Goal: Task Accomplishment & Management: Manage account settings

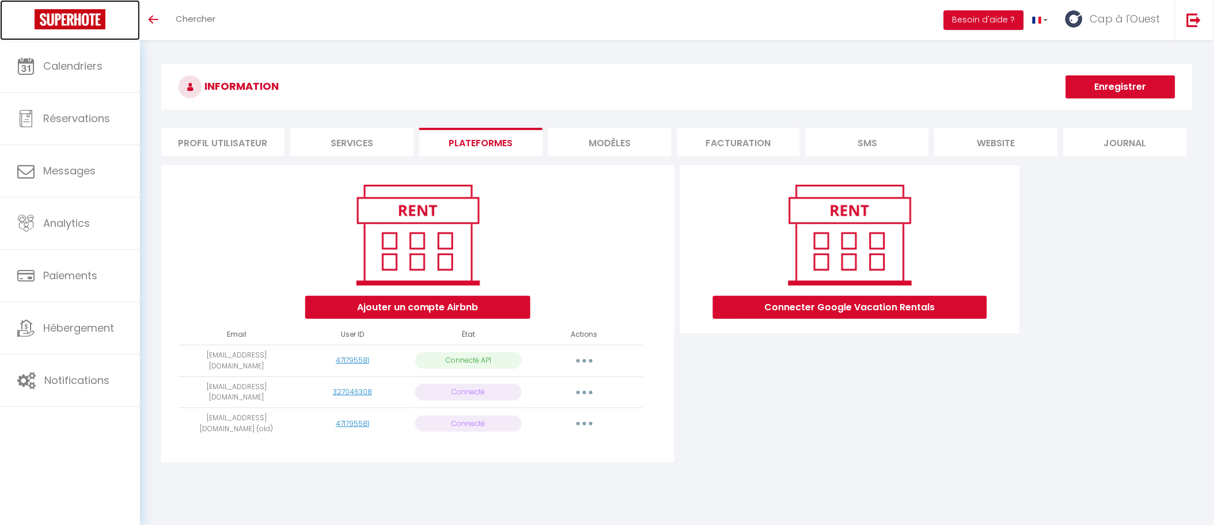
click at [89, 8] on link at bounding box center [70, 20] width 140 height 40
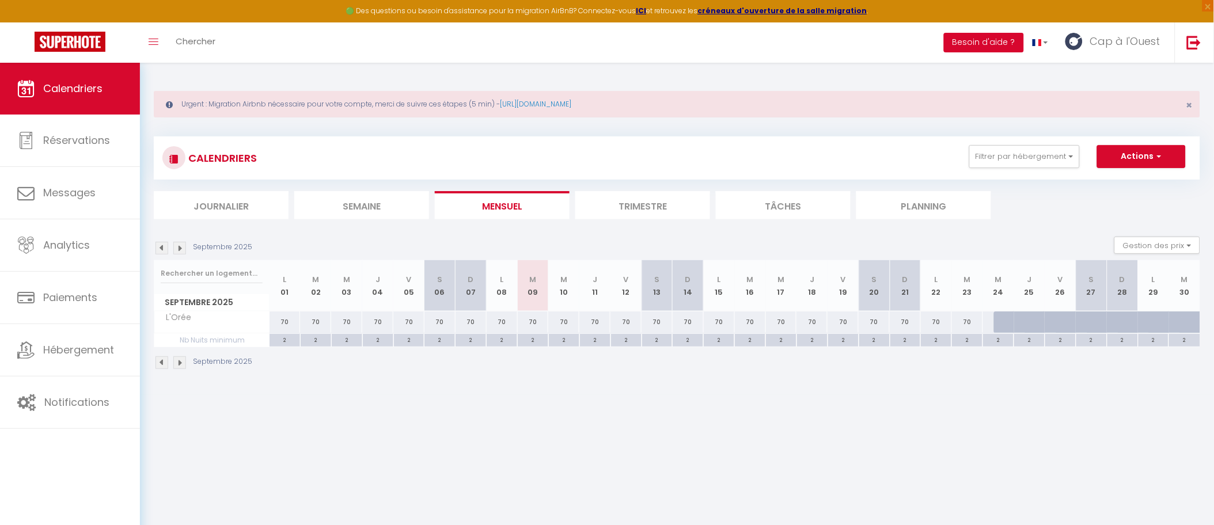
click at [991, 45] on button "Besoin d'aide ?" at bounding box center [984, 43] width 80 height 20
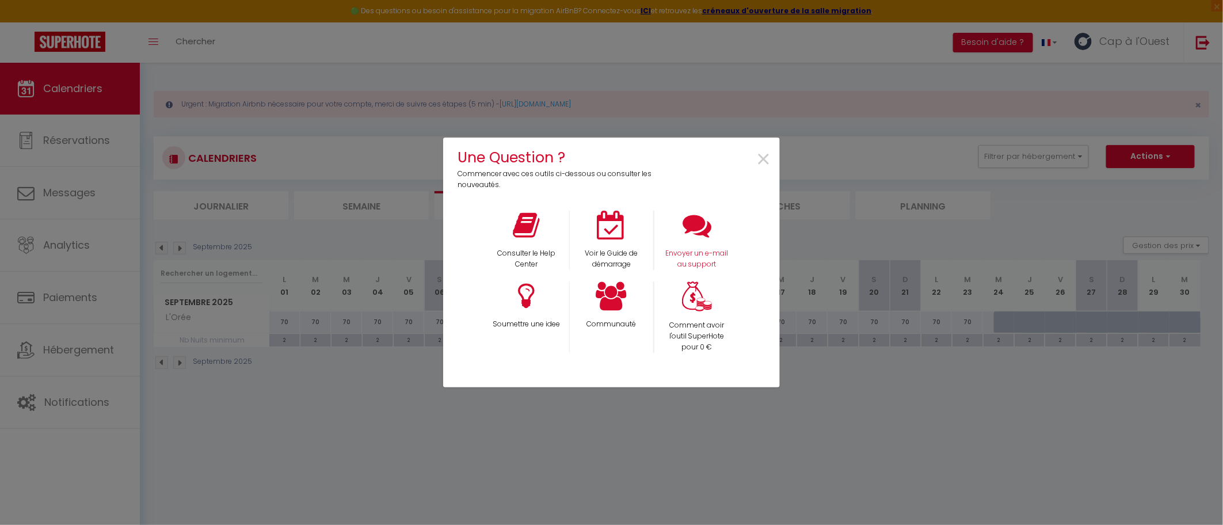
click at [682, 236] on div "Envoyer un e-mail au support" at bounding box center [696, 240] width 85 height 59
click at [709, 254] on p "Envoyer un e-mail au support" at bounding box center [698, 259] width 70 height 22
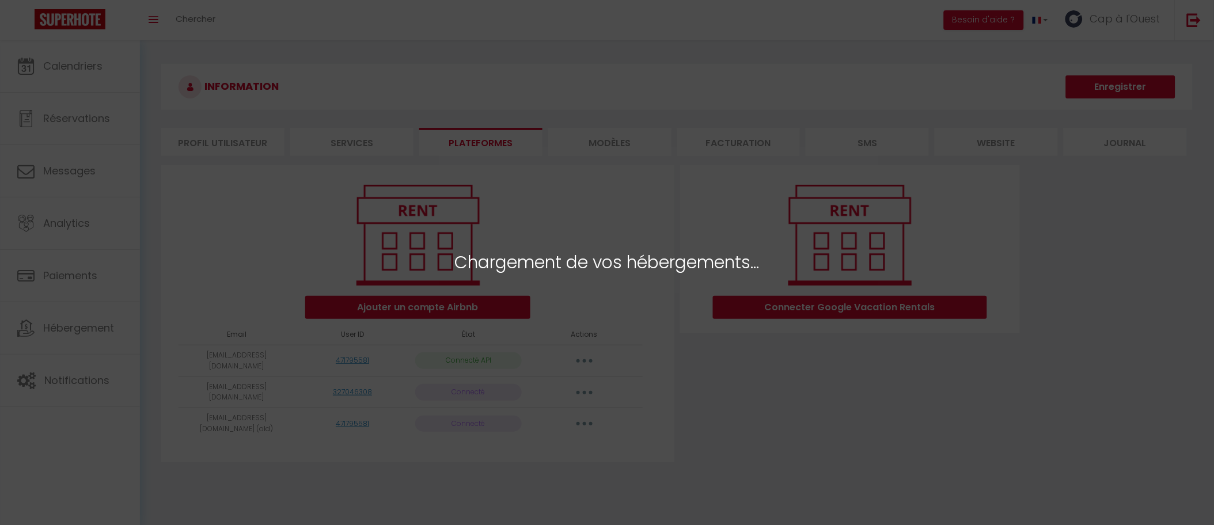
click at [496, 265] on span "Chargement de vos hébergements..." at bounding box center [607, 262] width 305 height 27
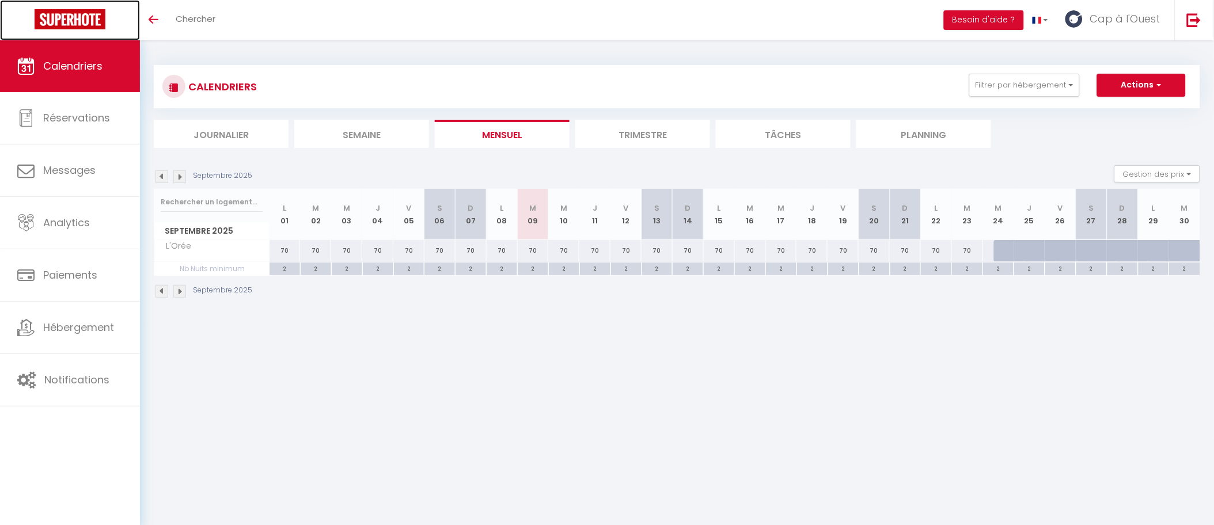
click at [78, 9] on img at bounding box center [70, 19] width 71 height 20
click at [54, 18] on img at bounding box center [70, 19] width 71 height 20
click at [1007, 86] on button "Filtrer par hébergement" at bounding box center [1024, 85] width 111 height 23
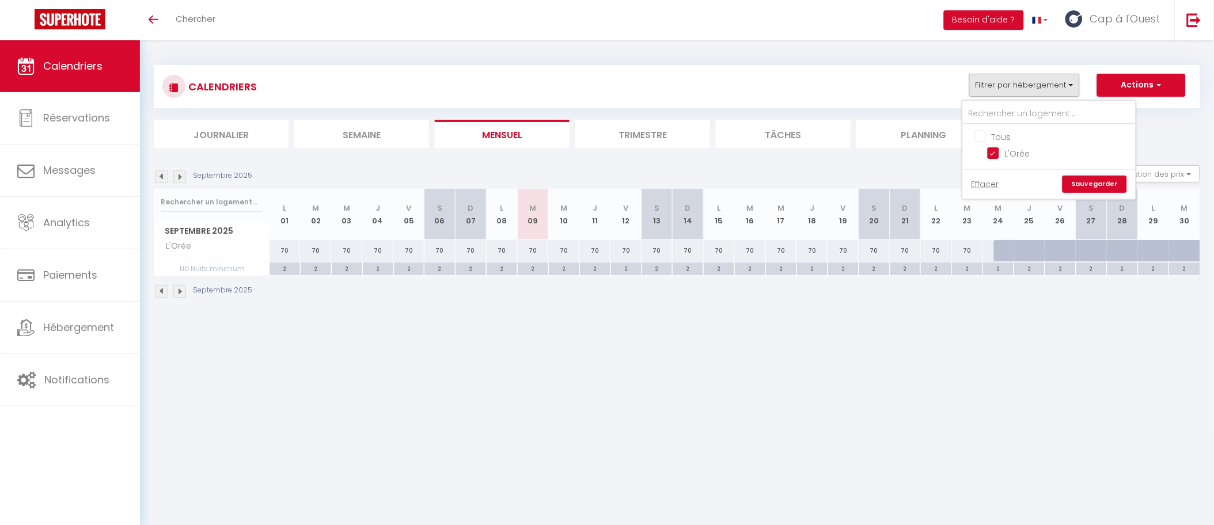
click at [989, 133] on input "Tous" at bounding box center [1060, 136] width 173 height 12
checkbox input "true"
click at [1104, 186] on link "Sauvegarder" at bounding box center [1094, 184] width 64 height 17
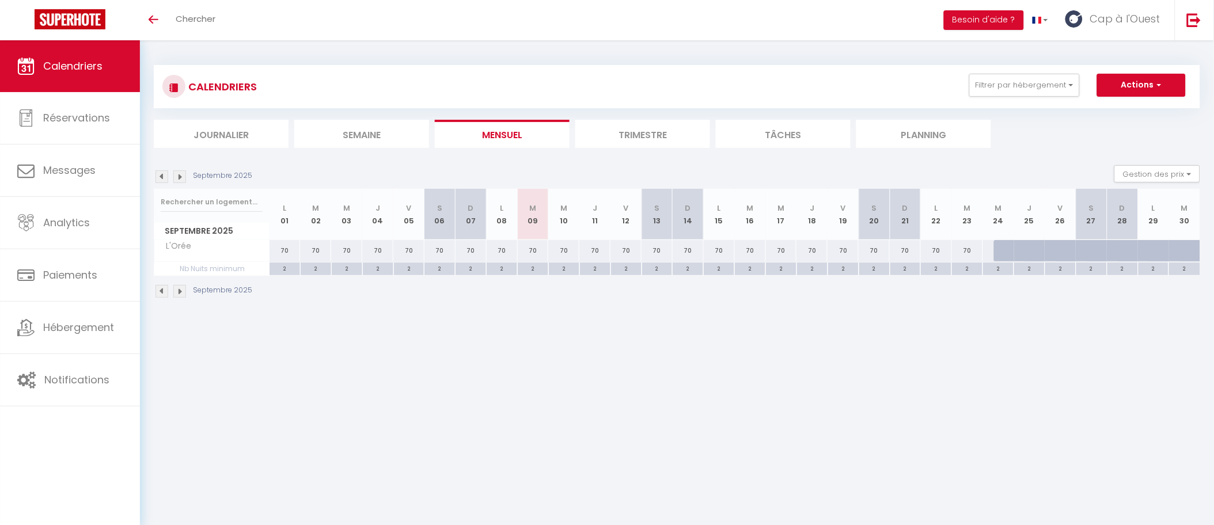
click at [808, 326] on body "🟢 Des questions ou besoin d'assistance pour la migration AirBnB? Connectez-vous…" at bounding box center [607, 302] width 1214 height 525
click at [1198, 15] on img at bounding box center [1194, 20] width 14 height 14
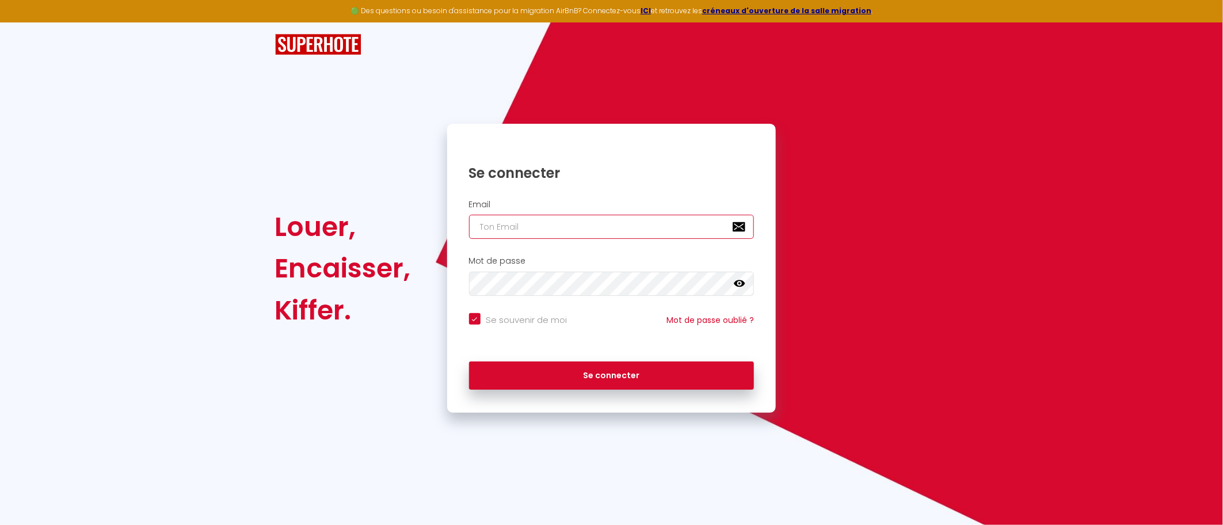
type input "[EMAIL_ADDRESS][DOMAIN_NAME]"
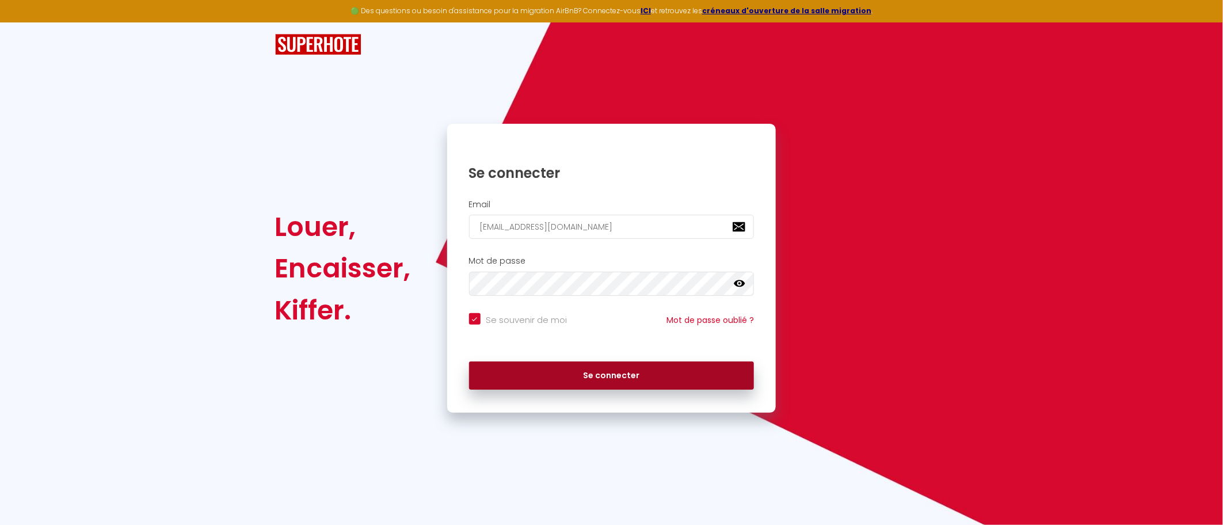
click at [582, 386] on button "Se connecter" at bounding box center [612, 376] width 286 height 29
checkbox input "true"
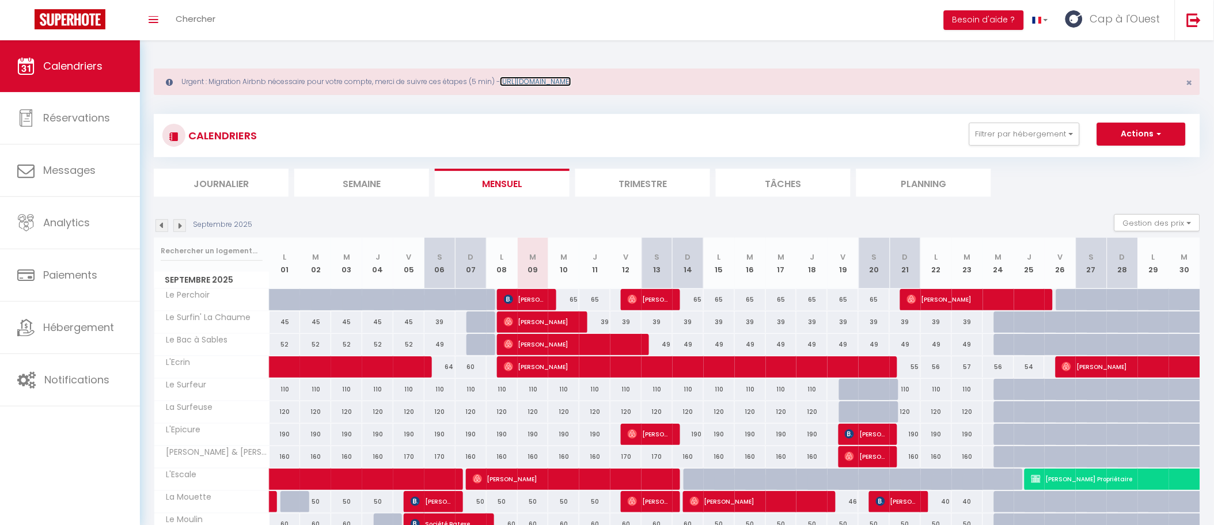
click at [550, 79] on link "https://superhote.com/migration-airbnb" at bounding box center [535, 82] width 71 height 10
click at [1108, 10] on link "Cap à l'Ouest" at bounding box center [1115, 20] width 118 height 40
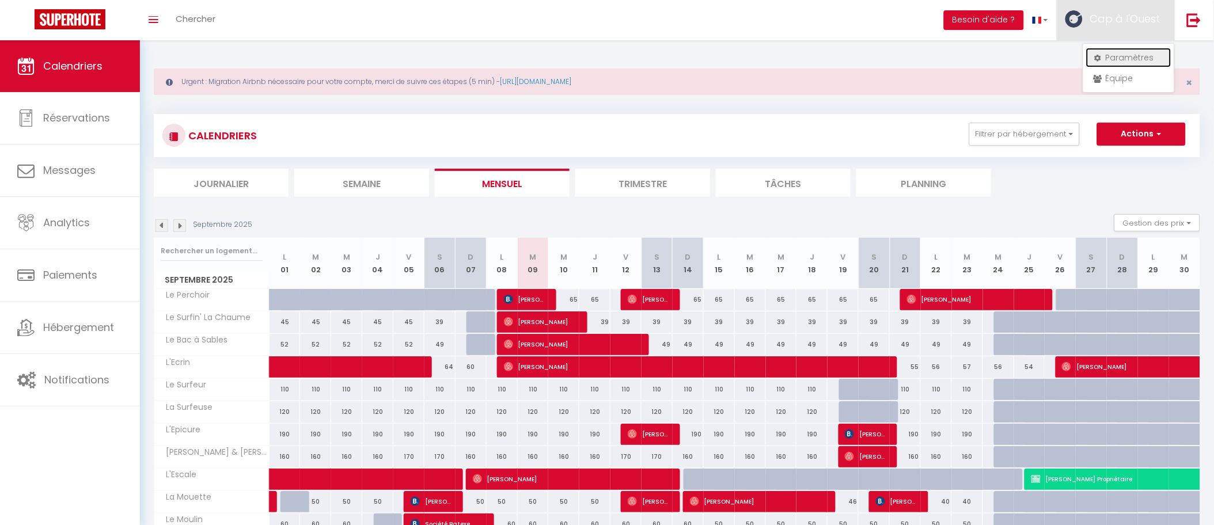
click at [1109, 50] on link "Paramètres" at bounding box center [1128, 58] width 85 height 20
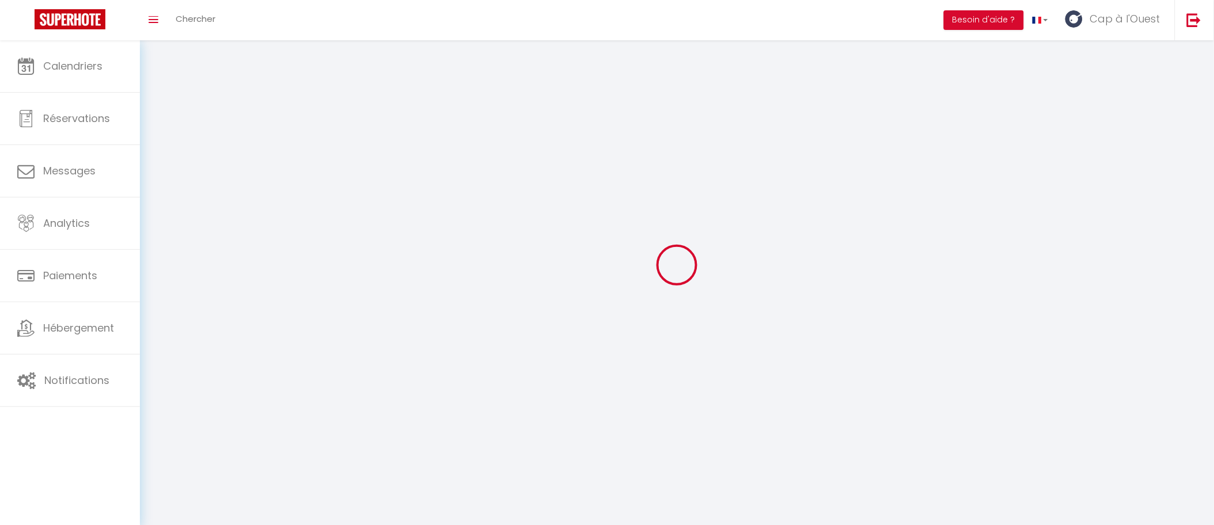
type input "Cap à l'Ouest"
type input "Conciergerie"
type input "0662723620"
type input "6 Impasse des Géraniums"
type input "85100"
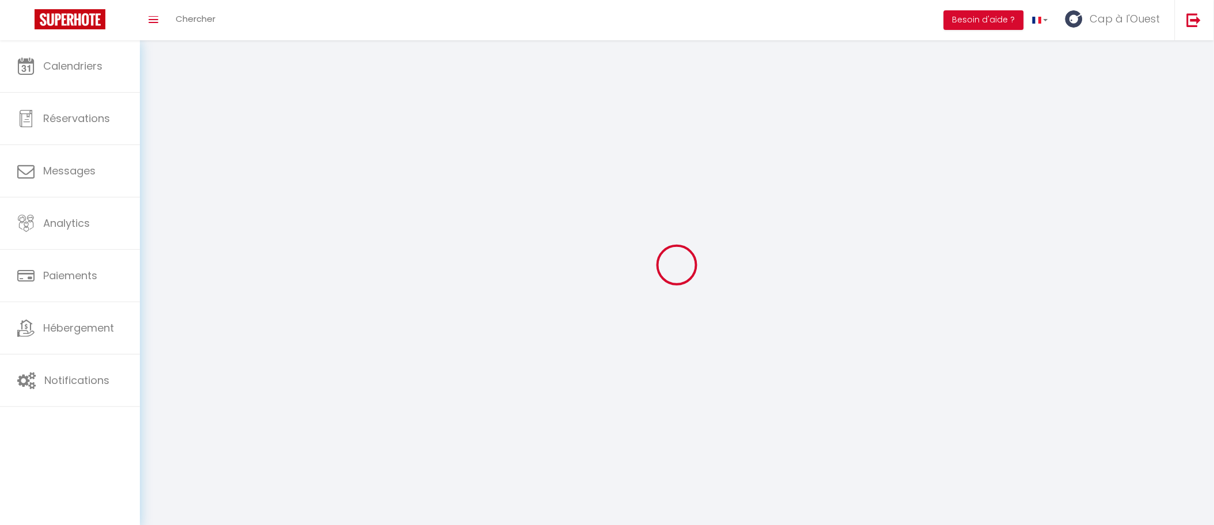
type input "Les Sables d'Olonne"
type input "xL9Q0eQkaNrlx1cE6aFM50Xi4"
type input "W76zGdaxtCtxM4QbU5KWu6pov"
type input "[URL][DOMAIN_NAME]"
select select "28"
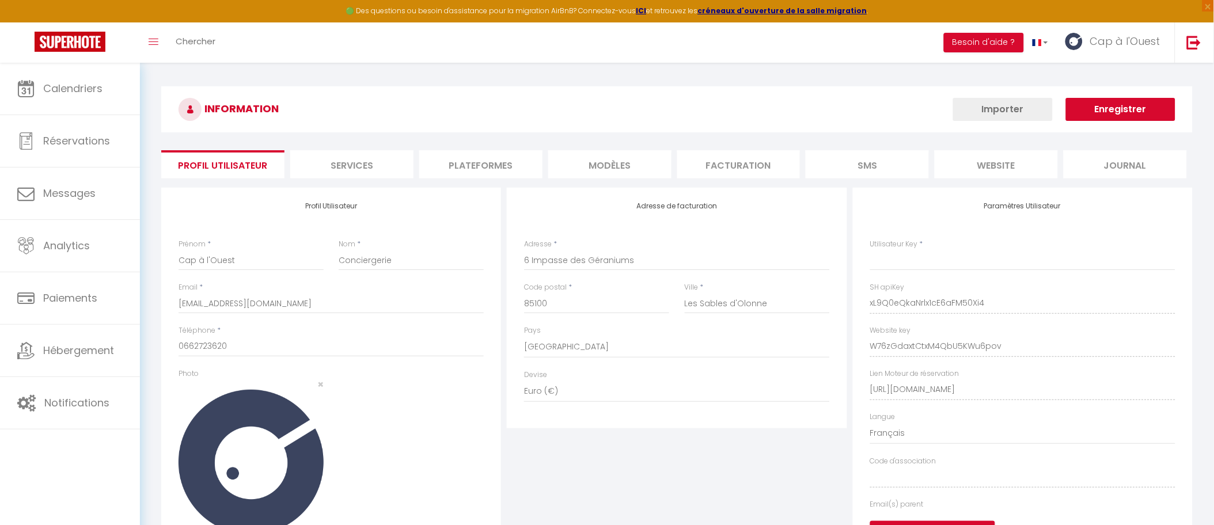
type input "xL9Q0eQkaNrlx1cE6aFM50Xi4"
type input "W76zGdaxtCtxM4QbU5KWu6pov"
type input "[URL][DOMAIN_NAME]"
select select "fr"
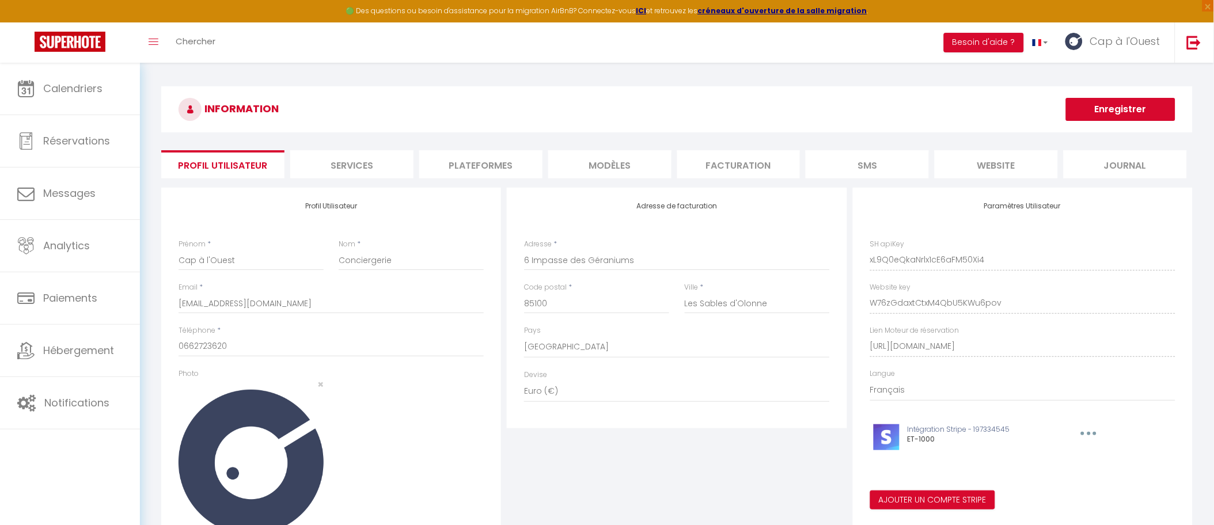
click at [502, 144] on div "INFORMATION Enregistrer Profil Utilisateur Services Plateformes MODÈLES Factura…" at bounding box center [676, 339] width 1031 height 507
click at [495, 157] on li "Plateformes" at bounding box center [480, 164] width 123 height 28
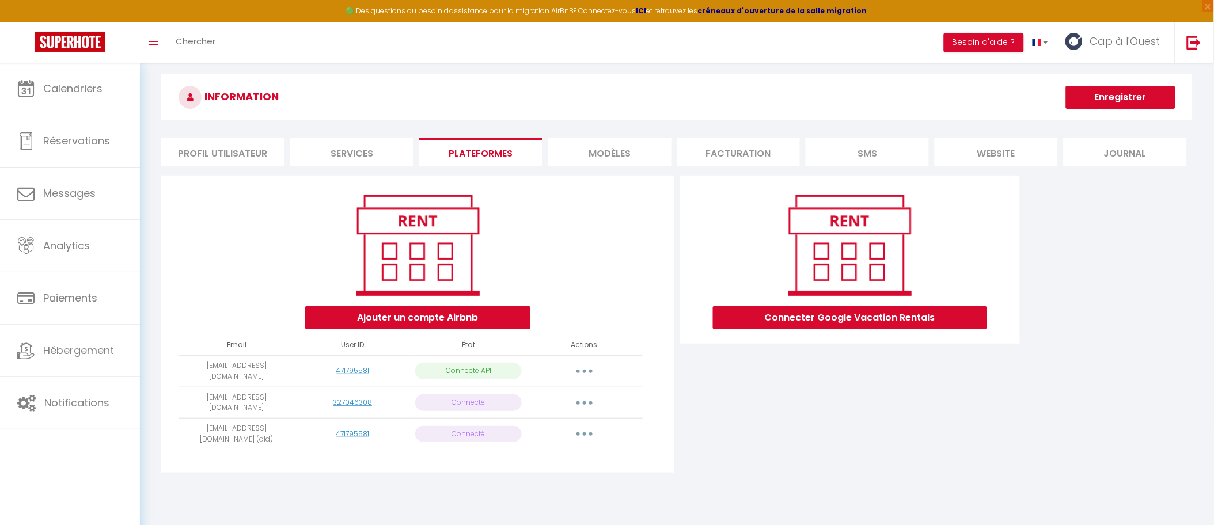
scroll to position [29, 0]
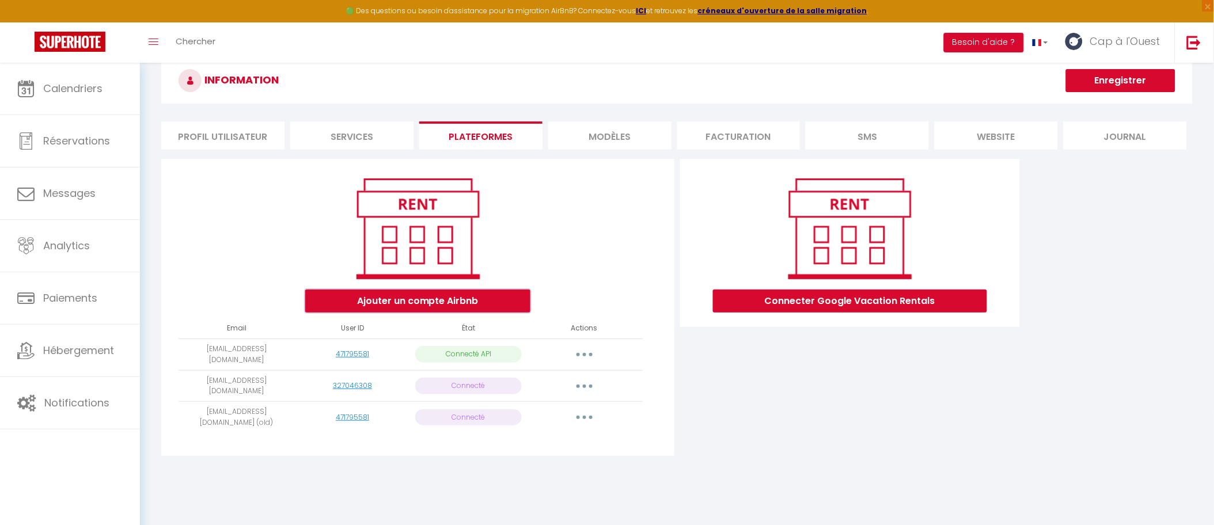
click at [416, 307] on button "Ajouter un compte Airbnb" at bounding box center [417, 301] width 225 height 23
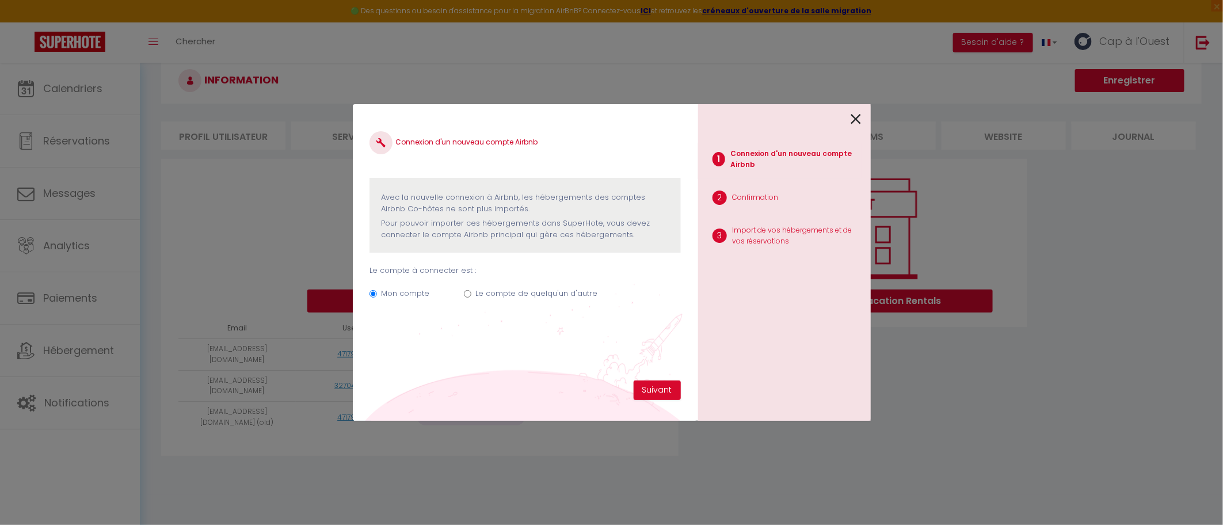
click at [542, 293] on label "Le compte de quelqu'un d'autre" at bounding box center [537, 294] width 122 height 12
click at [472, 293] on input "Le compte de quelqu'un d'autre" at bounding box center [467, 293] width 7 height 7
radio input "true"
click at [853, 117] on icon at bounding box center [856, 119] width 10 height 17
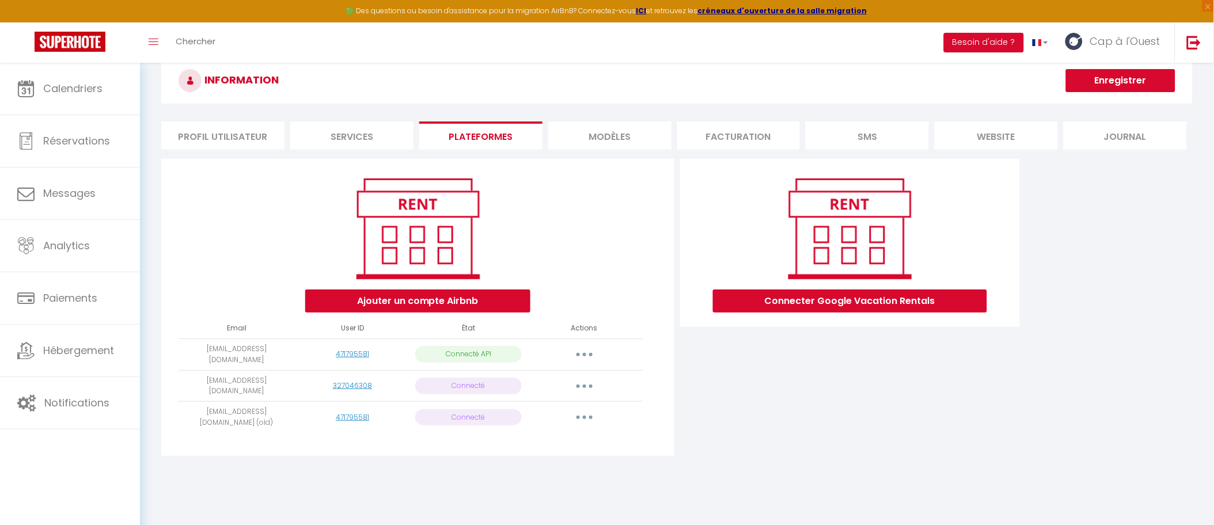
click at [588, 358] on button "button" at bounding box center [584, 354] width 32 height 18
click at [481, 295] on button "Ajouter un compte Airbnb" at bounding box center [417, 301] width 225 height 23
radio input "true"
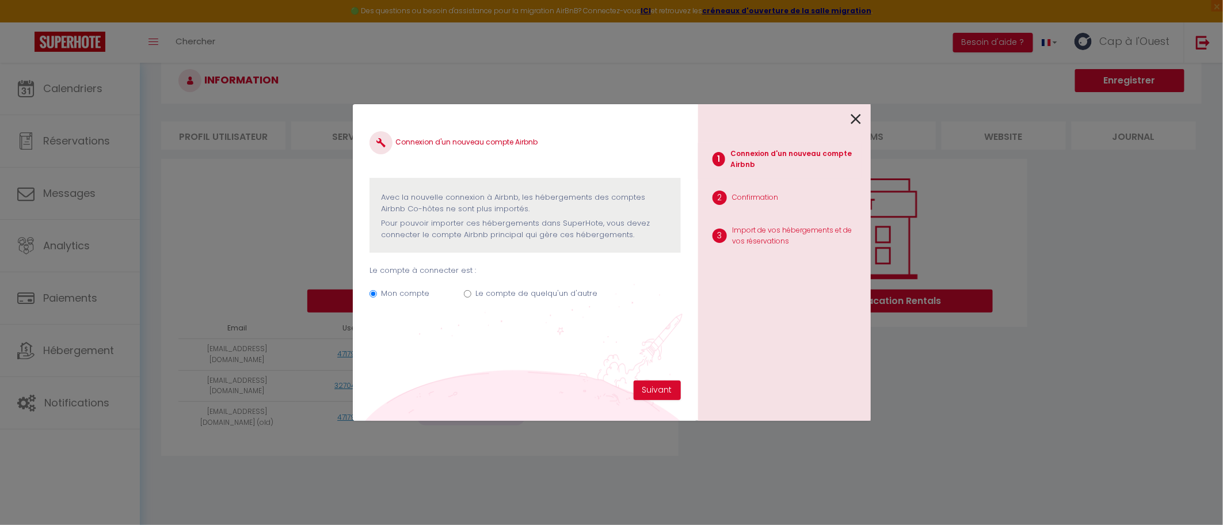
drag, startPoint x: 553, startPoint y: 301, endPoint x: 571, endPoint y: 294, distance: 19.9
click at [553, 301] on div "Le compte de quelqu'un d'autre" at bounding box center [537, 296] width 122 height 16
click at [491, 294] on label "Le compte de quelqu'un d'autre" at bounding box center [537, 294] width 122 height 12
click at [472, 294] on input "Le compte de quelqu'un d'autre" at bounding box center [467, 293] width 7 height 7
radio input "true"
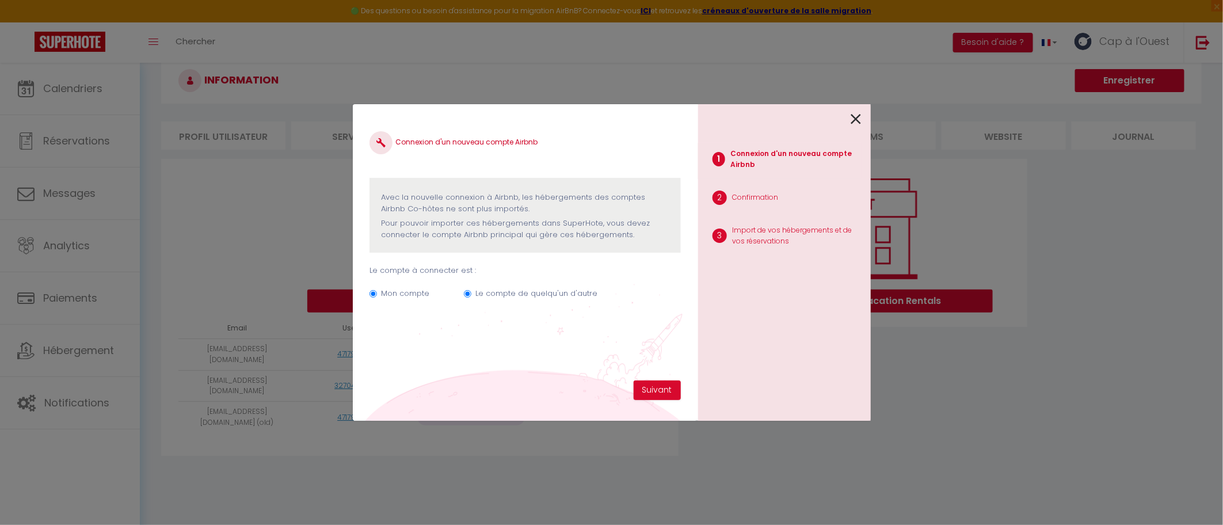
radio input "false"
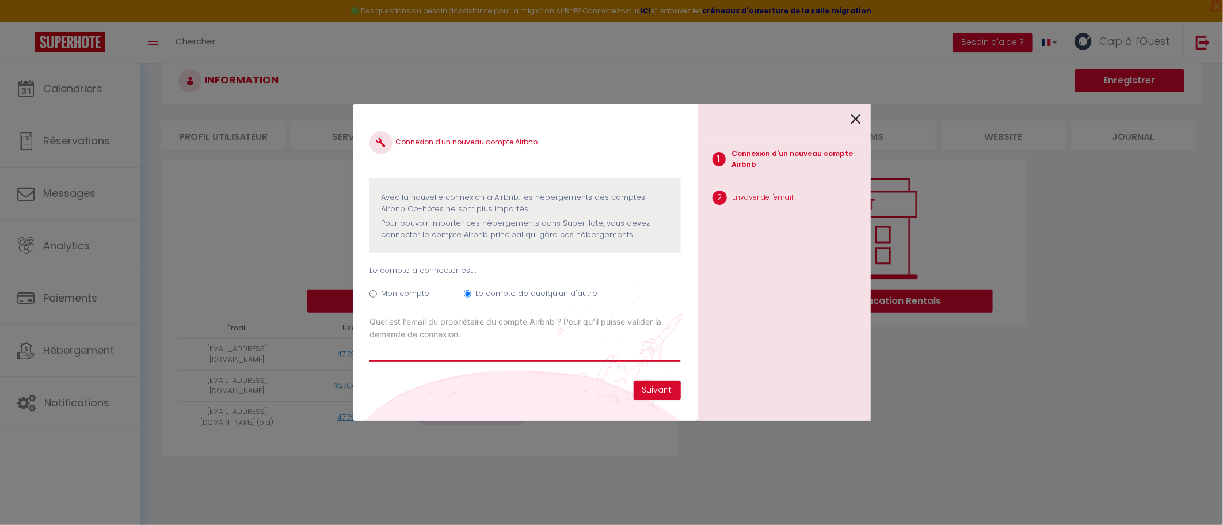
click at [484, 354] on input "Email connexion Airbnb" at bounding box center [525, 351] width 311 height 21
paste input "[EMAIL_ADDRESS][DOMAIN_NAME]"
type input "[EMAIL_ADDRESS][DOMAIN_NAME]"
click at [662, 391] on button "Suivant" at bounding box center [657, 391] width 47 height 20
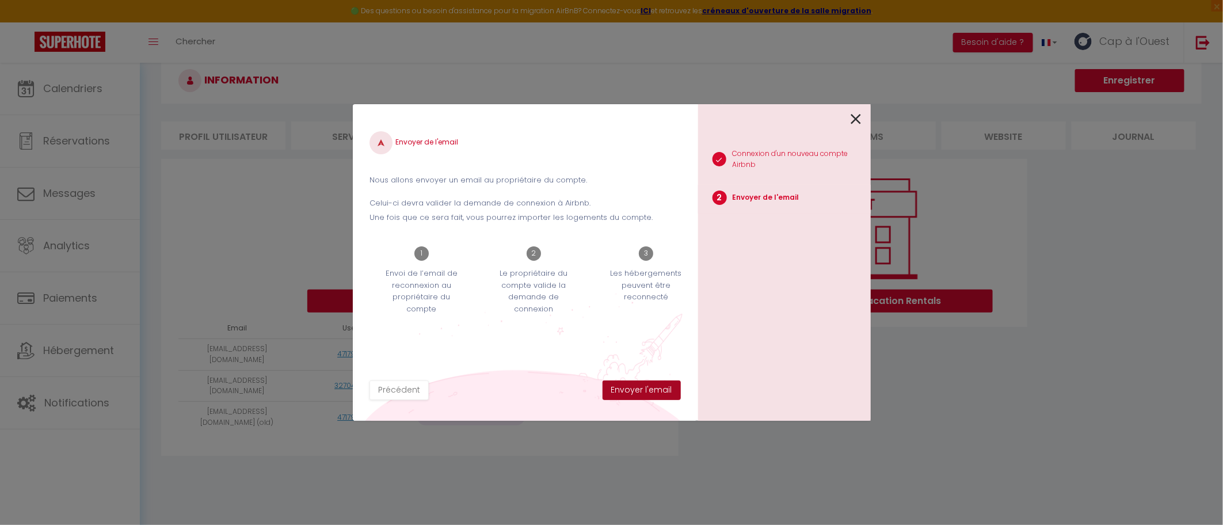
click at [662, 391] on button "Envoyer l'email" at bounding box center [642, 391] width 78 height 20
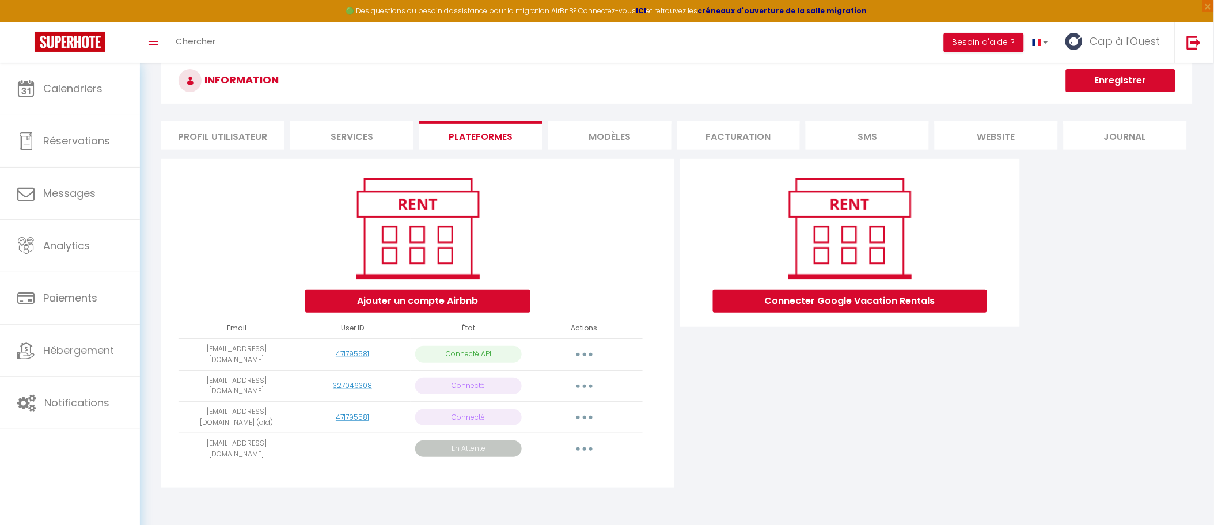
click at [735, 420] on div "Connecter Google Vacation Rentals" at bounding box center [849, 327] width 345 height 336
click at [694, 333] on div "Connecter Google Vacation Rentals" at bounding box center [849, 327] width 345 height 336
click at [491, 473] on div "Ajouter un compte Airbnb Email User ID État Actions contactcapalouest@gmail.com…" at bounding box center [417, 323] width 512 height 329
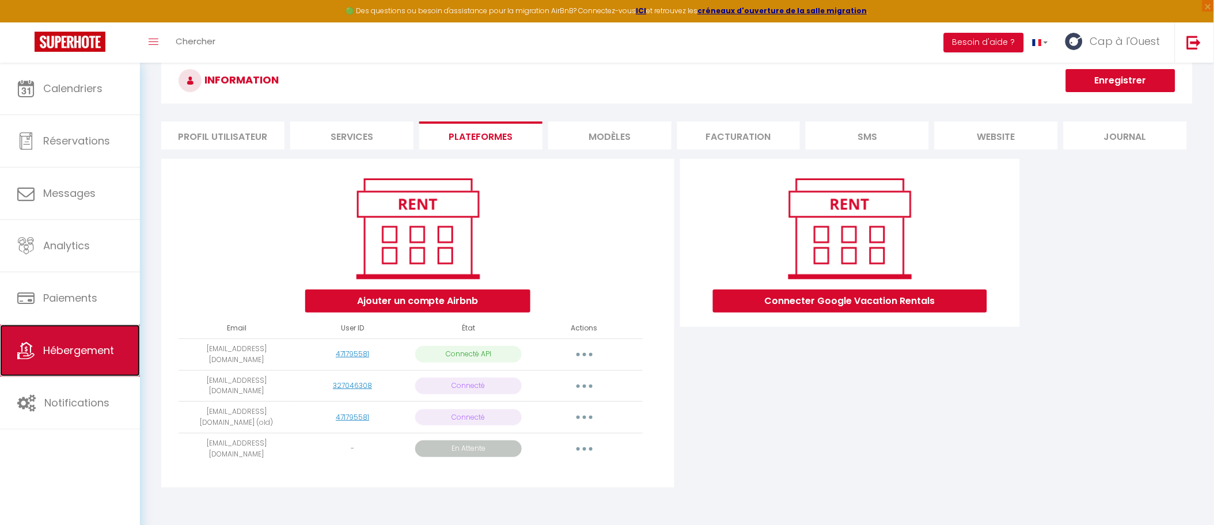
click at [61, 364] on link "Hébergement" at bounding box center [70, 351] width 140 height 52
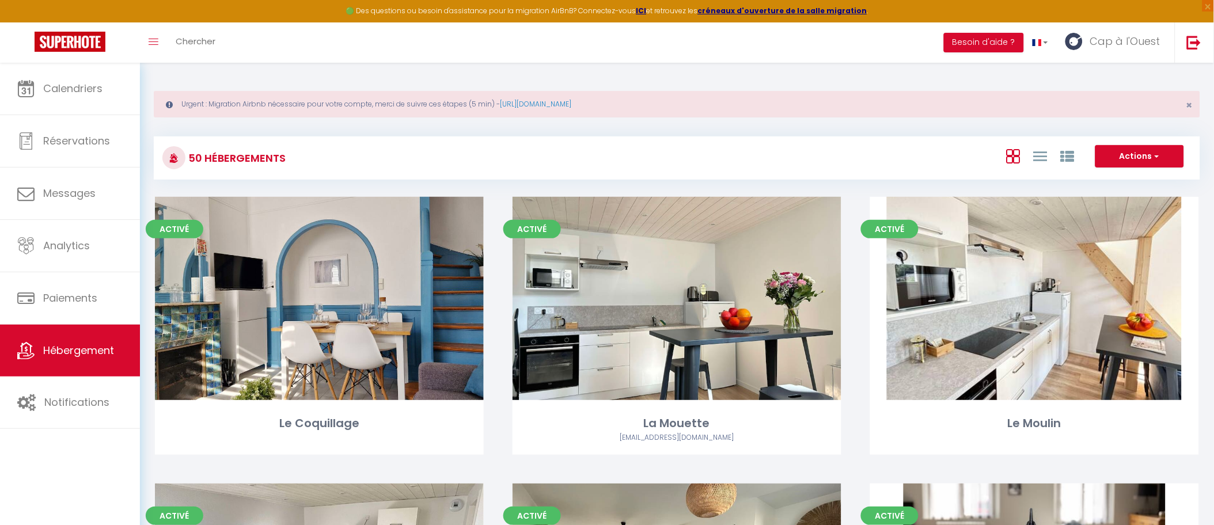
scroll to position [734, 0]
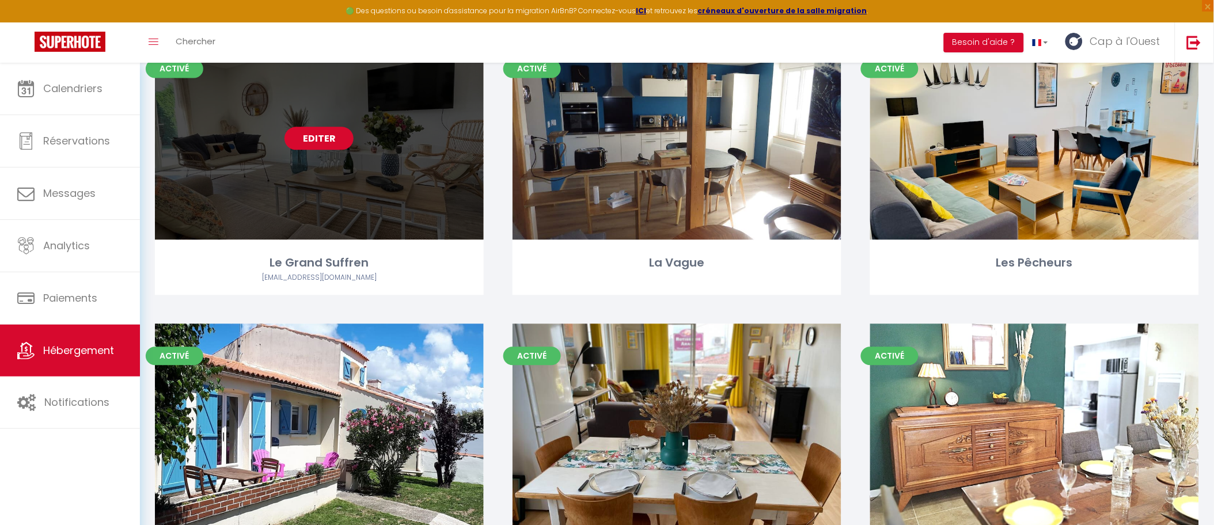
click at [303, 136] on link "Editer" at bounding box center [318, 138] width 69 height 23
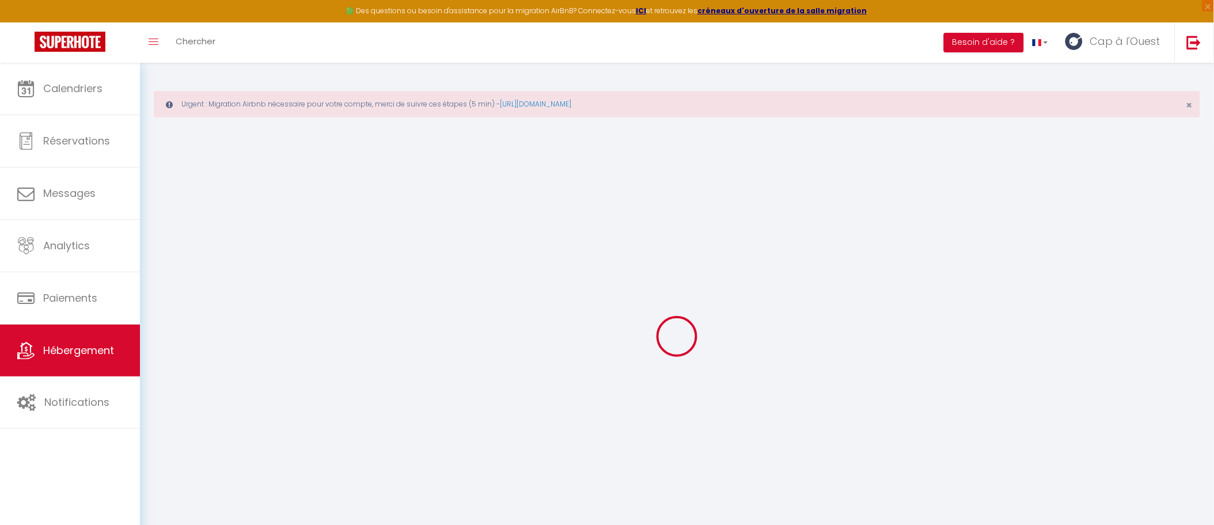
select select "+ 3 %"
select select "+ 18 %"
select select "+ 10 %"
select select
checkbox input "false"
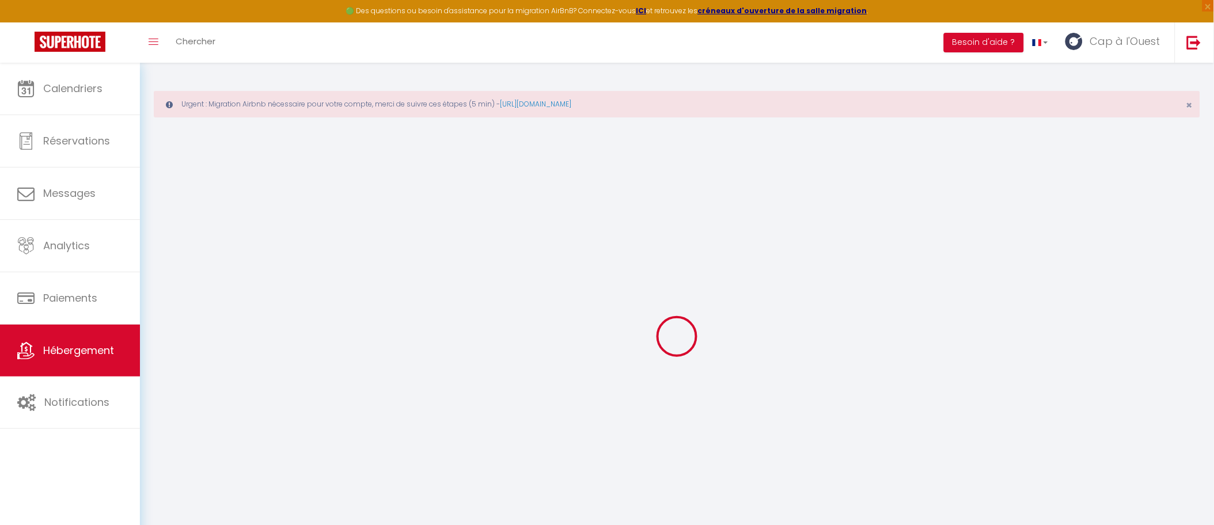
checkbox input "false"
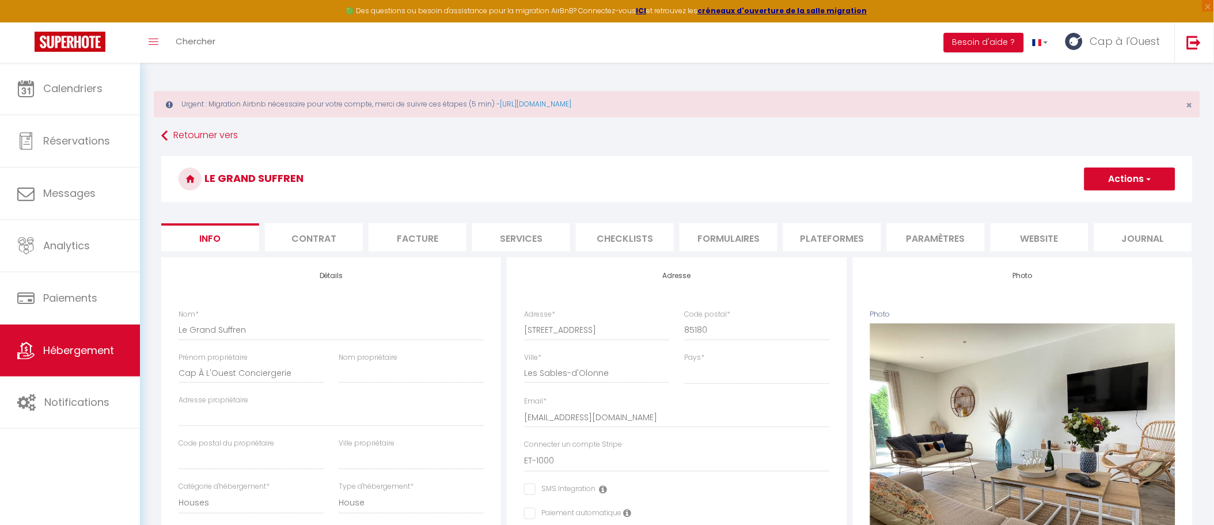
select select
checkbox input "false"
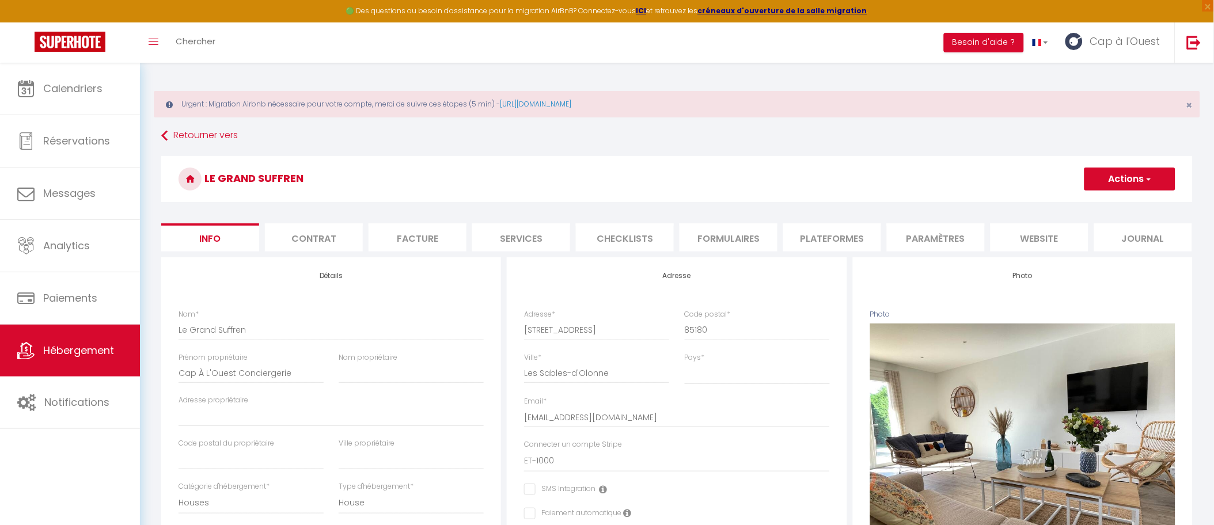
select select "365"
select select "EUR"
select select
select select "6904-994796564332821394"
click at [931, 240] on li "Paramètres" at bounding box center [936, 237] width 98 height 28
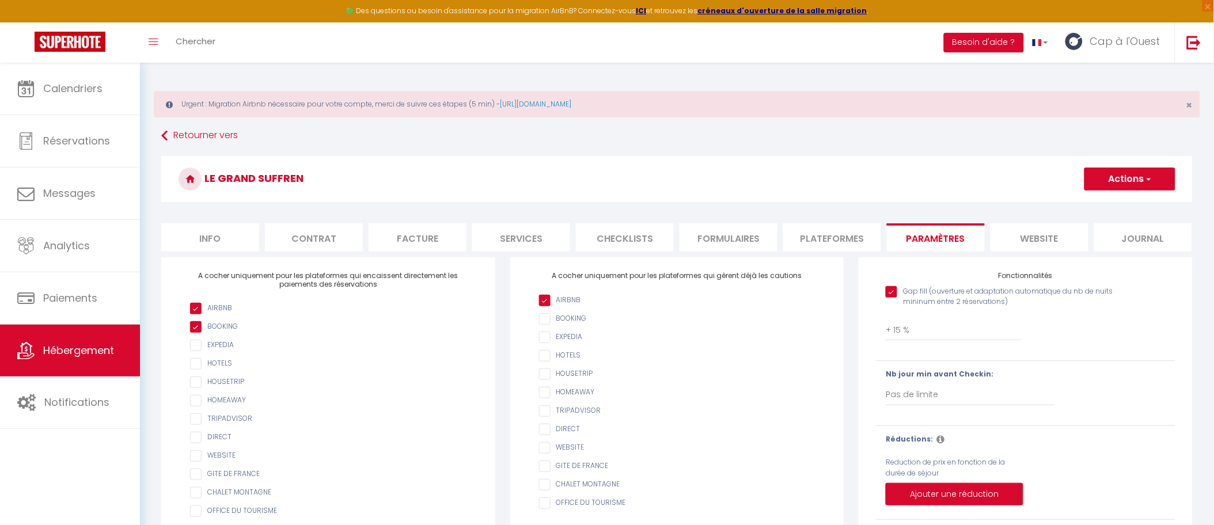
click at [853, 238] on li "Plateformes" at bounding box center [832, 237] width 98 height 28
select select
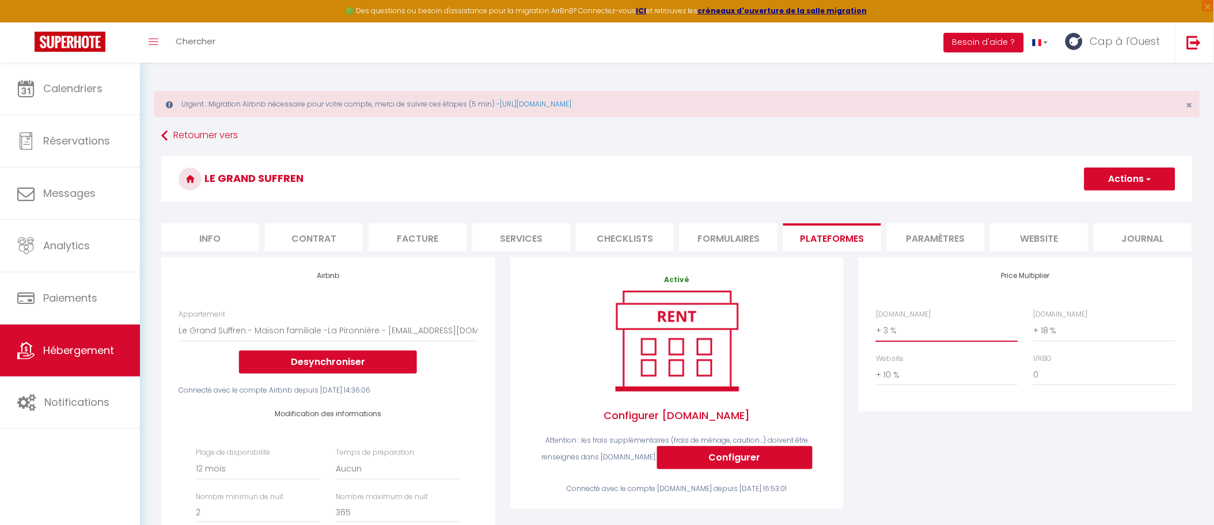
click at [931, 336] on select "0 + 1 % + 2 % + 3 % + 4 % + 5 % + 6 % + 7 % + 8 % + 9 %" at bounding box center [947, 331] width 142 height 22
select select "+ 18 %"
select select
click at [1131, 178] on button "Actions" at bounding box center [1129, 179] width 91 height 23
click at [1119, 202] on link "Enregistrer" at bounding box center [1128, 204] width 91 height 15
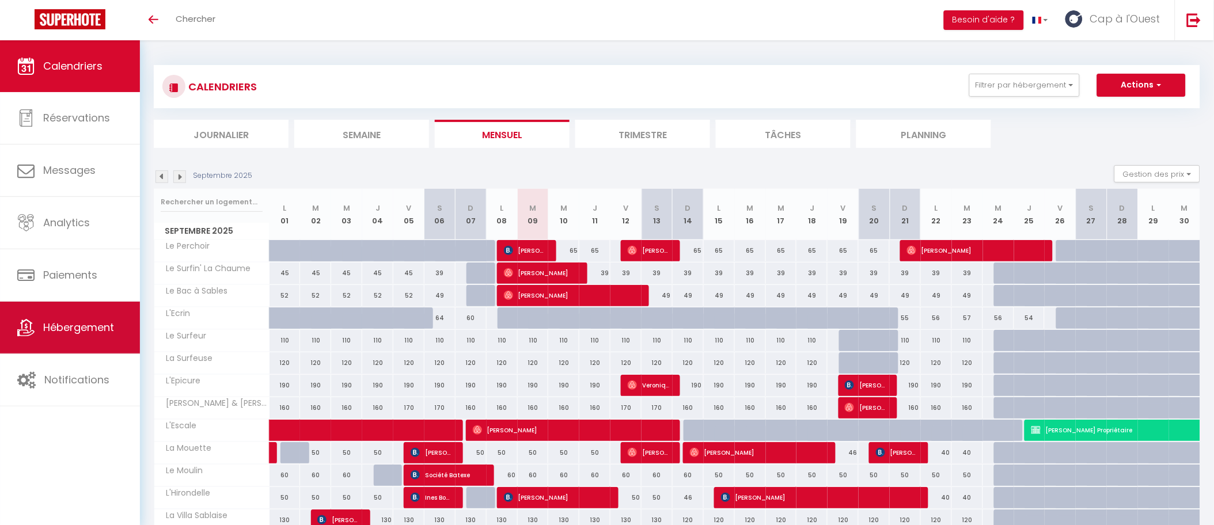
click at [73, 345] on link "Hébergement" at bounding box center [70, 328] width 140 height 52
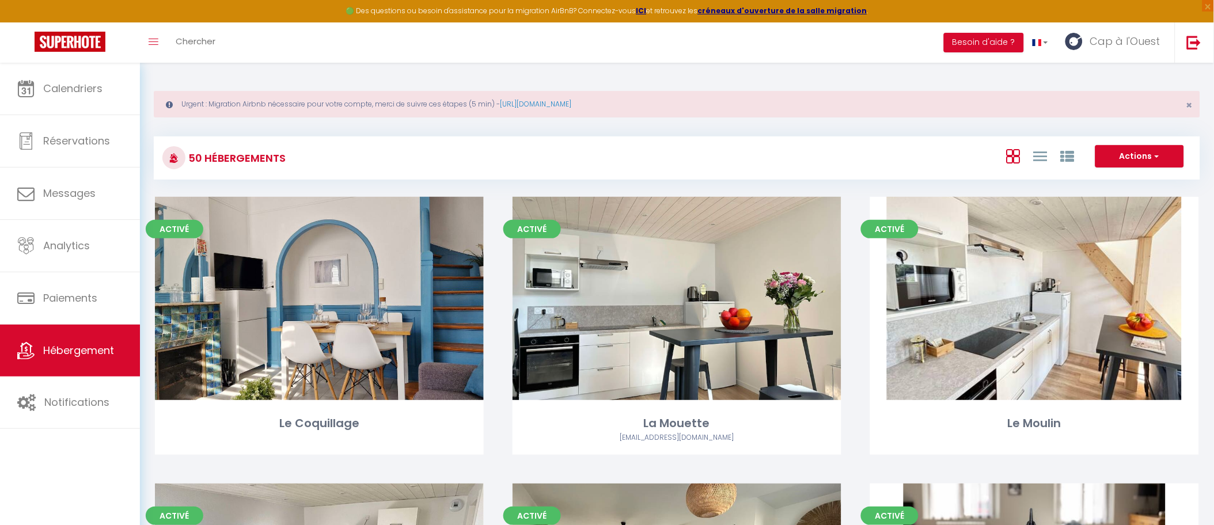
scroll to position [734, 0]
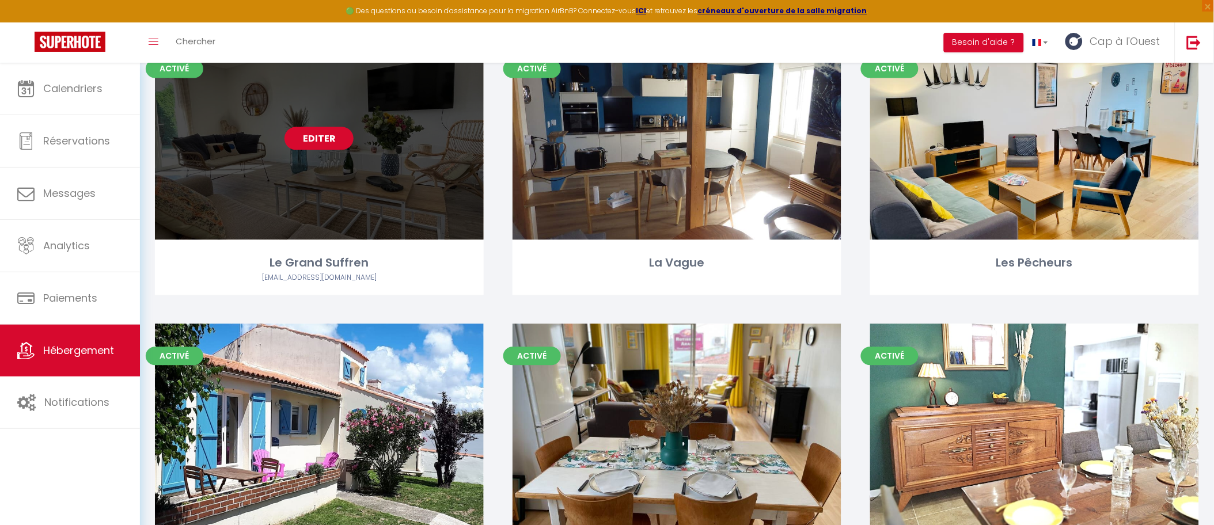
click at [321, 138] on link "Editer" at bounding box center [318, 138] width 69 height 23
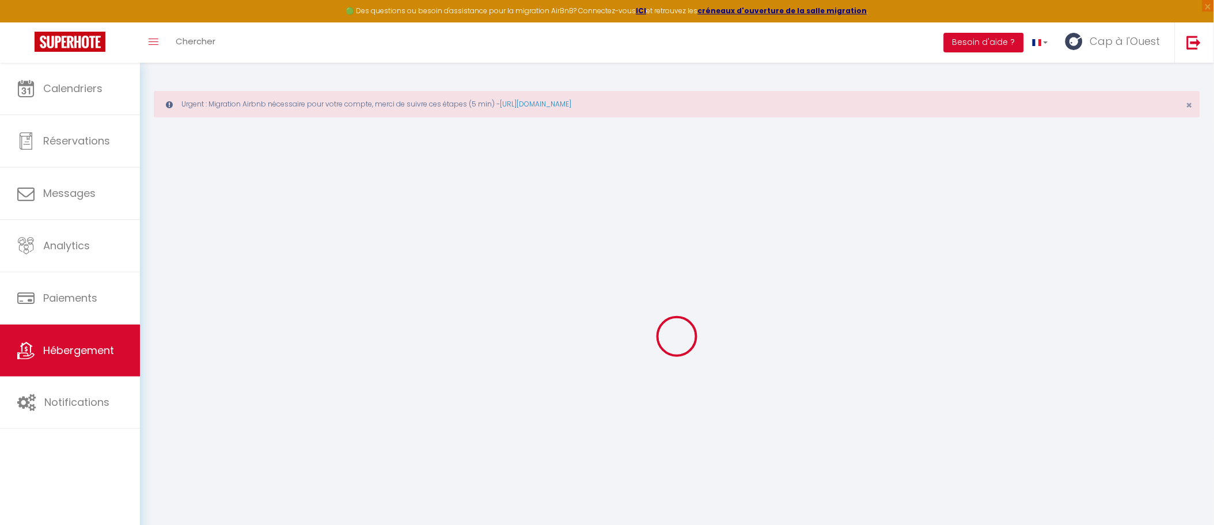
select select "6904-994796564332821394"
select select
checkbox input "false"
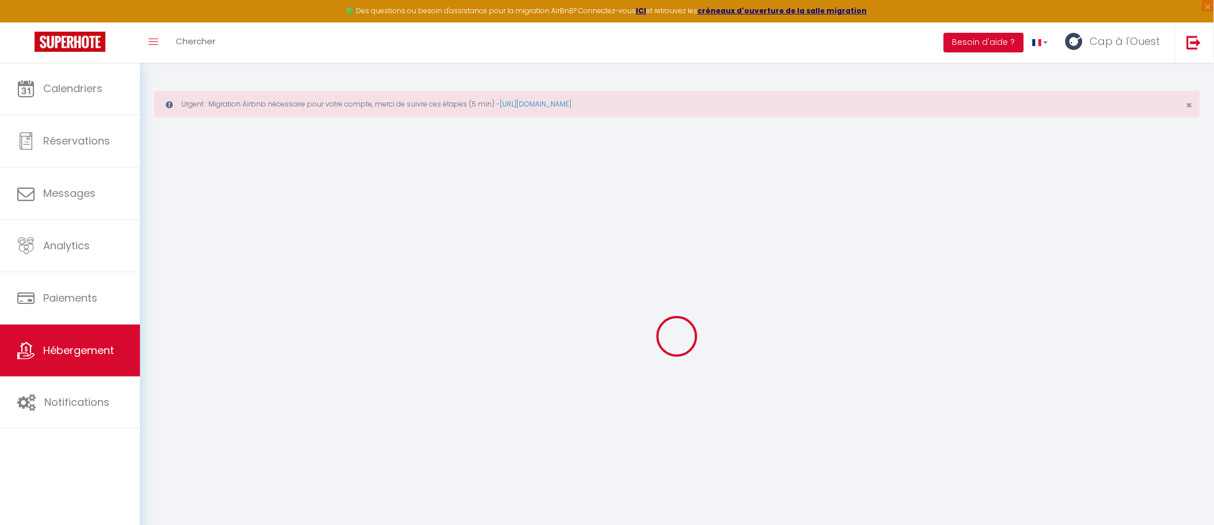
checkbox input "false"
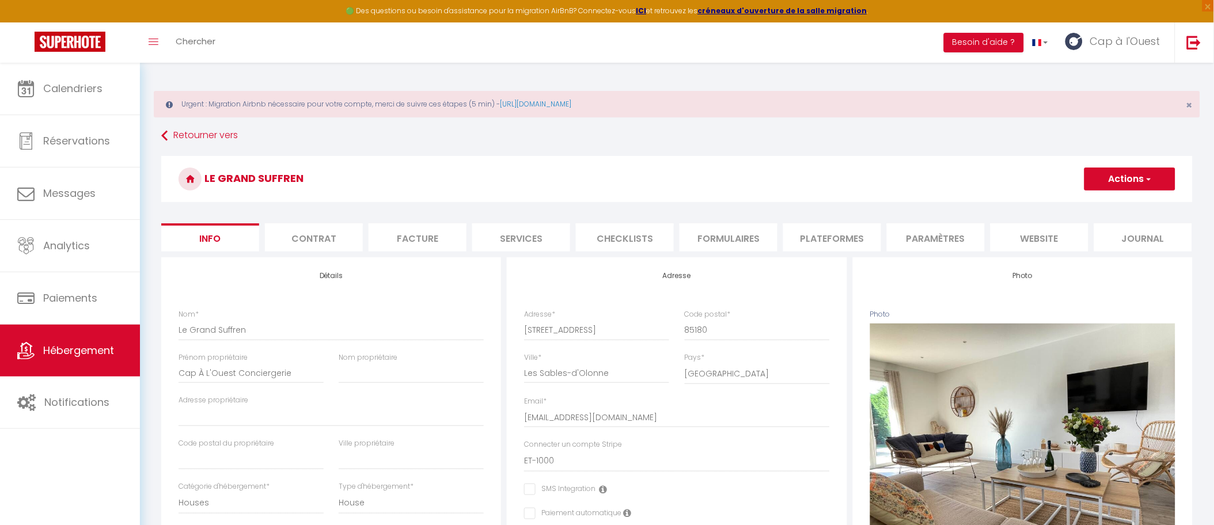
click at [816, 232] on li "Plateformes" at bounding box center [832, 237] width 98 height 28
select select
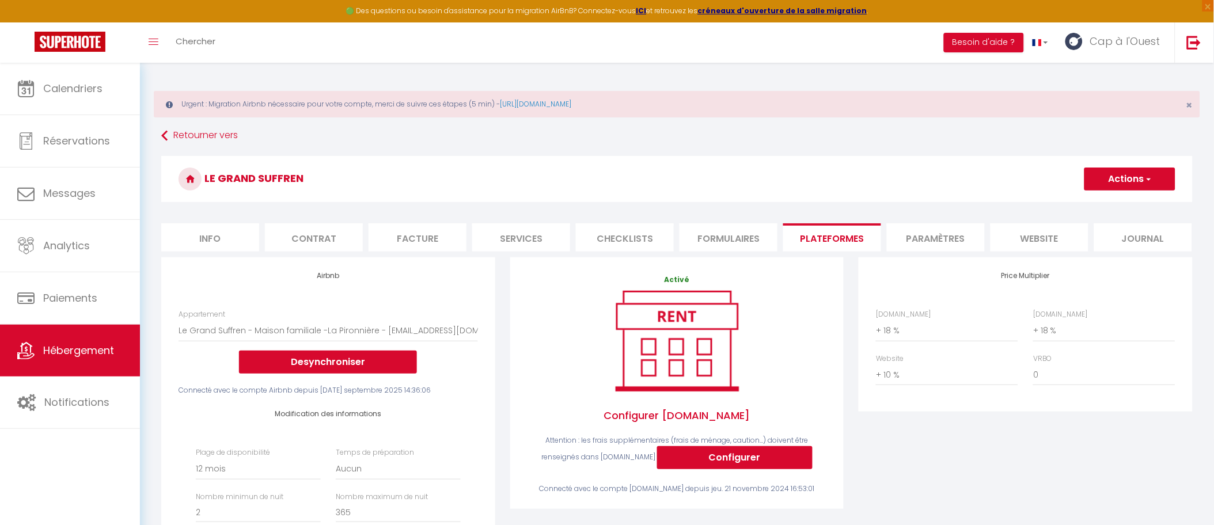
click at [978, 437] on div "Price Multiplier Airbnb.com 0 + 1 % + 2 % + 3 % + 4 % + 5 % + 6 % + 7 %" at bounding box center [1025, 469] width 349 height 424
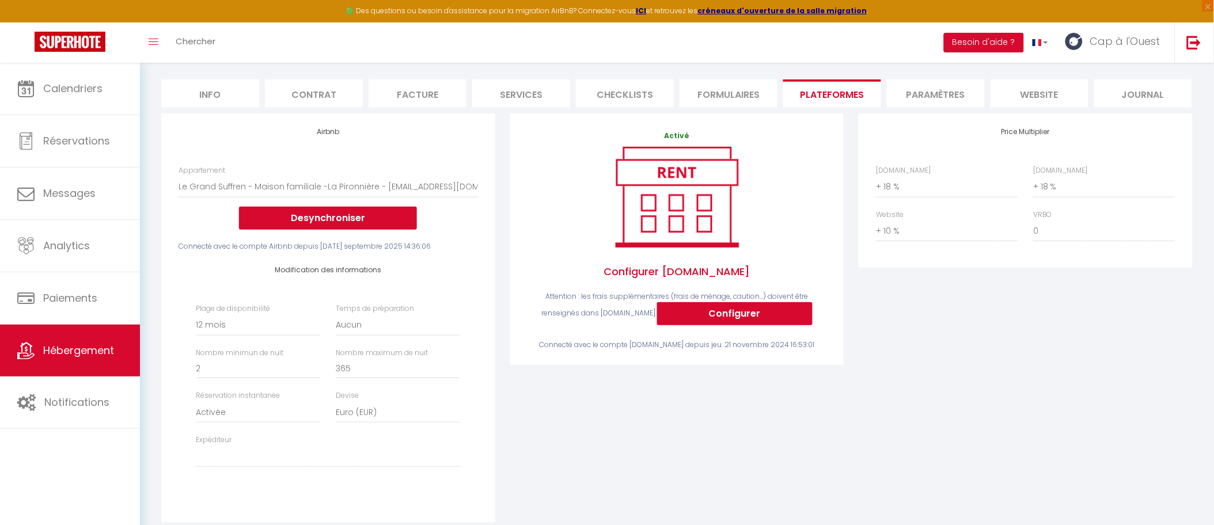
scroll to position [145, 0]
click at [106, 345] on span "Hébergement" at bounding box center [78, 350] width 71 height 14
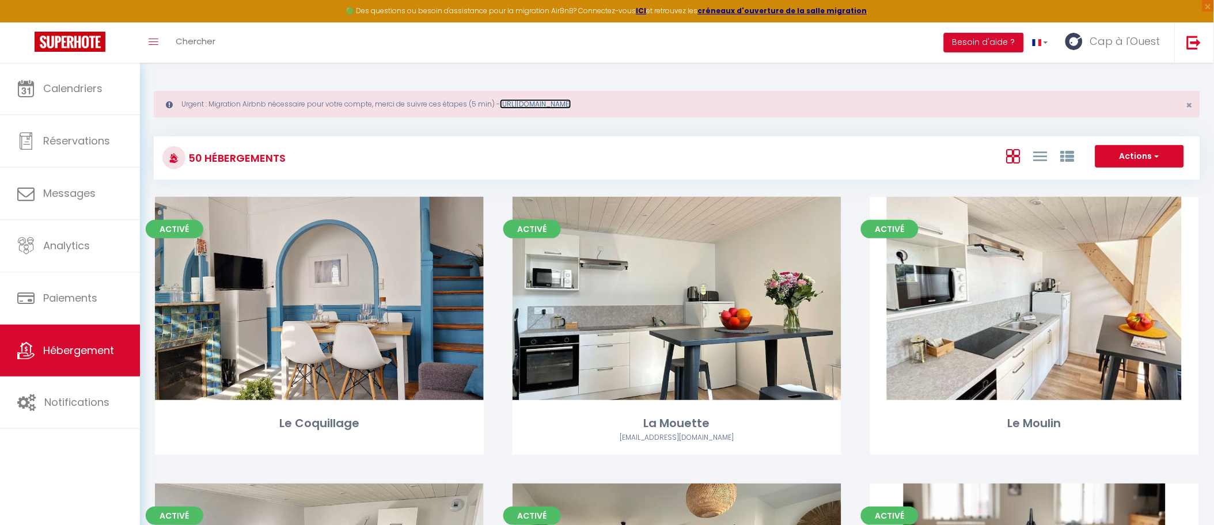
click at [528, 107] on link "https://superhote.com/migration-airbnb" at bounding box center [535, 104] width 71 height 10
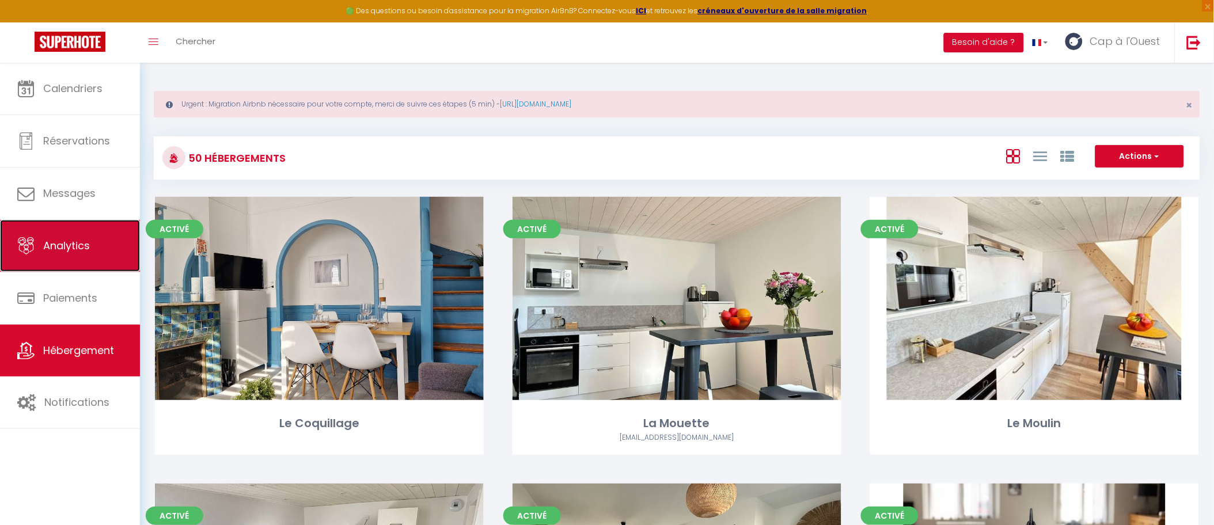
click at [67, 248] on span "Analytics" at bounding box center [66, 245] width 47 height 14
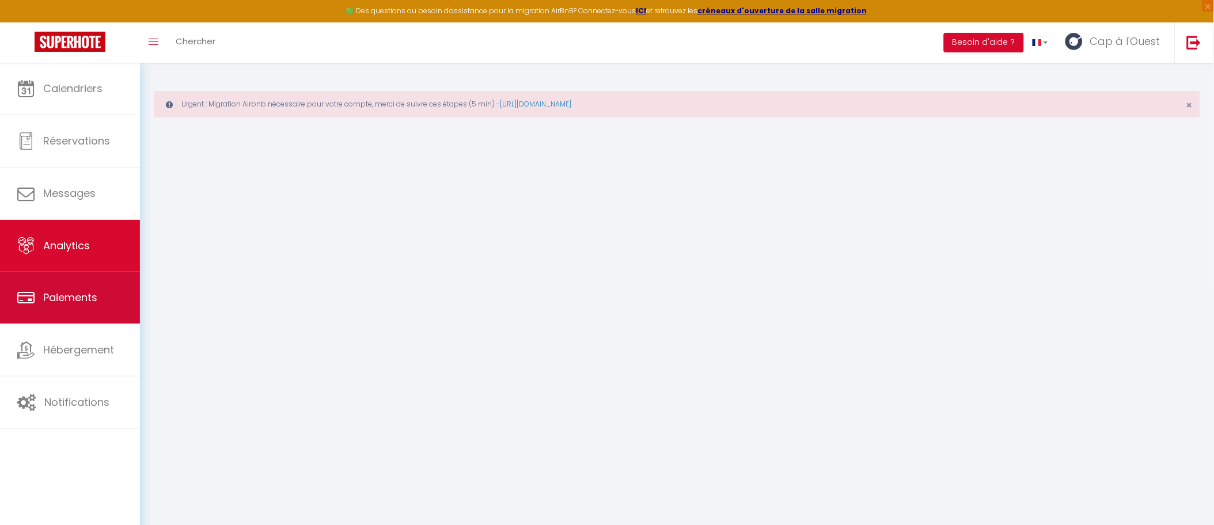
select select "2025"
select select "9"
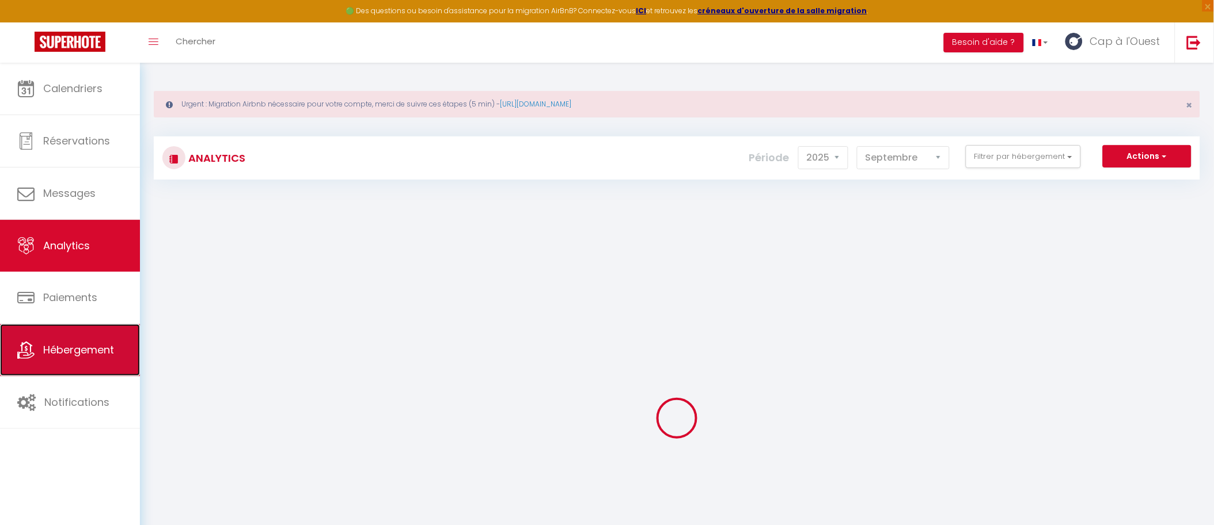
click at [66, 345] on span "Hébergement" at bounding box center [78, 350] width 71 height 14
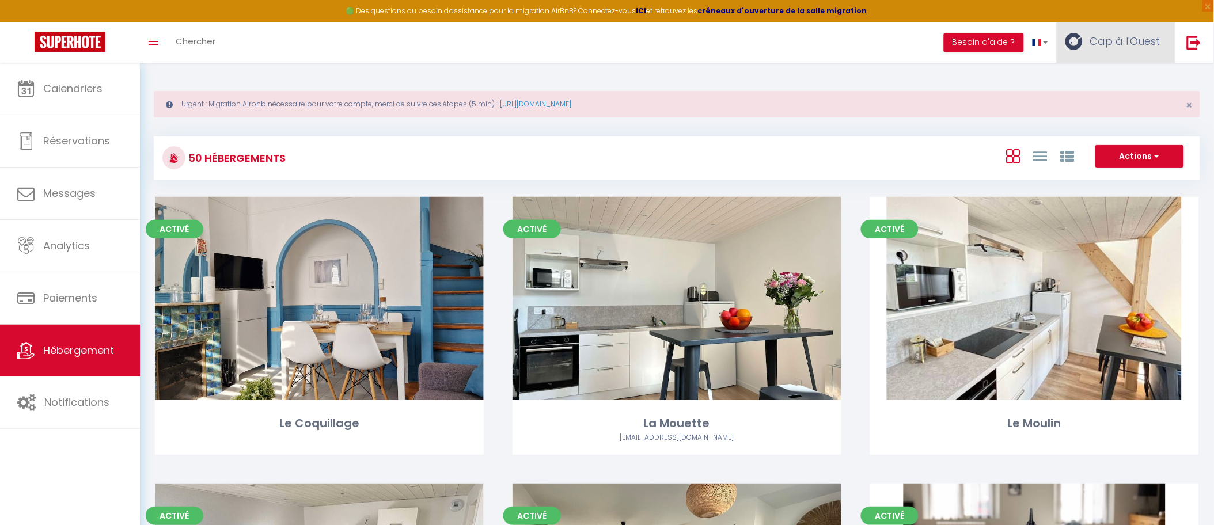
drag, startPoint x: 1136, startPoint y: 41, endPoint x: 1117, endPoint y: 45, distance: 19.5
click at [1136, 41] on span "Cap à l'Ouest" at bounding box center [1125, 41] width 70 height 14
click at [1109, 83] on link "Paramètres" at bounding box center [1128, 80] width 85 height 20
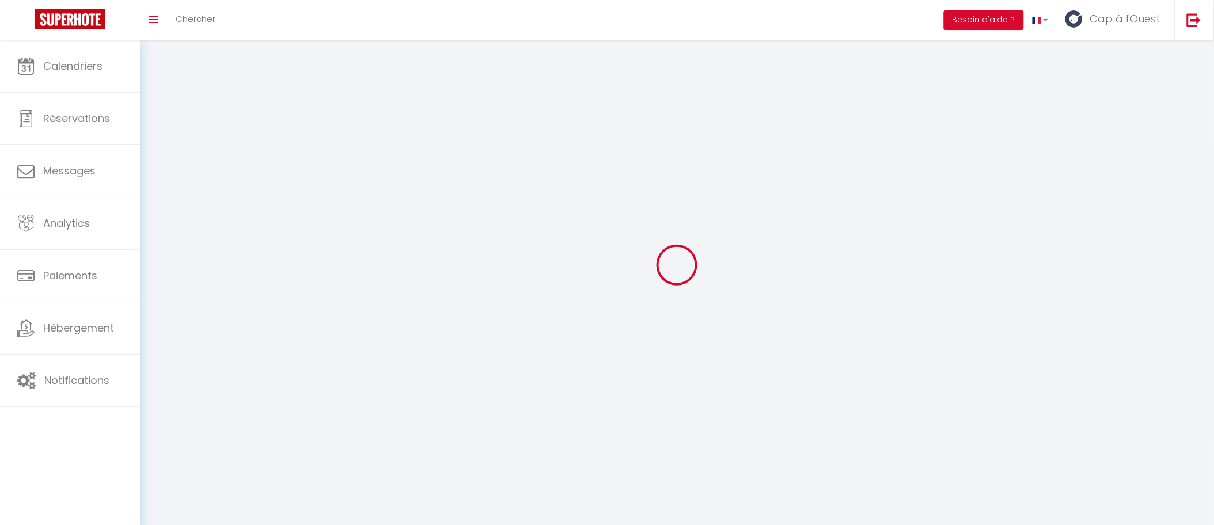
select select
type input "Cap à l'Ouest"
type input "Conciergerie"
type input "0662723620"
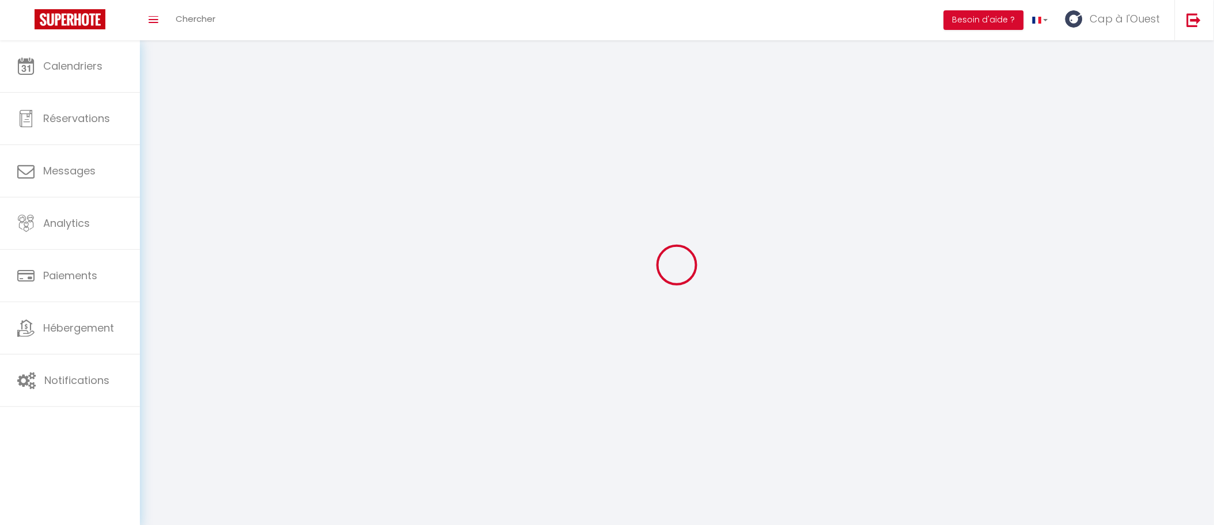
type input "6 Impasse des Géraniums"
type input "85100"
type input "Les Sables d'Olonne"
type input "xL9Q0eQkaNrlx1cE6aFM50Xi4"
type input "W76zGdaxtCtxM4QbU5KWu6pov"
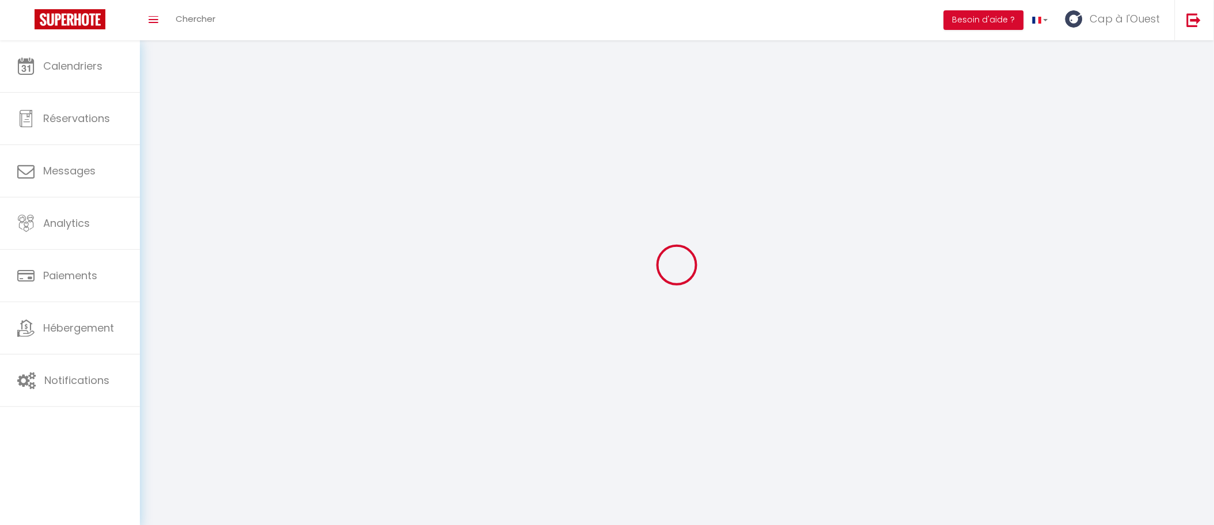
type input "[URL][DOMAIN_NAME]"
select select "28"
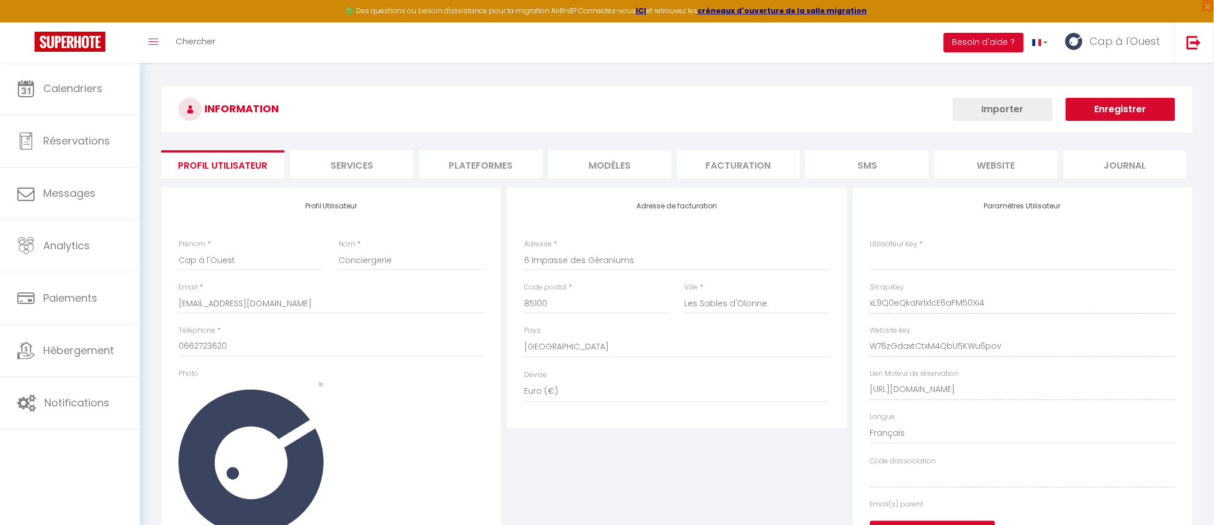
type input "xL9Q0eQkaNrlx1cE6aFM50Xi4"
type input "W76zGdaxtCtxM4QbU5KWu6pov"
type input "[URL][DOMAIN_NAME]"
select select "fr"
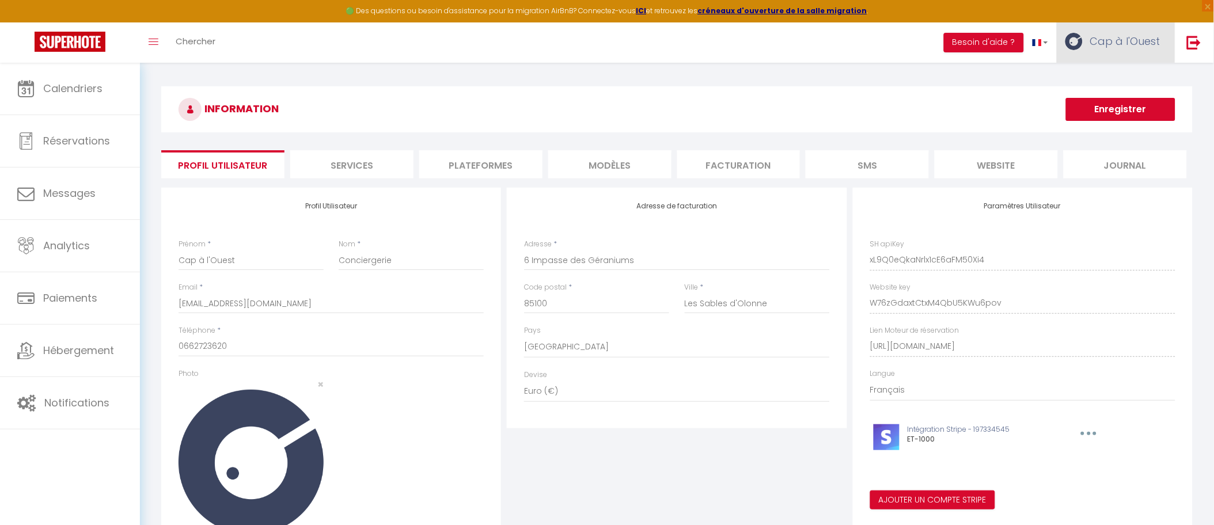
click at [1116, 50] on link "Cap à l'Ouest" at bounding box center [1115, 42] width 118 height 40
click at [1119, 79] on link "Paramètres" at bounding box center [1128, 80] width 85 height 20
click at [1128, 81] on link "Paramètres" at bounding box center [1128, 80] width 85 height 20
click at [488, 170] on li "Plateformes" at bounding box center [480, 164] width 123 height 28
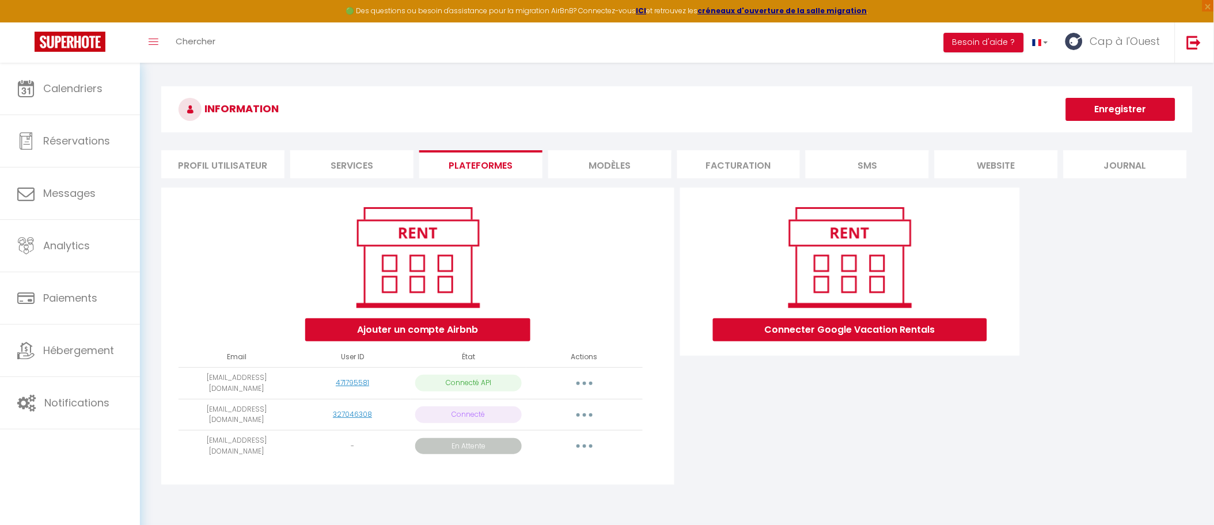
drag, startPoint x: 189, startPoint y: 379, endPoint x: 304, endPoint y: 386, distance: 115.4
click at [304, 386] on tr "contactcapalouest@gmail.com 471795581 Connecté API Importer les appartements Su…" at bounding box center [409, 383] width 463 height 32
click at [274, 389] on td "[EMAIL_ADDRESS][DOMAIN_NAME]" at bounding box center [236, 383] width 116 height 32
click at [729, 393] on div "Connecter Google Vacation Rentals" at bounding box center [849, 340] width 345 height 304
drag, startPoint x: 729, startPoint y: 387, endPoint x: 754, endPoint y: 169, distance: 220.1
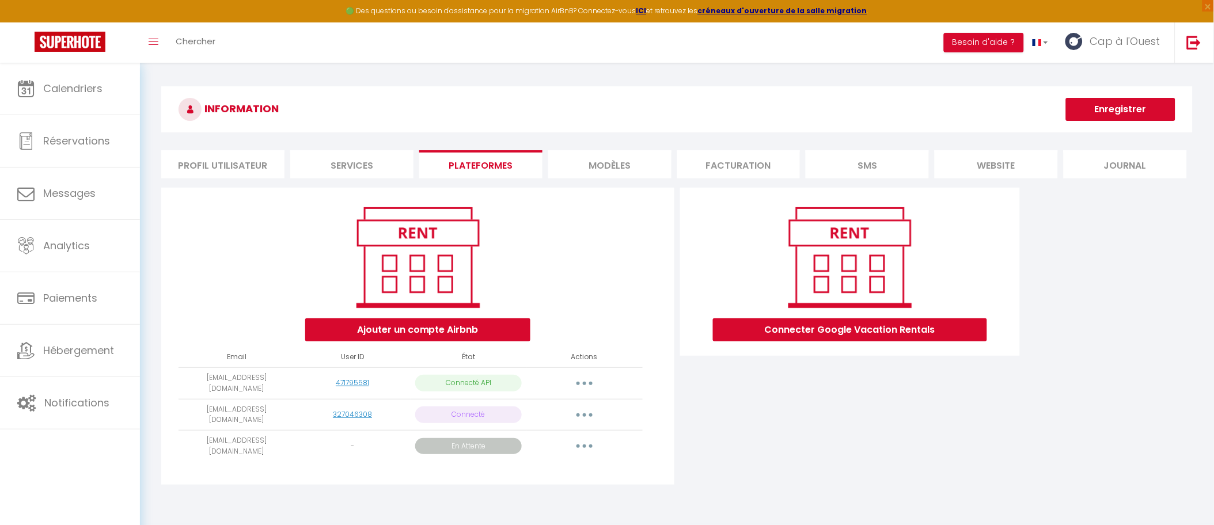
click at [750, 173] on div "INFORMATION Enregistrer Profil Utilisateur Services Plateformes MODÈLES Factura…" at bounding box center [676, 290] width 1031 height 409
drag, startPoint x: 732, startPoint y: 119, endPoint x: 720, endPoint y: 161, distance: 43.9
click at [732, 119] on h3 "INFORMATION" at bounding box center [676, 109] width 1031 height 46
click at [888, 378] on div "Connecter Google Vacation Rentals" at bounding box center [849, 340] width 345 height 304
click at [592, 383] on button "button" at bounding box center [584, 383] width 32 height 18
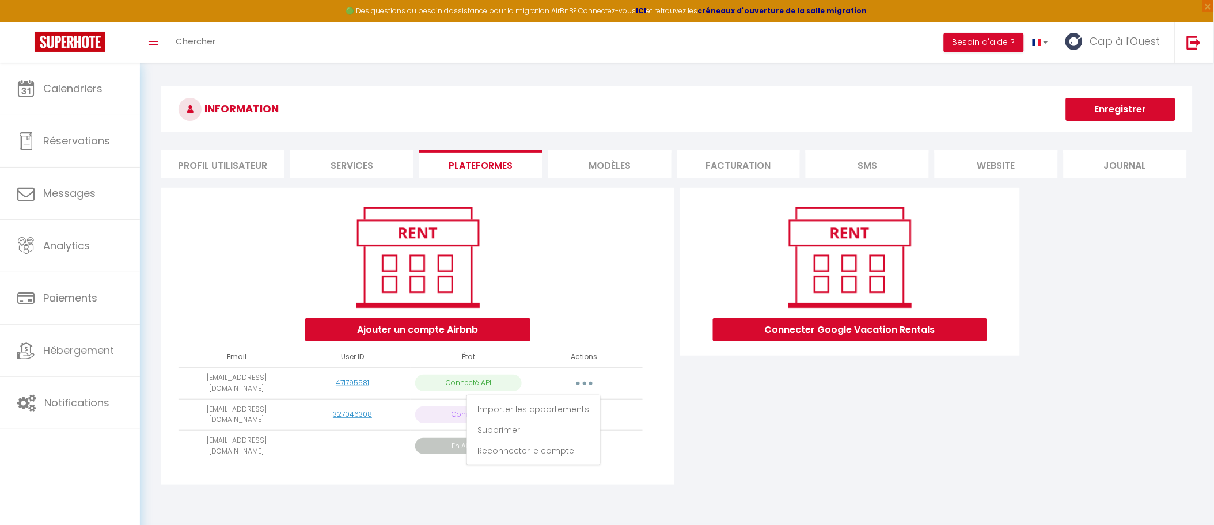
click at [763, 399] on div "Connecter Google Vacation Rentals" at bounding box center [849, 340] width 345 height 304
click at [770, 430] on div "Connecter Google Vacation Rentals" at bounding box center [849, 340] width 345 height 304
click at [1089, 40] on link "Cap à l'Ouest" at bounding box center [1115, 42] width 118 height 40
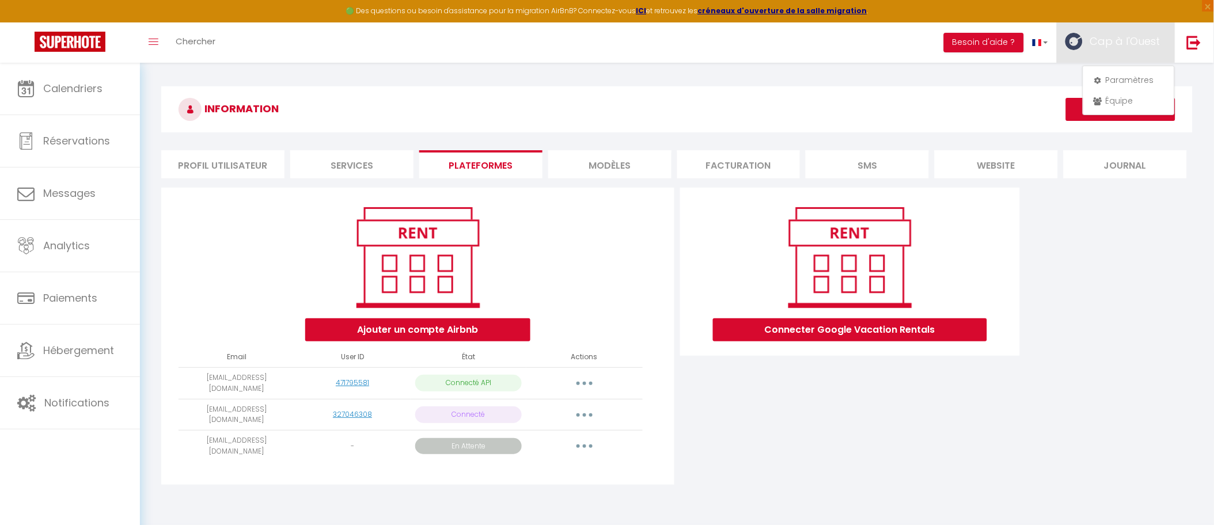
click at [570, 378] on button "button" at bounding box center [584, 383] width 32 height 18
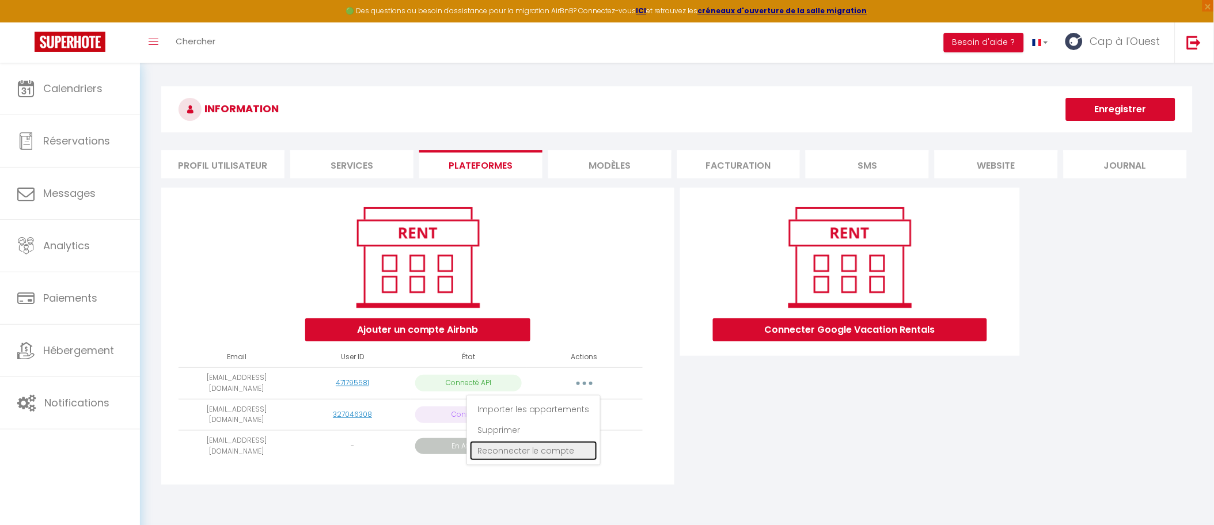
click at [542, 458] on link "Reconnecter le compte" at bounding box center [533, 451] width 127 height 20
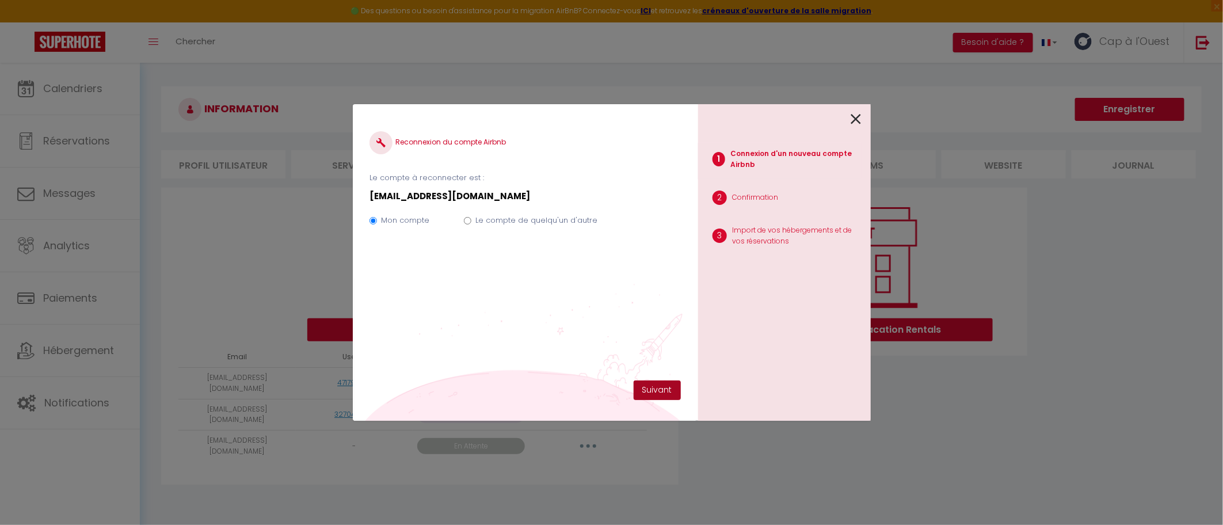
click at [654, 396] on button "Suivant" at bounding box center [657, 391] width 47 height 20
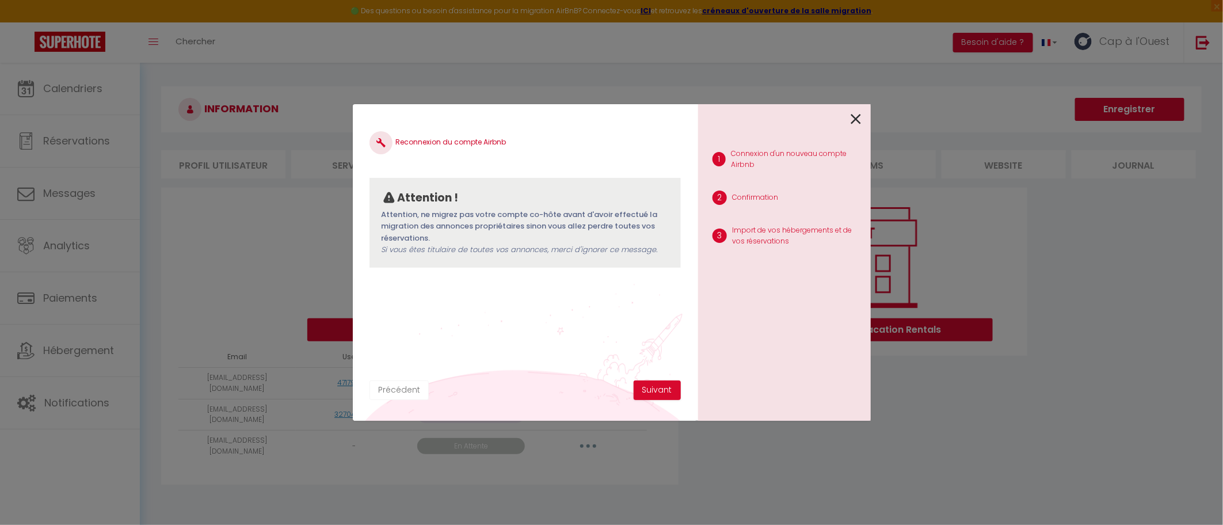
click at [397, 390] on button "Précédent" at bounding box center [399, 391] width 59 height 20
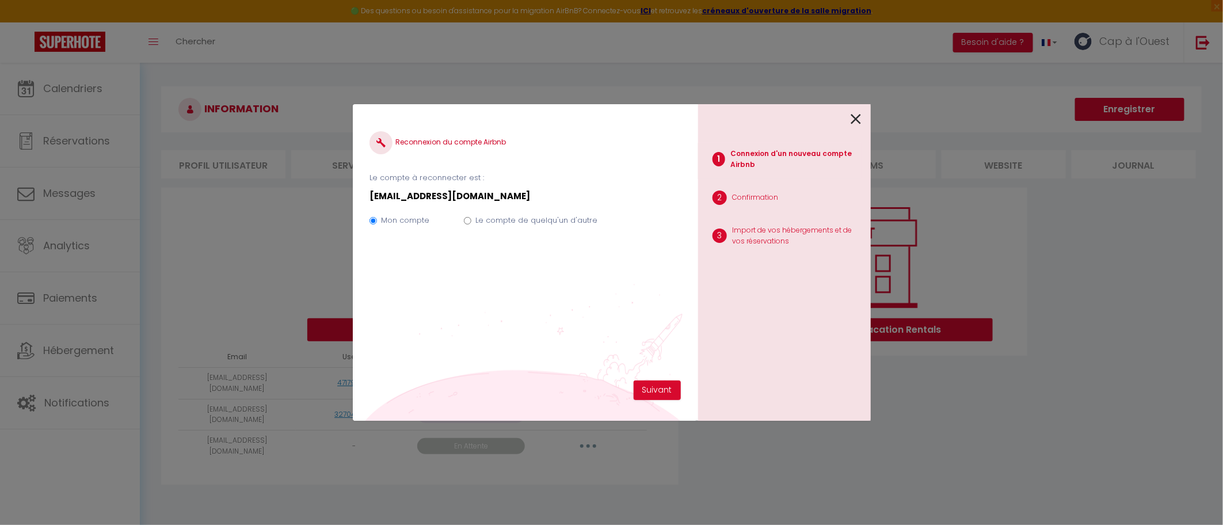
click at [851, 117] on icon at bounding box center [856, 119] width 10 height 17
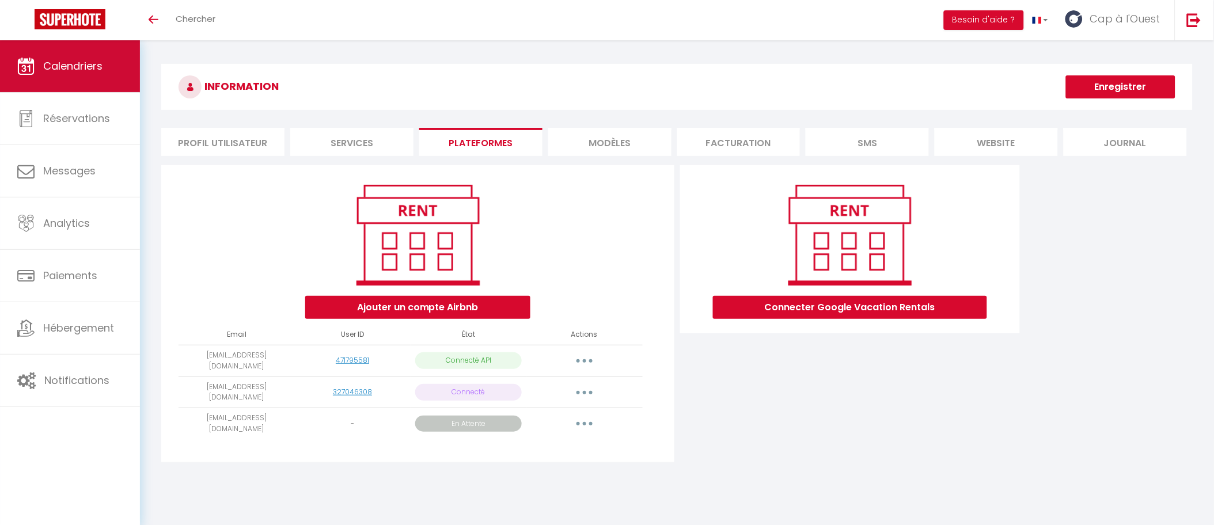
click at [102, 73] on span "Calendriers" at bounding box center [72, 66] width 59 height 14
click at [580, 358] on button "button" at bounding box center [584, 361] width 32 height 18
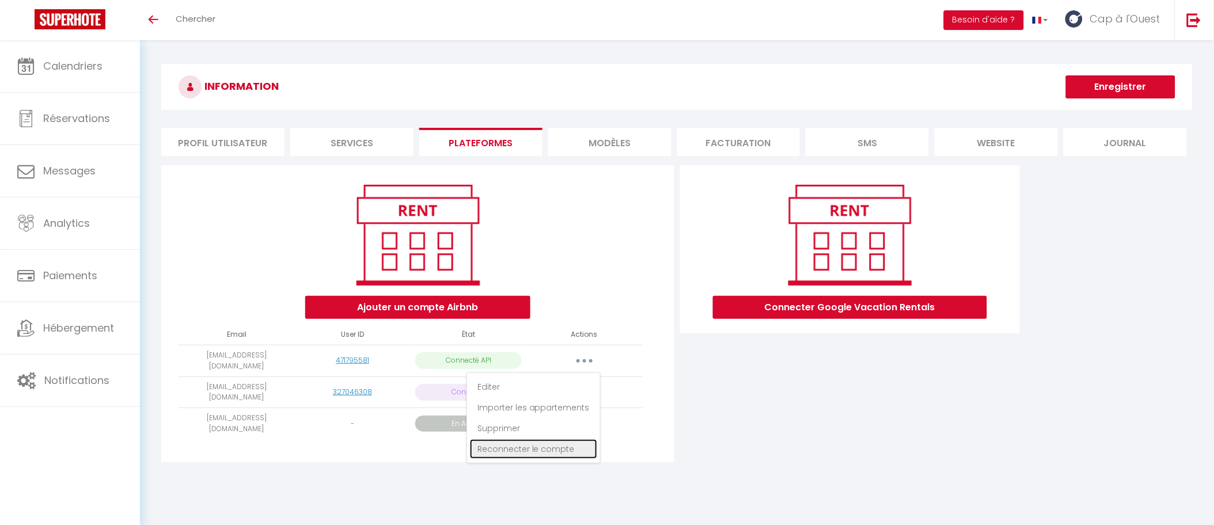
click at [560, 451] on link "Reconnecter le compte" at bounding box center [533, 449] width 127 height 20
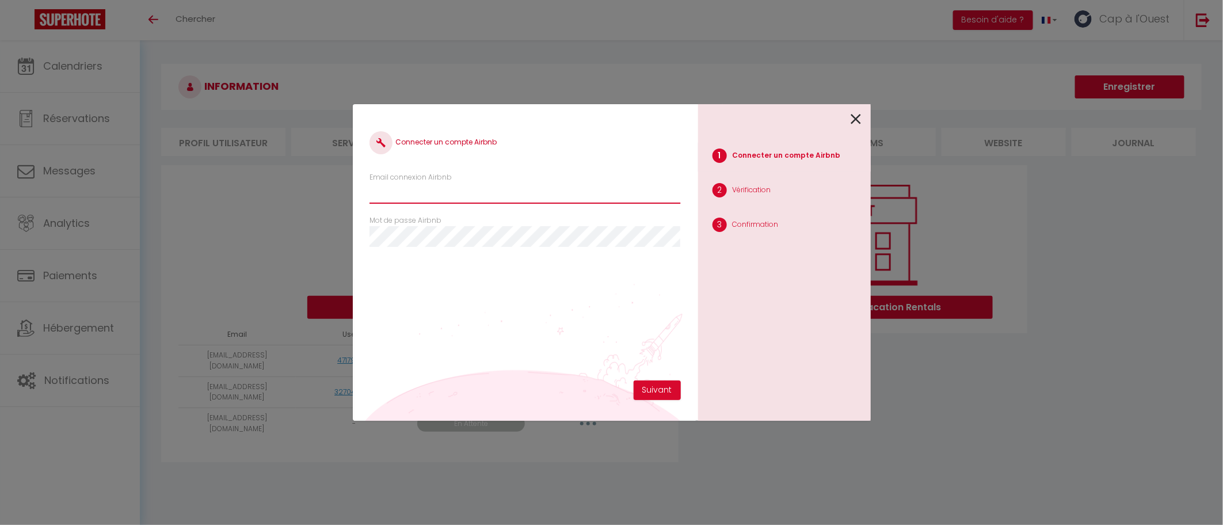
click at [436, 192] on input "Email connexion Airbnb" at bounding box center [525, 193] width 311 height 21
type input "[EMAIL_ADDRESS][DOMAIN_NAME]"
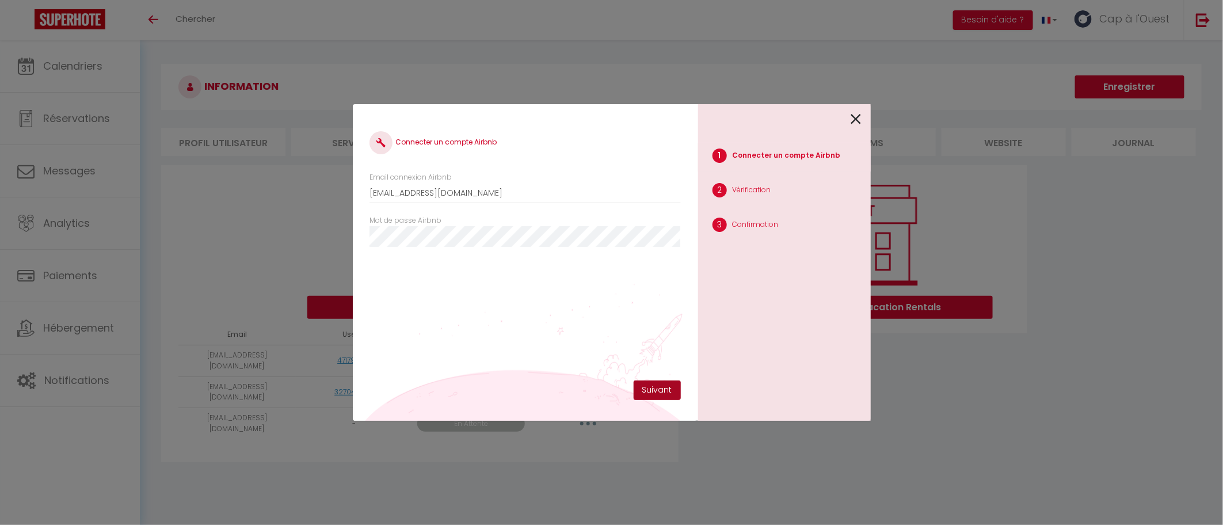
click at [645, 387] on button "Suivant" at bounding box center [657, 391] width 47 height 20
click at [281, 226] on div "Connecter un compte Airbnb Email connexion Airbnb [EMAIL_ADDRESS][DOMAIN_NAME] …" at bounding box center [611, 262] width 1223 height 525
click at [657, 393] on button "Suivant" at bounding box center [657, 391] width 47 height 20
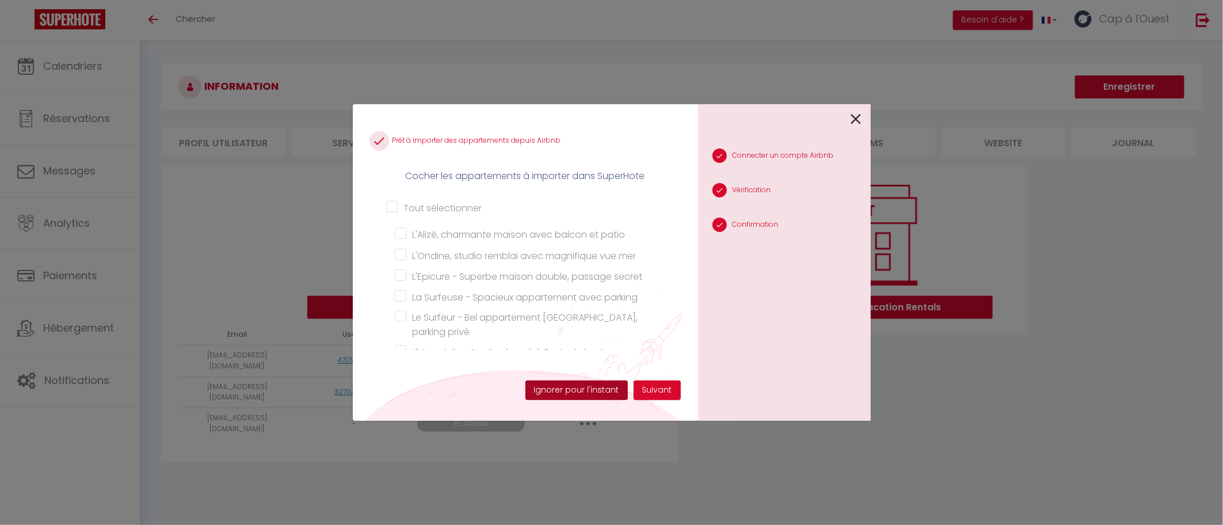
click at [576, 392] on button "Ignorer pour l'instant" at bounding box center [577, 391] width 102 height 20
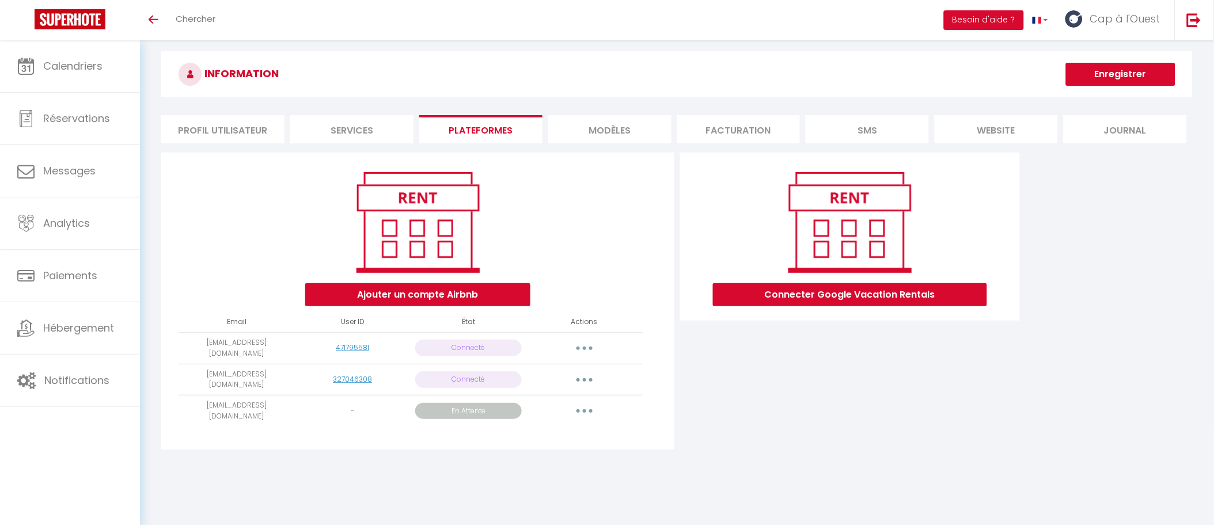
scroll to position [40, 0]
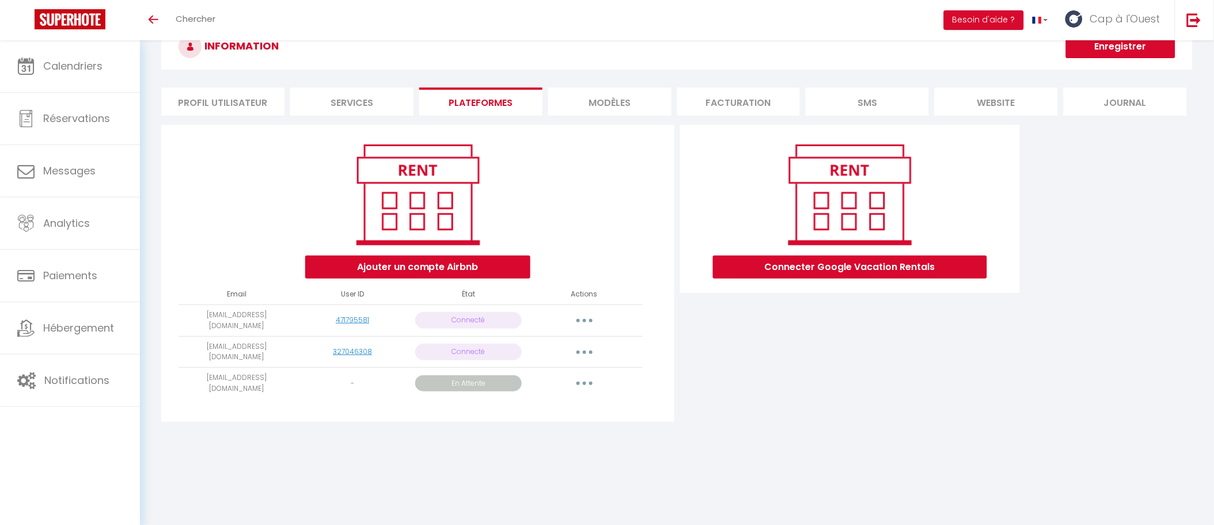
click at [583, 321] on icon "button" at bounding box center [584, 320] width 3 height 3
click at [857, 373] on div "Connecter Google Vacation Rentals" at bounding box center [849, 277] width 345 height 304
click at [803, 369] on div "Connecter Google Vacation Rentals" at bounding box center [849, 277] width 345 height 304
click at [925, 337] on div "Connecter Google Vacation Rentals" at bounding box center [849, 277] width 345 height 304
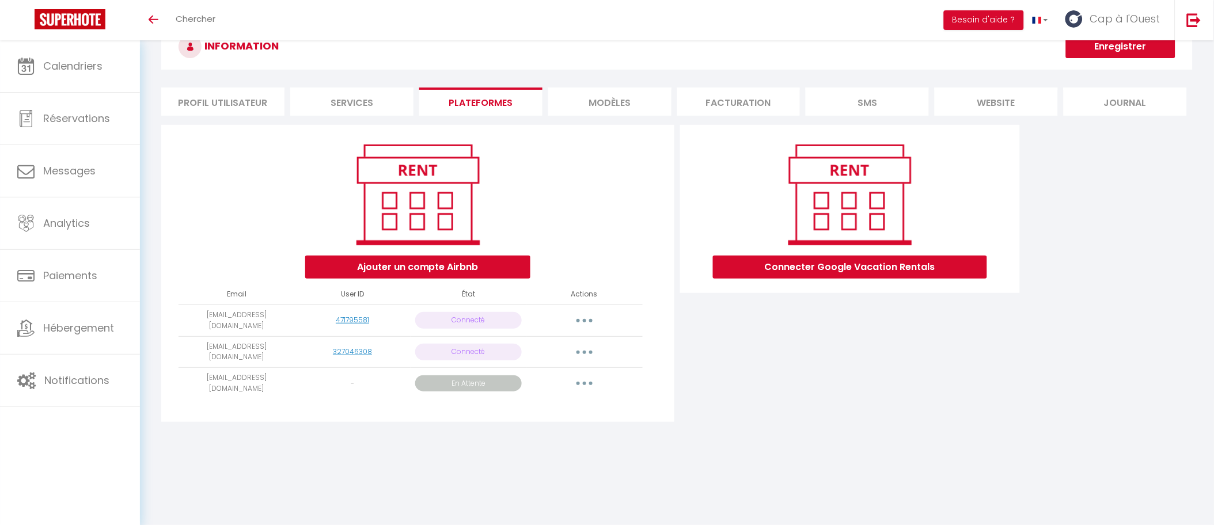
click at [819, 320] on div "Connecter Google Vacation Rentals" at bounding box center [849, 277] width 345 height 304
click at [59, 70] on span "Calendriers" at bounding box center [72, 66] width 59 height 14
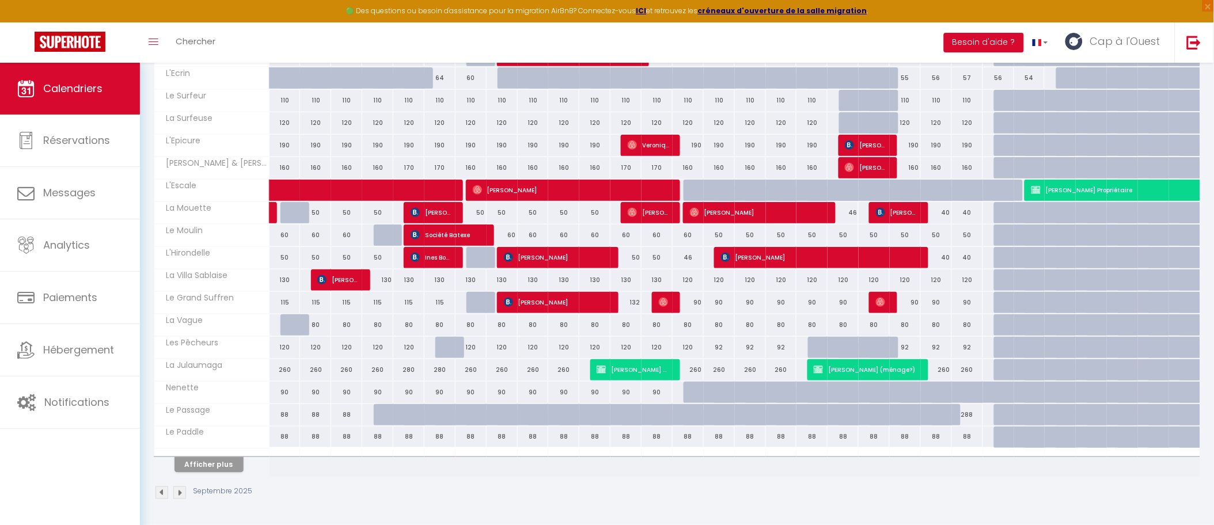
scroll to position [263, 0]
click at [180, 464] on button "Afficher plus" at bounding box center [208, 465] width 69 height 16
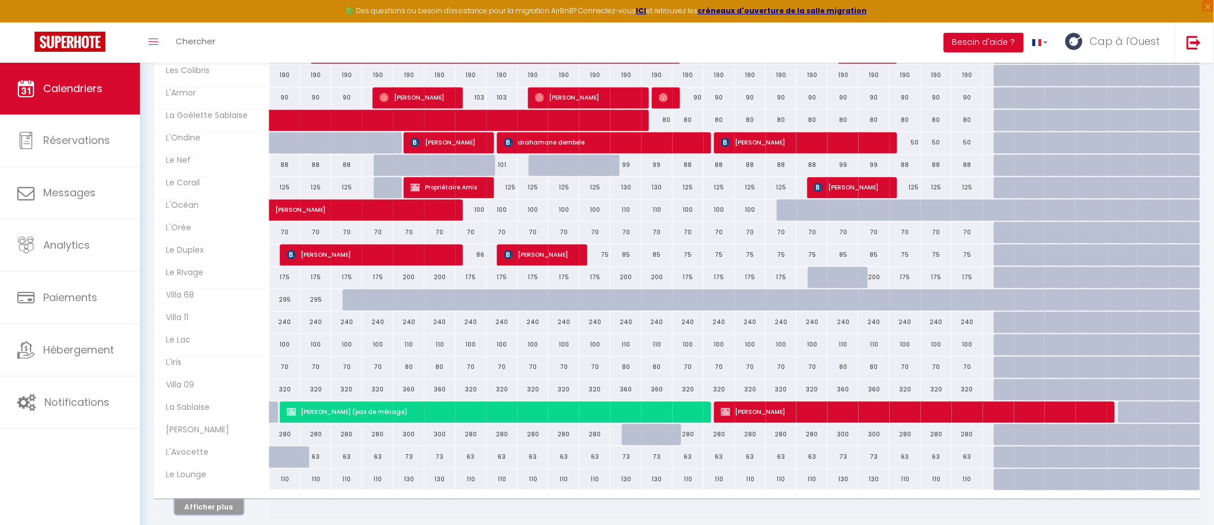
scroll to position [714, 0]
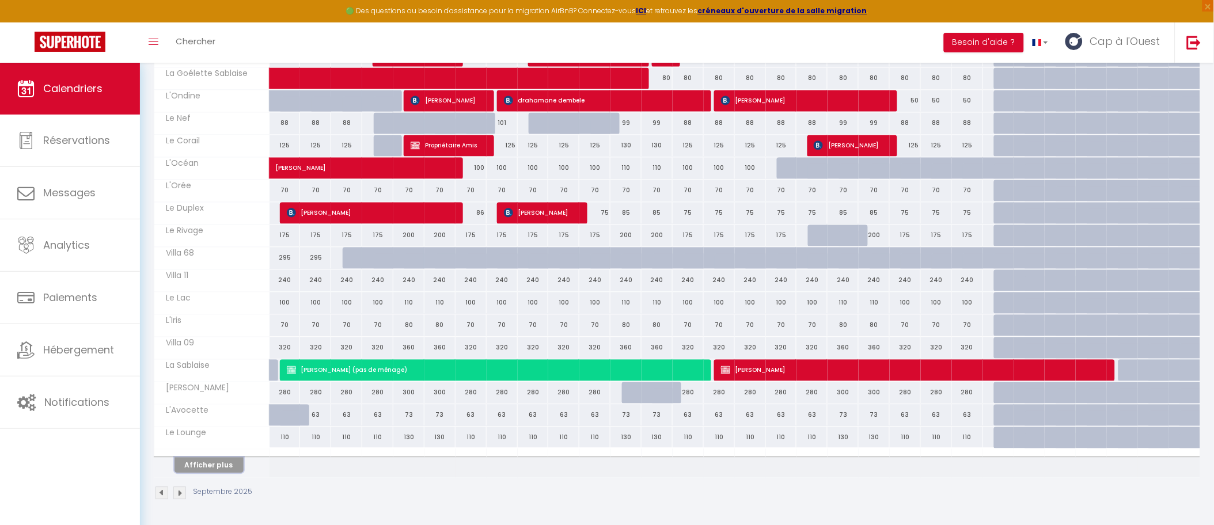
click at [214, 459] on button "Afficher plus" at bounding box center [208, 465] width 69 height 16
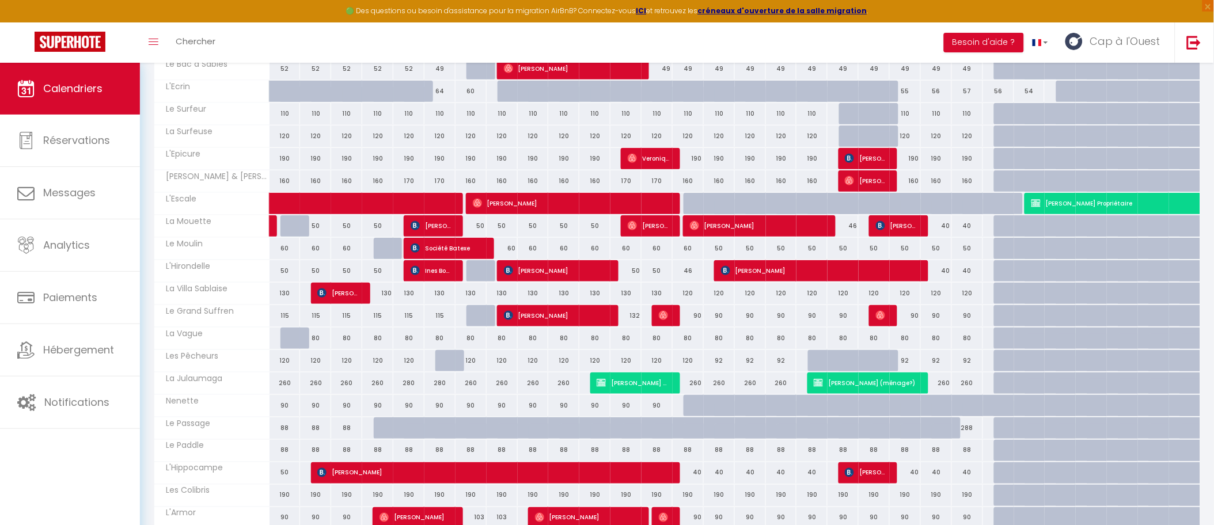
scroll to position [0, 0]
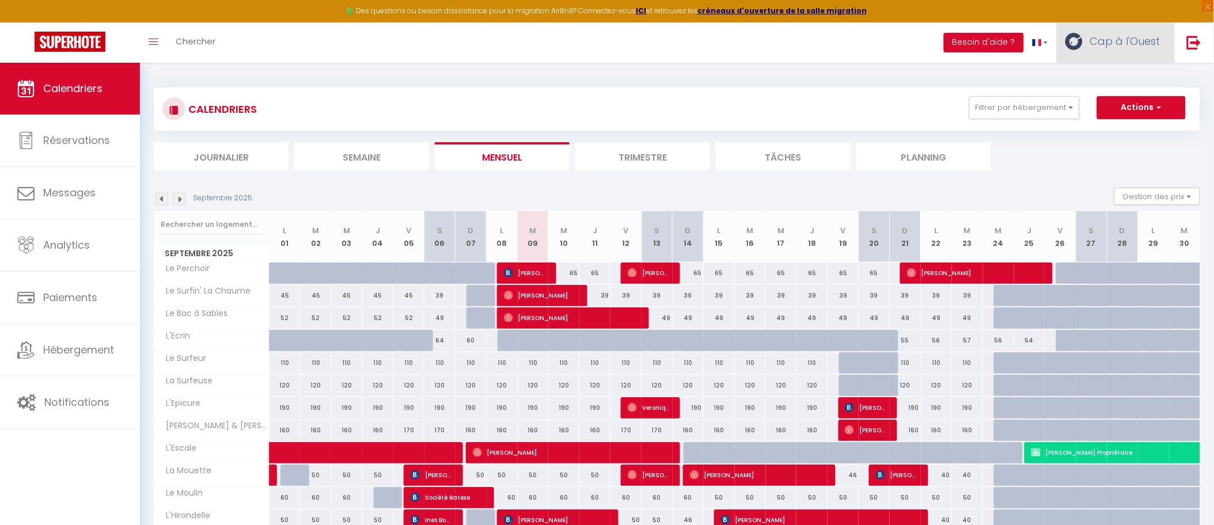
click at [1121, 36] on span "Cap à l'Ouest" at bounding box center [1125, 41] width 70 height 14
click at [1124, 75] on link "Paramètres" at bounding box center [1128, 80] width 85 height 20
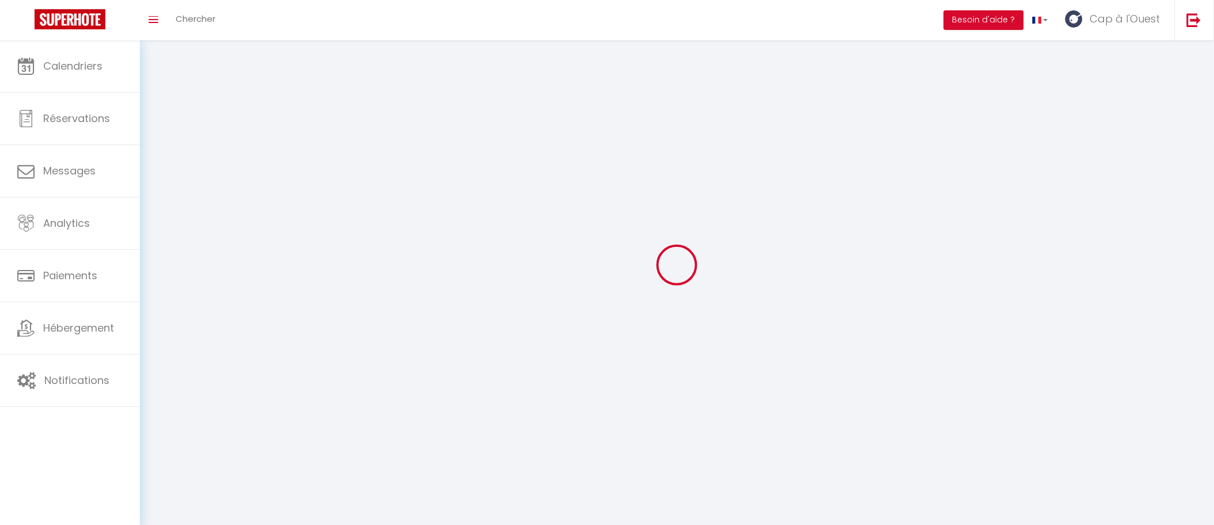
select select
type input "Cap à l'Ouest"
type input "Conciergerie"
type input "0662723620"
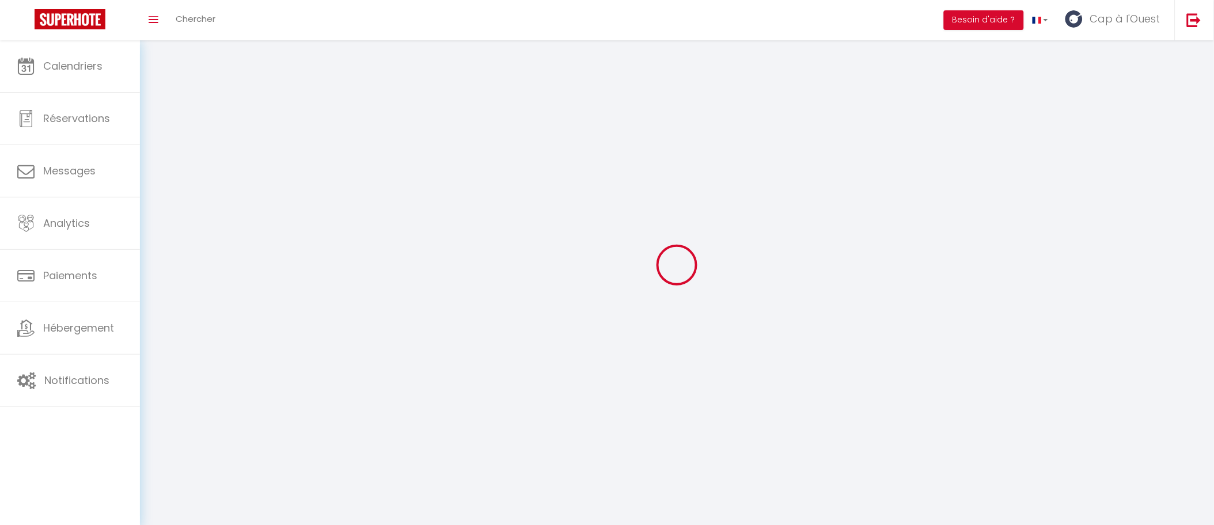
type input "6 Impasse des Géraniums"
type input "85100"
type input "Les Sables d'Olonne"
type input "xL9Q0eQkaNrlx1cE6aFM50Xi4"
type input "W76zGdaxtCtxM4QbU5KWu6pov"
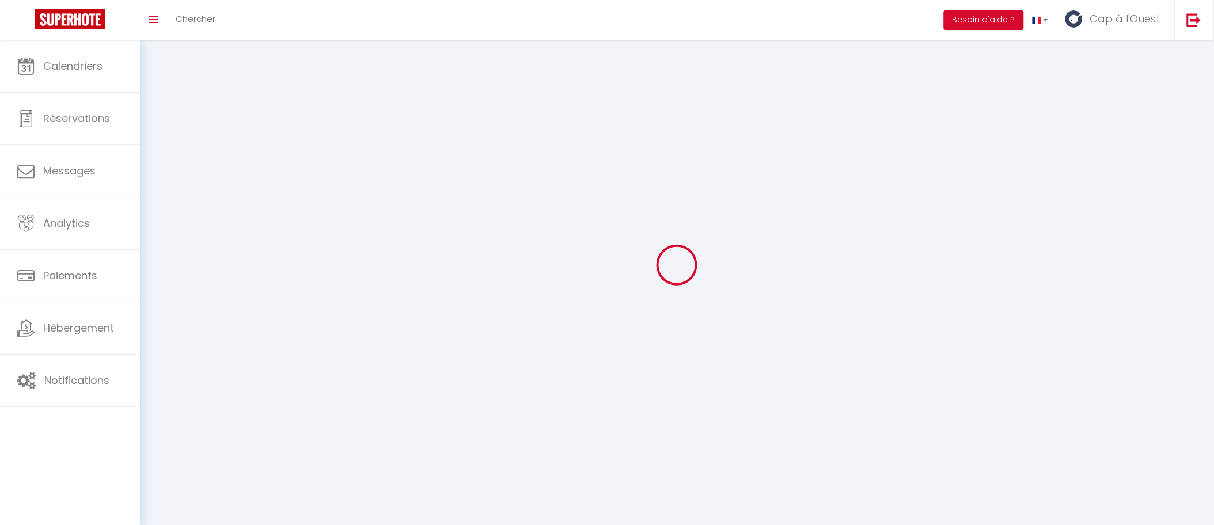
type input "[URL][DOMAIN_NAME]"
select select "1"
select select "28"
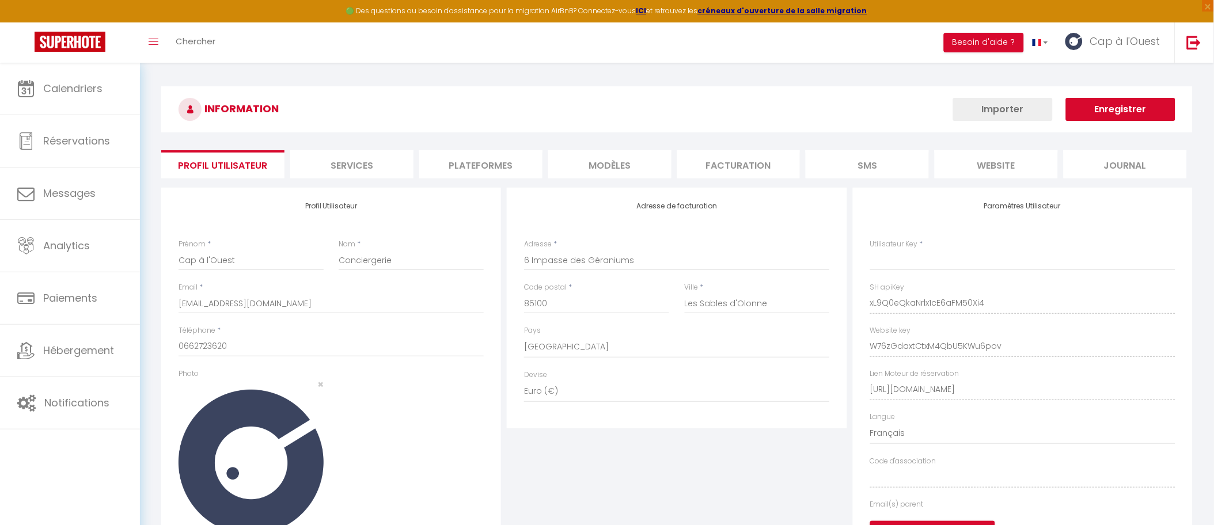
type input "xL9Q0eQkaNrlx1cE6aFM50Xi4"
type input "W76zGdaxtCtxM4QbU5KWu6pov"
type input "[URL][DOMAIN_NAME]"
select select "fr"
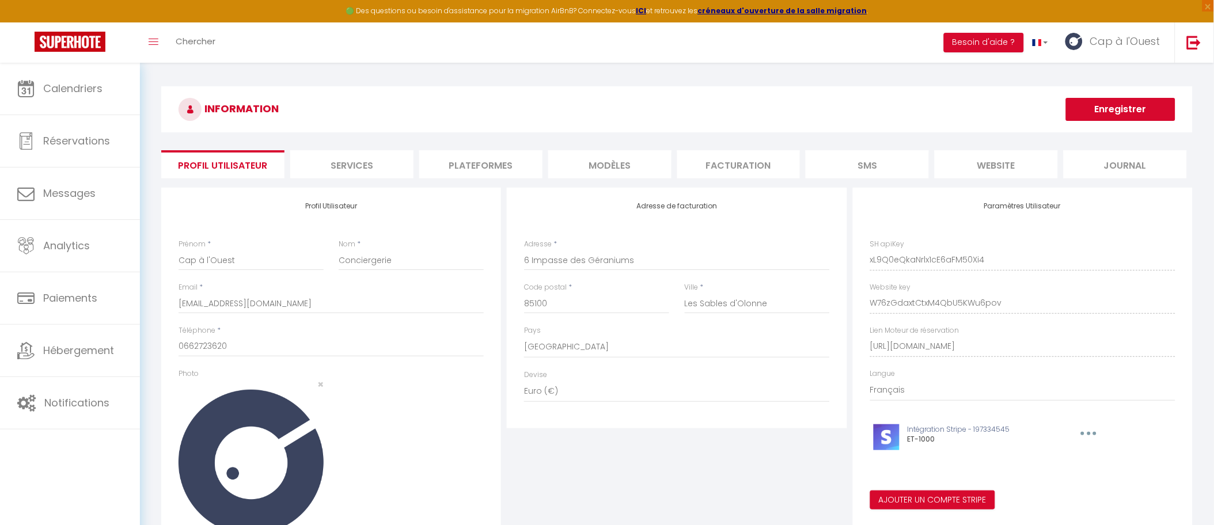
click at [515, 166] on li "Plateformes" at bounding box center [480, 164] width 123 height 28
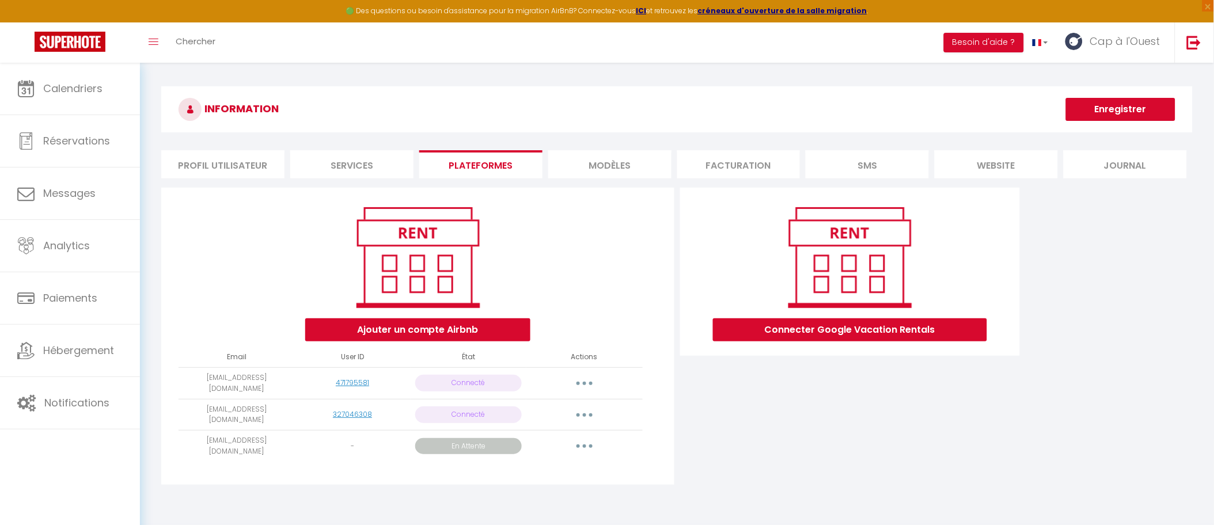
click at [583, 444] on icon "button" at bounding box center [584, 445] width 3 height 3
click at [757, 442] on div "Connecter Google Vacation Rentals" at bounding box center [849, 340] width 345 height 304
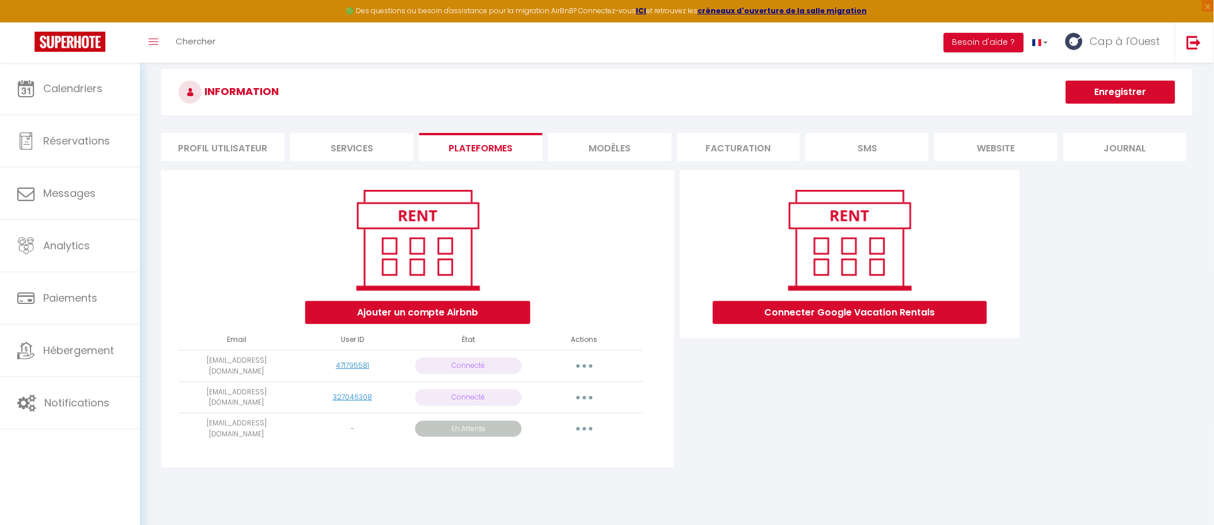
scroll to position [62, 0]
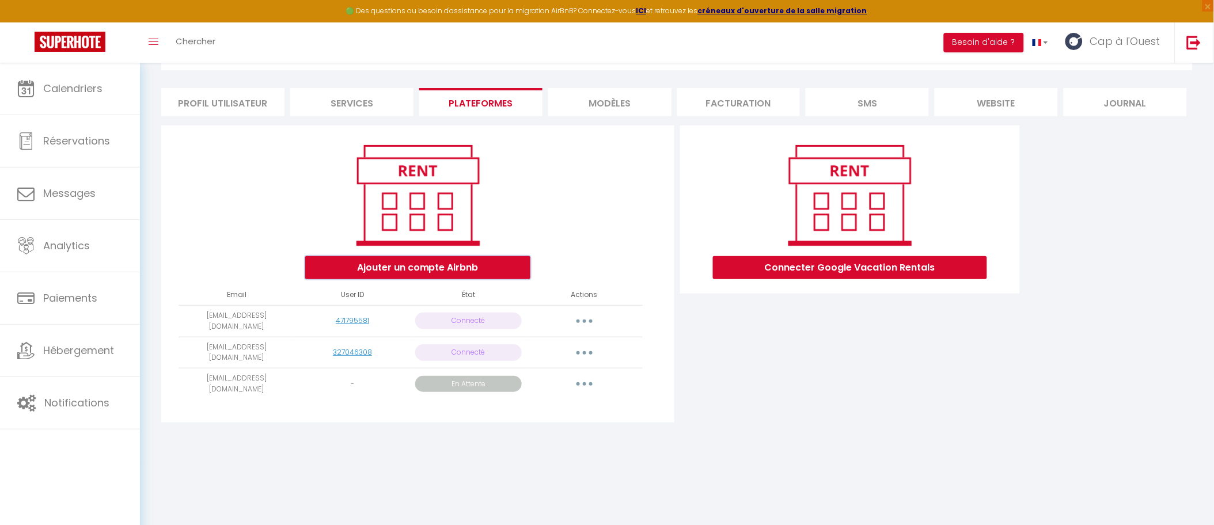
click at [451, 256] on button "Ajouter un compte Airbnb" at bounding box center [417, 267] width 225 height 23
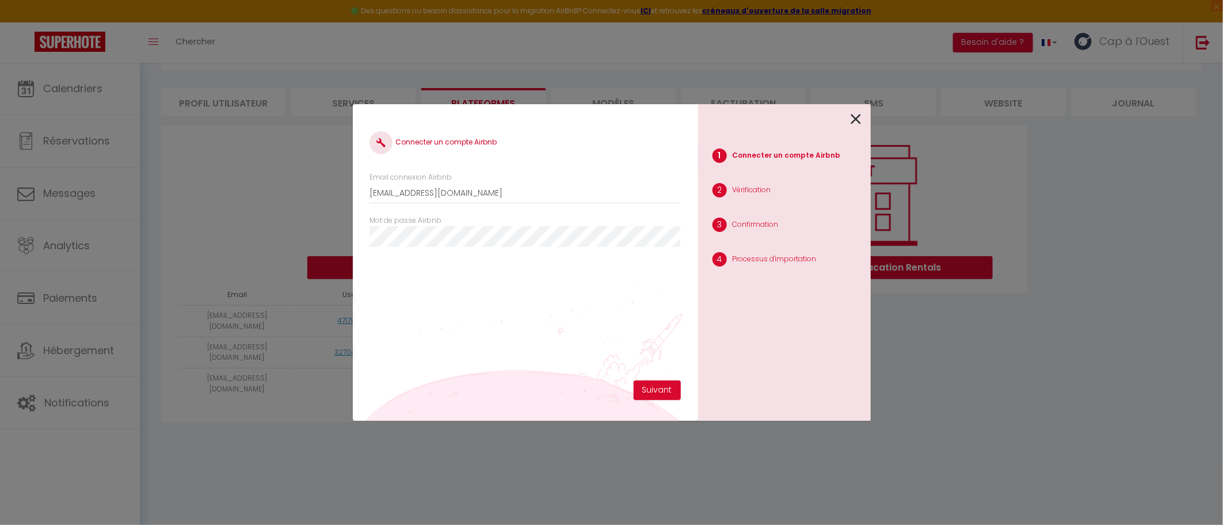
click at [858, 118] on icon at bounding box center [856, 119] width 10 height 17
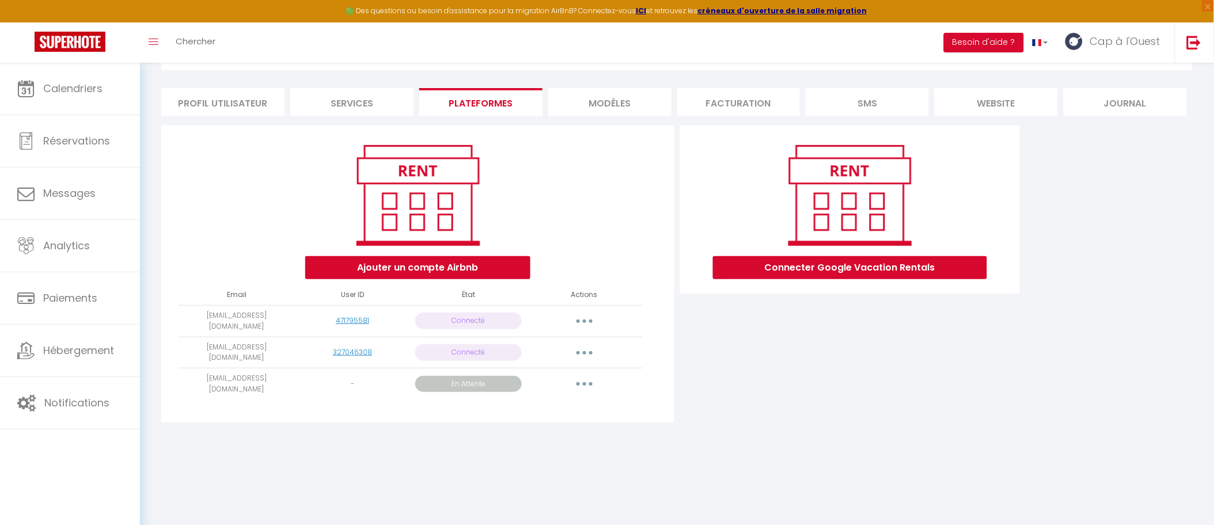
click at [585, 314] on button "button" at bounding box center [584, 321] width 32 height 18
click at [789, 373] on div "Connecter Google Vacation Rentals" at bounding box center [849, 278] width 345 height 304
click at [471, 272] on button "Ajouter un compte Airbnb" at bounding box center [417, 267] width 225 height 23
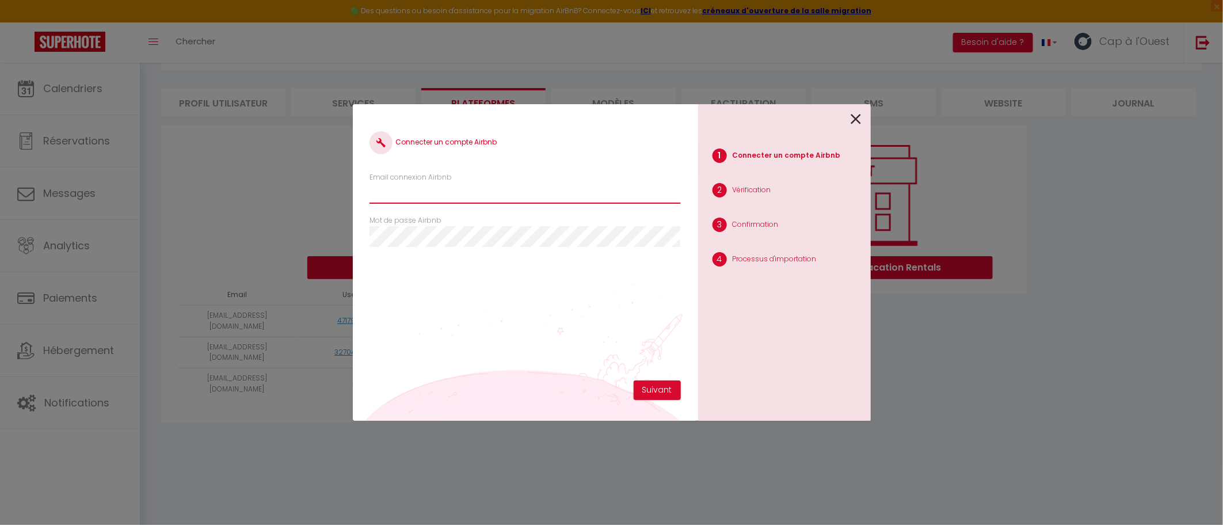
click at [454, 191] on input "Email connexion Airbnb" at bounding box center [525, 193] width 311 height 21
click at [470, 286] on div "Connecter un compte Airbnb Email connexion Airbnb Mot de passe Airbnb" at bounding box center [525, 250] width 311 height 259
click at [854, 116] on icon at bounding box center [856, 119] width 10 height 17
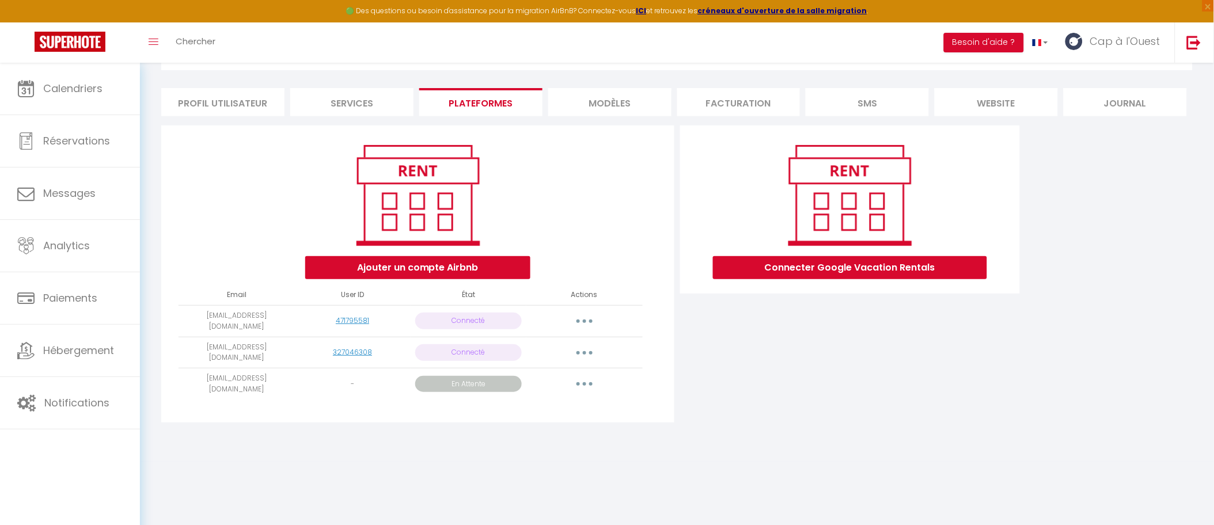
click at [584, 322] on button "button" at bounding box center [584, 321] width 32 height 18
click at [827, 362] on div "Connecter Google Vacation Rentals" at bounding box center [849, 278] width 345 height 304
click at [506, 272] on button "Ajouter un compte Airbnb" at bounding box center [417, 267] width 225 height 23
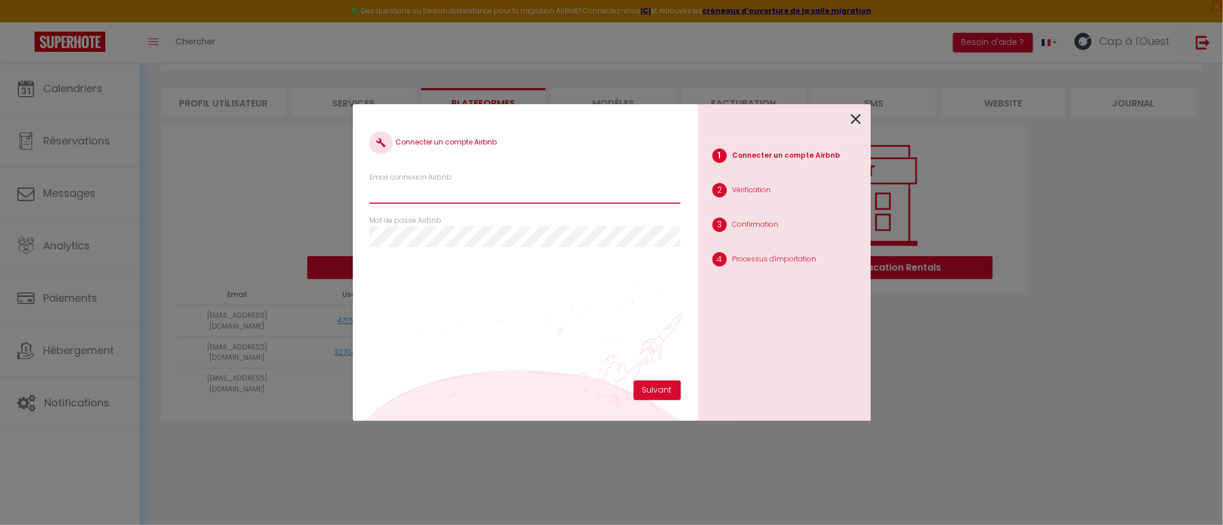
click at [454, 186] on input "Email connexion Airbnb" at bounding box center [525, 193] width 311 height 21
click at [549, 310] on div "Connecter un compte Airbnb Email connexion Airbnb Mot de passe Airbnb" at bounding box center [525, 250] width 311 height 259
click at [854, 116] on icon at bounding box center [856, 119] width 10 height 17
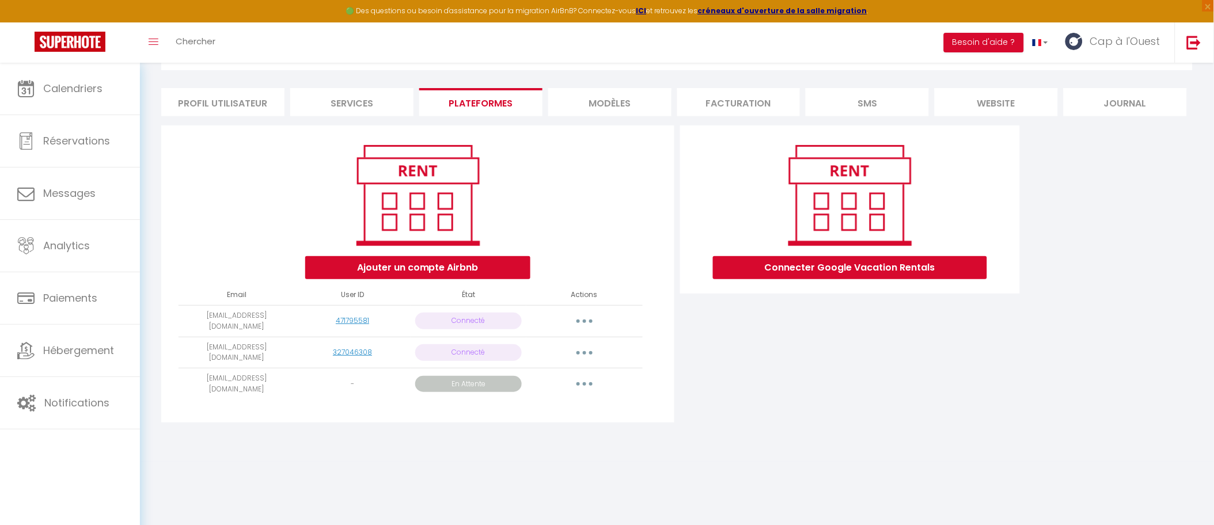
click at [419, 465] on body "🟢 Des questions ou besoin d'assistance pour la migration AirBnB? Connectez-vous…" at bounding box center [607, 263] width 1214 height 525
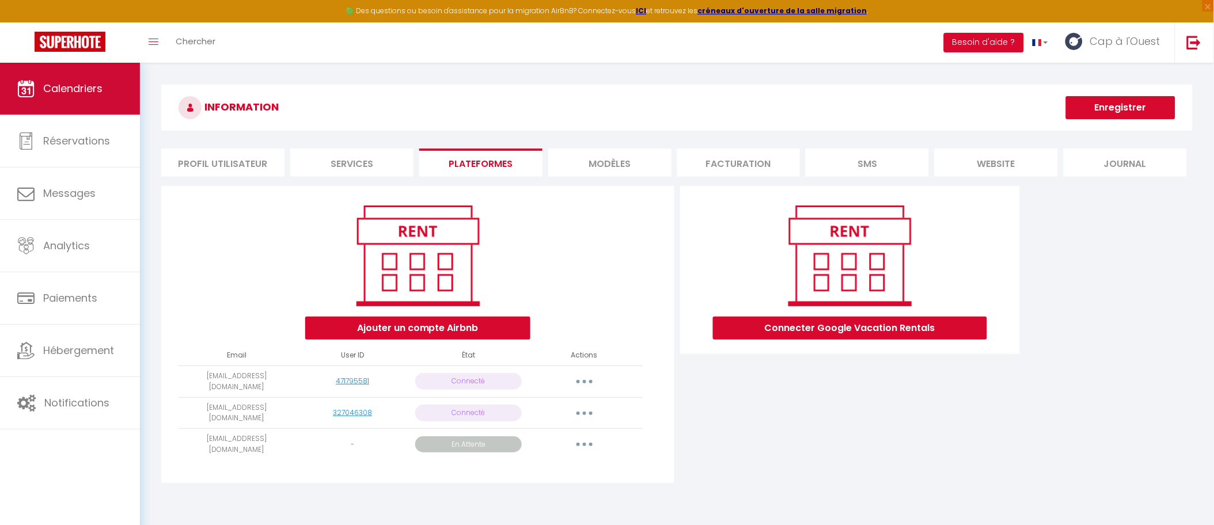
scroll to position [0, 0]
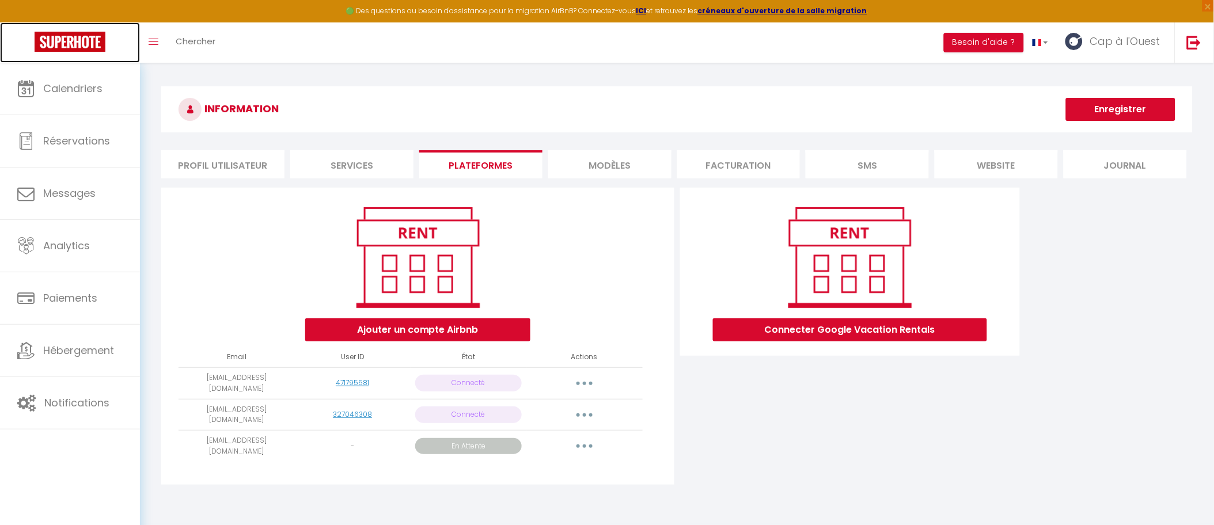
click at [67, 35] on img at bounding box center [70, 42] width 71 height 20
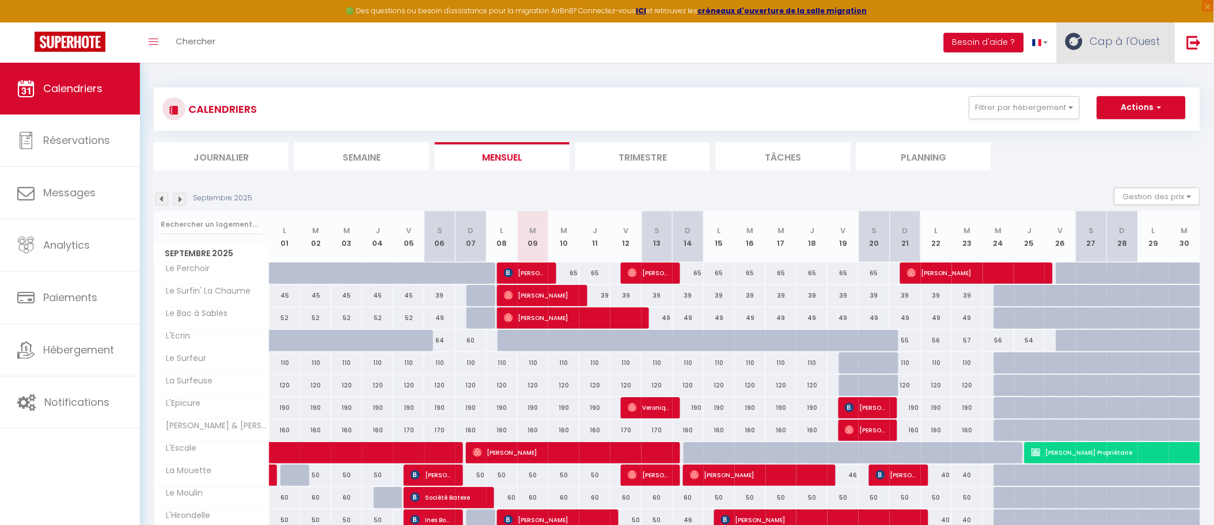
click at [1113, 50] on link "Cap à l'Ouest" at bounding box center [1115, 42] width 118 height 40
click at [1113, 78] on link "Paramètres" at bounding box center [1128, 80] width 85 height 20
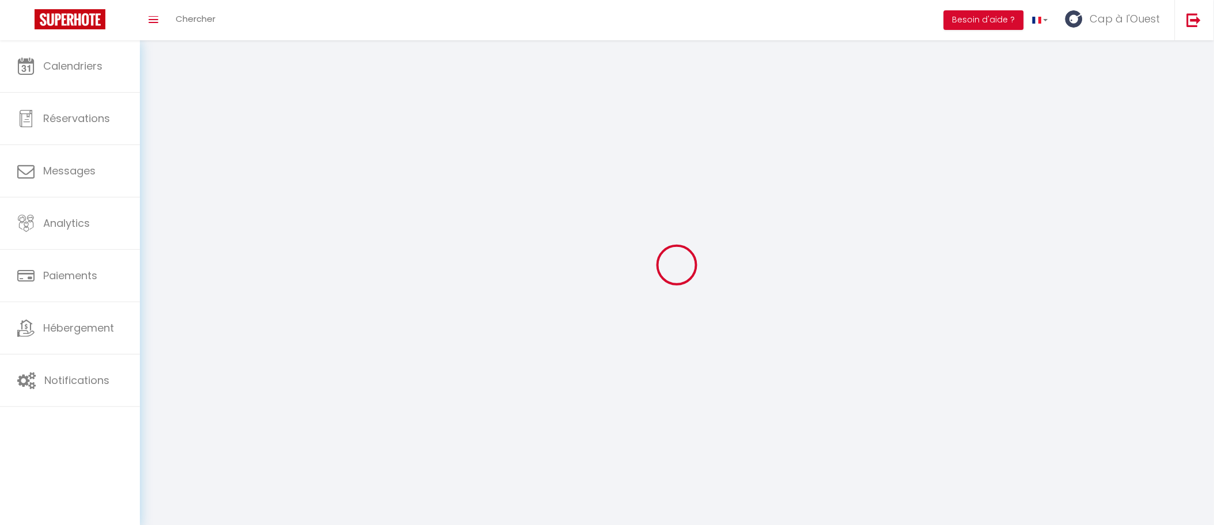
type input "Cap à l'Ouest"
type input "Conciergerie"
type input "0662723620"
type input "6 Impasse des Géraniums"
type input "85100"
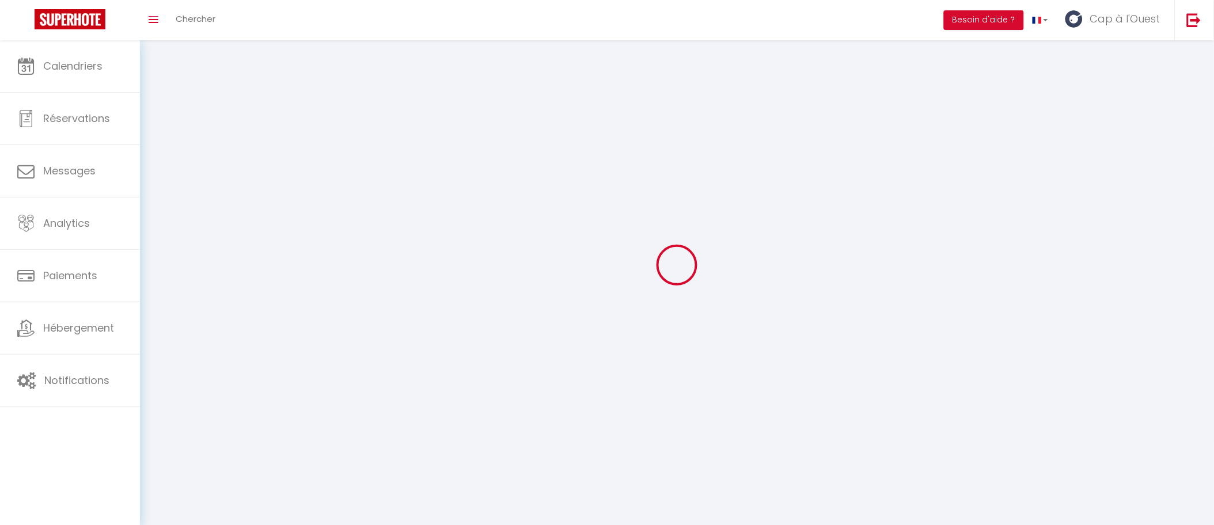
type input "Les Sables d'Olonne"
type input "xL9Q0eQkaNrlx1cE6aFM50Xi4"
type input "W76zGdaxtCtxM4QbU5KWu6pov"
type input "[URL][DOMAIN_NAME]"
select select "1"
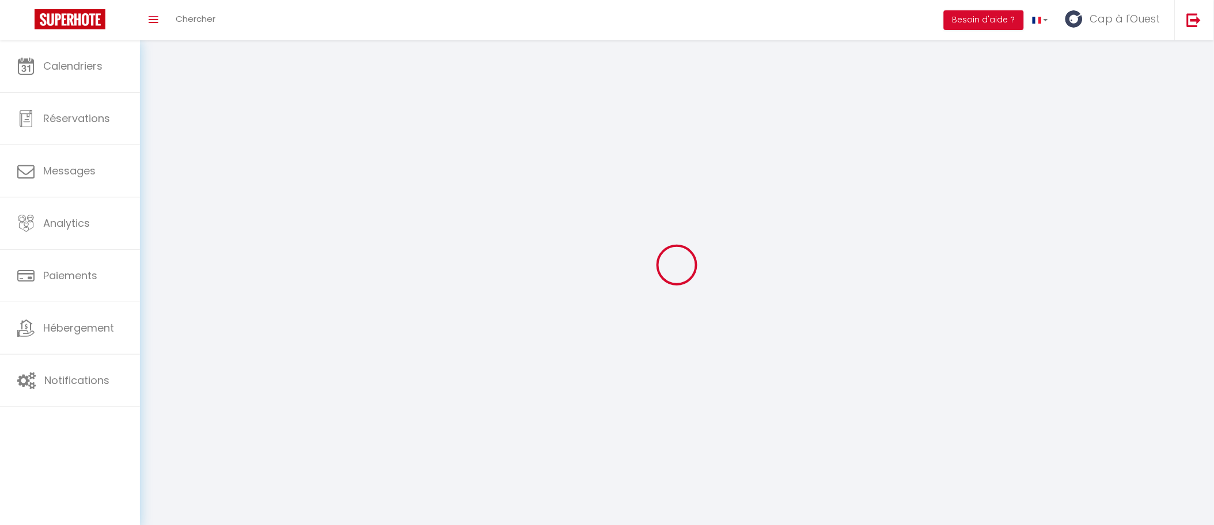
select select "28"
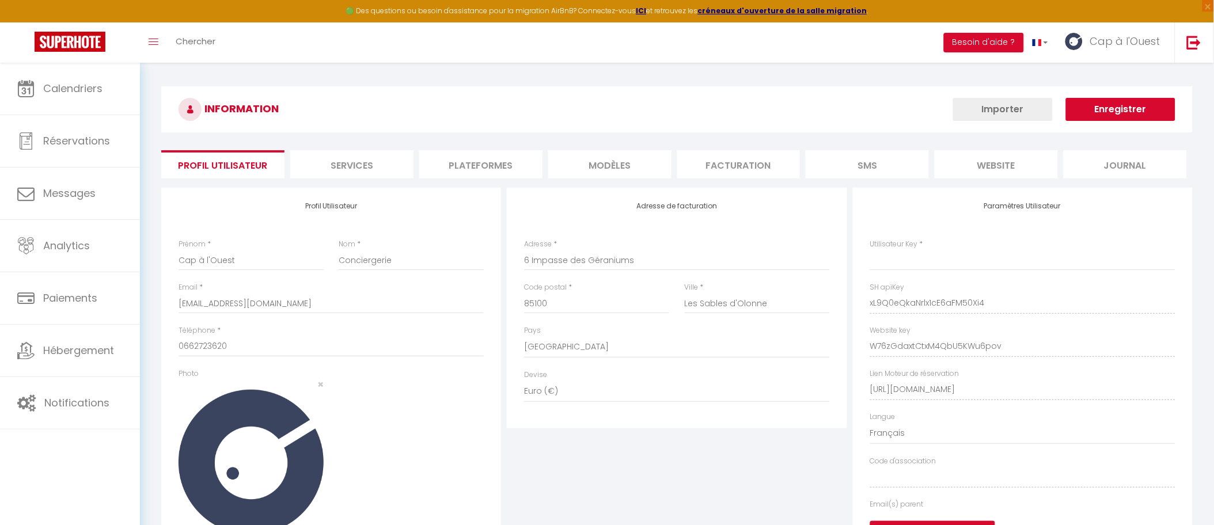
type input "[EMAIL_ADDRESS][DOMAIN_NAME]"
type input "xL9Q0eQkaNrlx1cE6aFM50Xi4"
type input "W76zGdaxtCtxM4QbU5KWu6pov"
type input "[URL][DOMAIN_NAME]"
select select "fr"
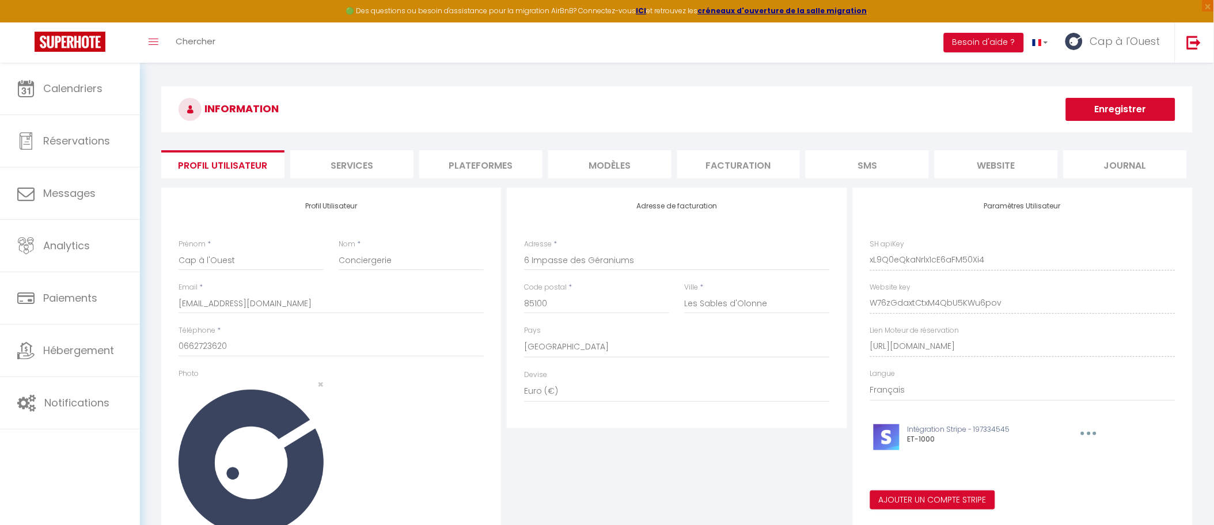
click at [481, 176] on li "Plateformes" at bounding box center [480, 164] width 123 height 28
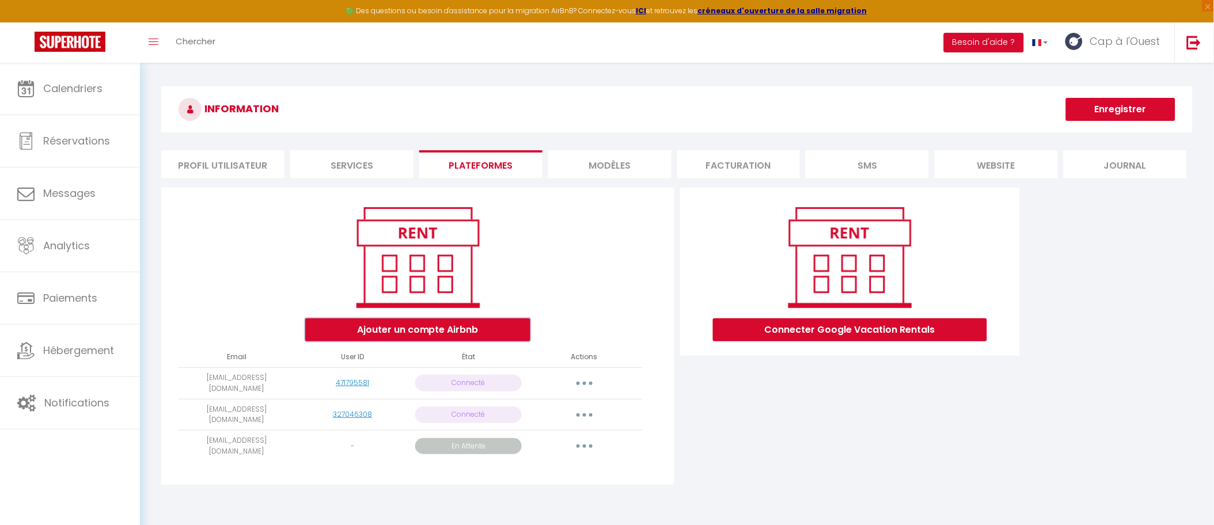
click at [454, 331] on button "Ajouter un compte Airbnb" at bounding box center [417, 329] width 225 height 23
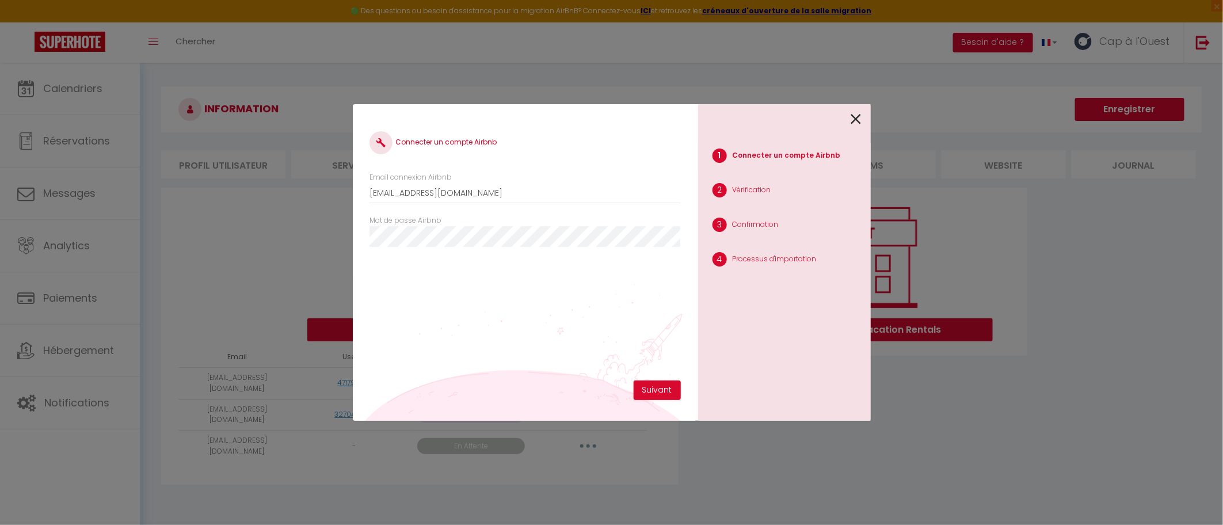
click at [864, 126] on div "1 Connecter un compte Airbnb 2 Vérification 3 Confirmation 4 Processus d'import…" at bounding box center [784, 262] width 173 height 317
click at [858, 126] on icon at bounding box center [856, 119] width 10 height 17
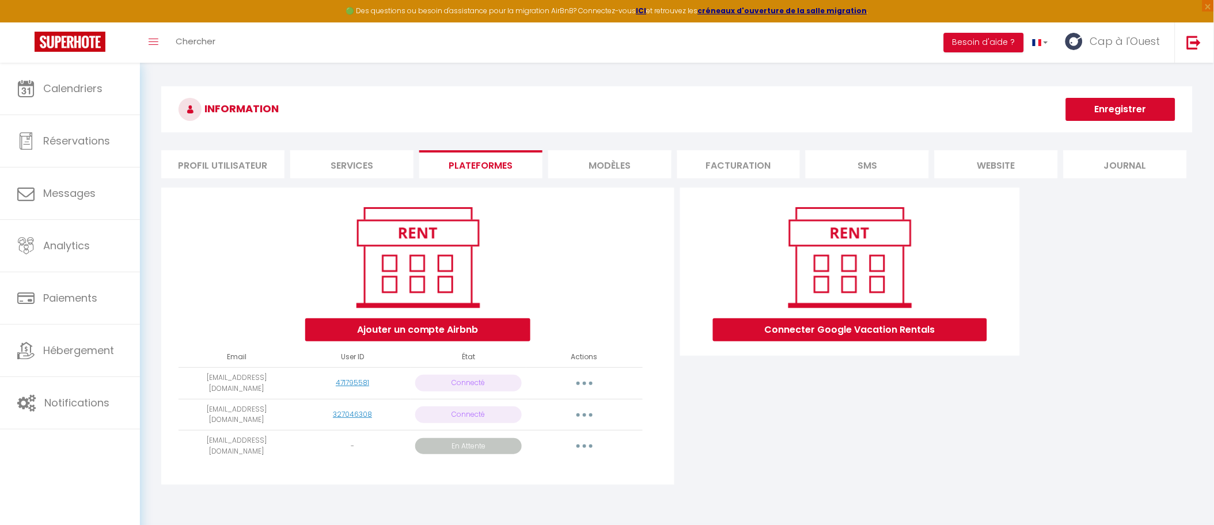
click at [712, 435] on div "Connecter Google Vacation Rentals" at bounding box center [849, 340] width 345 height 304
click at [587, 438] on button "button" at bounding box center [584, 446] width 32 height 18
click at [723, 444] on div "Connecter Google Vacation Rentals" at bounding box center [849, 340] width 345 height 304
click at [467, 339] on button "Ajouter un compte Airbnb" at bounding box center [417, 329] width 225 height 23
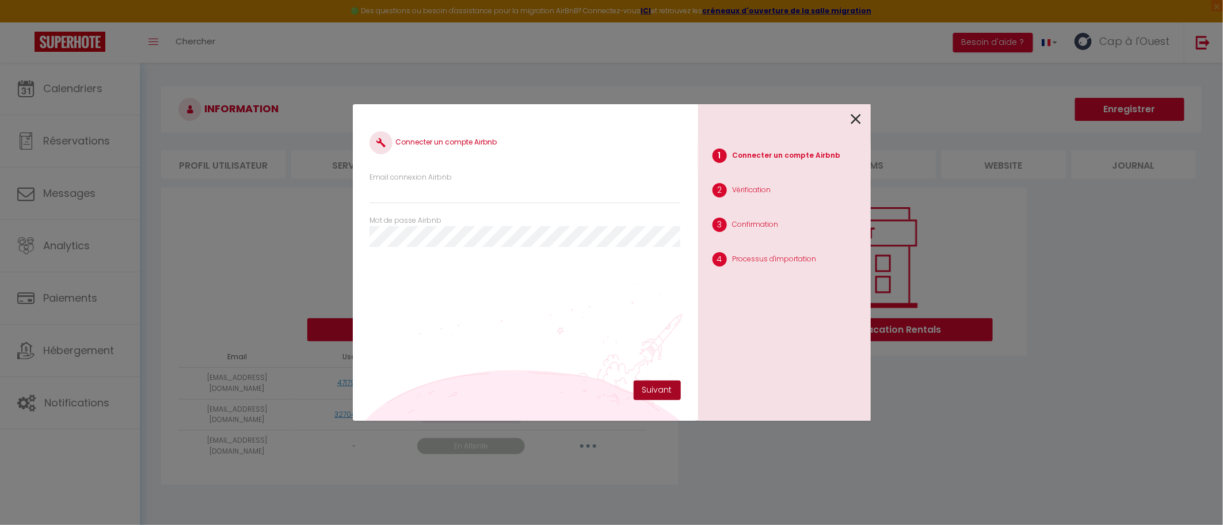
click at [664, 392] on button "Suivant" at bounding box center [657, 391] width 47 height 20
click at [869, 115] on div "1 Connecter un compte Airbnb 2 Vérification 3 Confirmation 4 Processus d'import…" at bounding box center [784, 262] width 173 height 317
click at [865, 119] on div "1 Connecter un compte Airbnb 2 Vérification 3 Confirmation 4 Processus d'import…" at bounding box center [784, 262] width 173 height 317
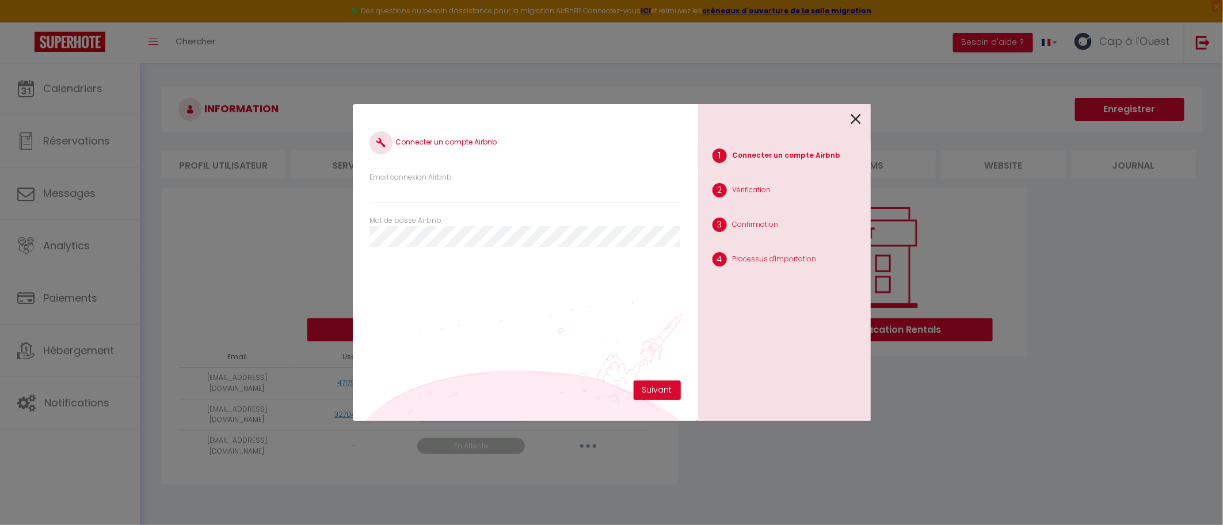
click at [861, 124] on div "1 Connecter un compte Airbnb 2 Vérification 3 Confirmation 4 Processus d'import…" at bounding box center [784, 262] width 173 height 317
click at [861, 117] on icon at bounding box center [856, 119] width 10 height 17
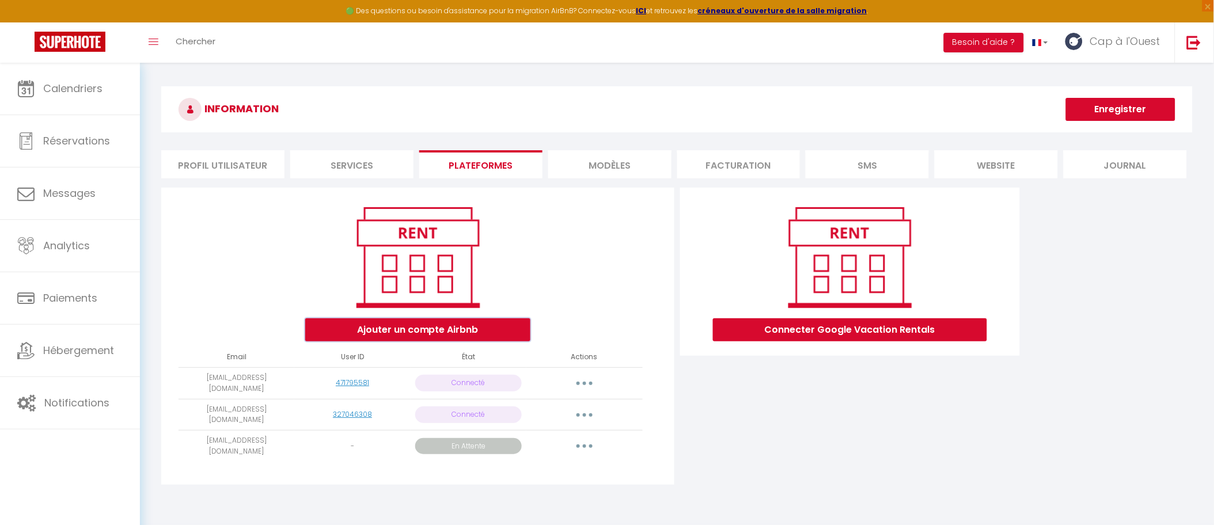
click at [408, 331] on button "Ajouter un compte Airbnb" at bounding box center [417, 329] width 225 height 23
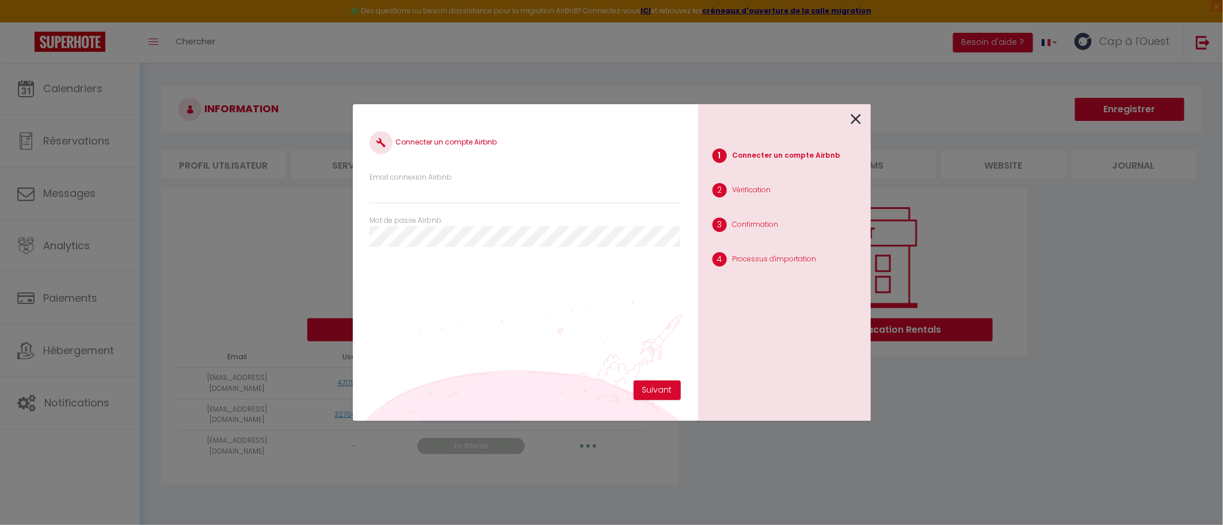
click at [854, 121] on icon at bounding box center [856, 119] width 10 height 17
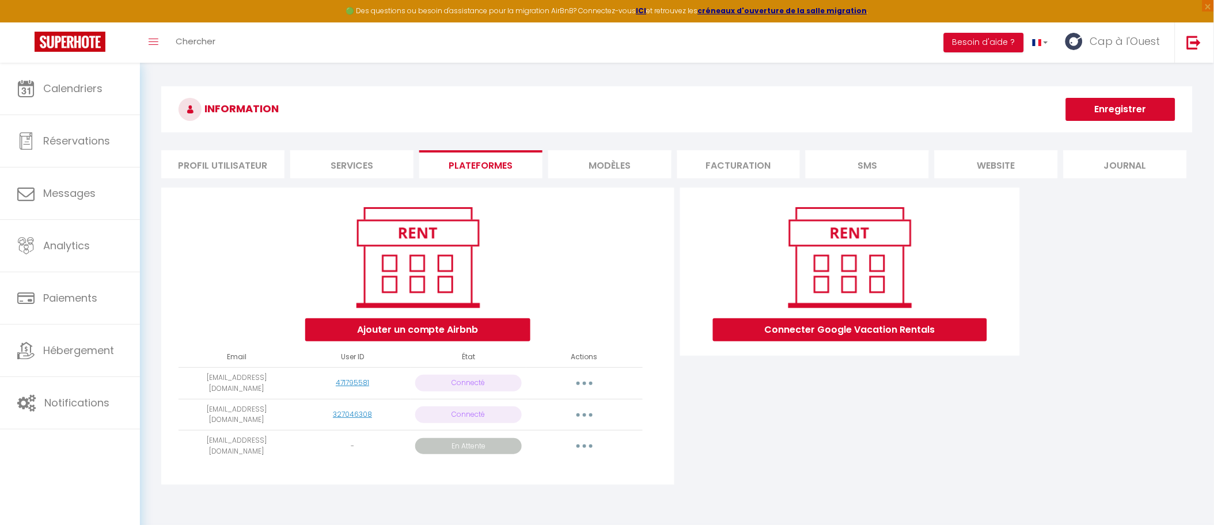
click at [740, 417] on div "Connecter Google Vacation Rentals" at bounding box center [849, 340] width 345 height 304
click at [737, 402] on div "Connecter Google Vacation Rentals" at bounding box center [849, 340] width 345 height 304
click at [774, 11] on strong "créneaux d'ouverture de la salle migration" at bounding box center [782, 11] width 169 height 10
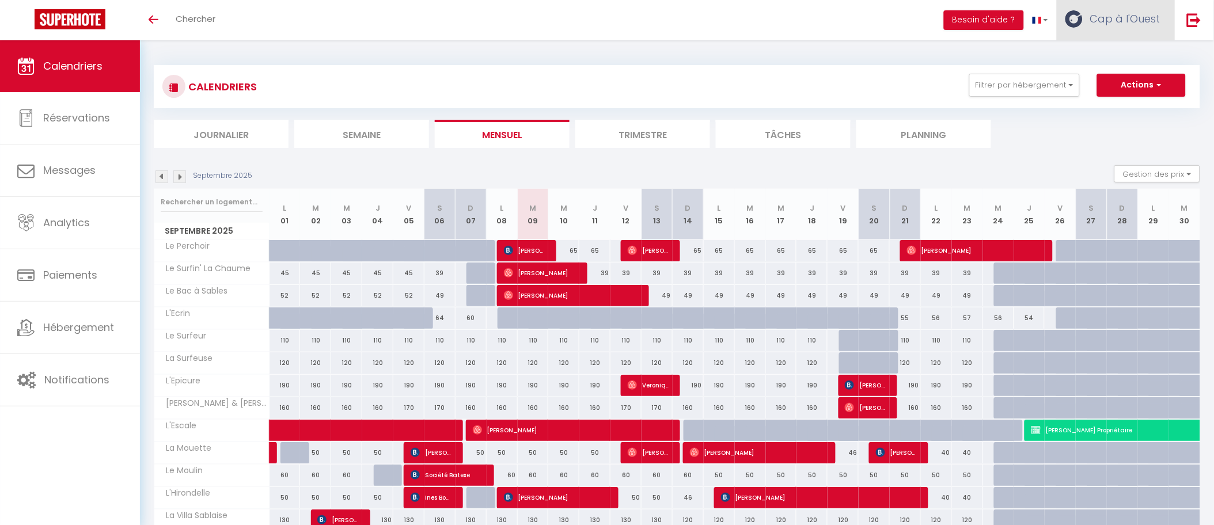
click at [1116, 30] on link "Cap à l'Ouest" at bounding box center [1115, 20] width 118 height 40
click at [1101, 52] on link "Paramètres" at bounding box center [1128, 58] width 85 height 20
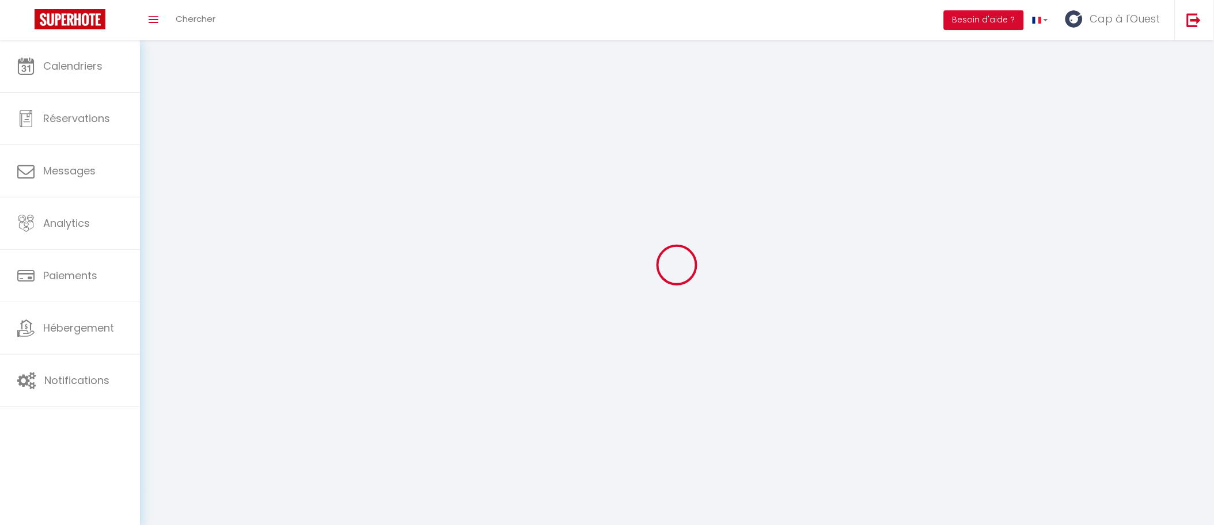
type input "Cap à l'Ouest"
type input "Conciergerie"
type input "0662723620"
type input "6 Impasse des Géraniums"
type input "85100"
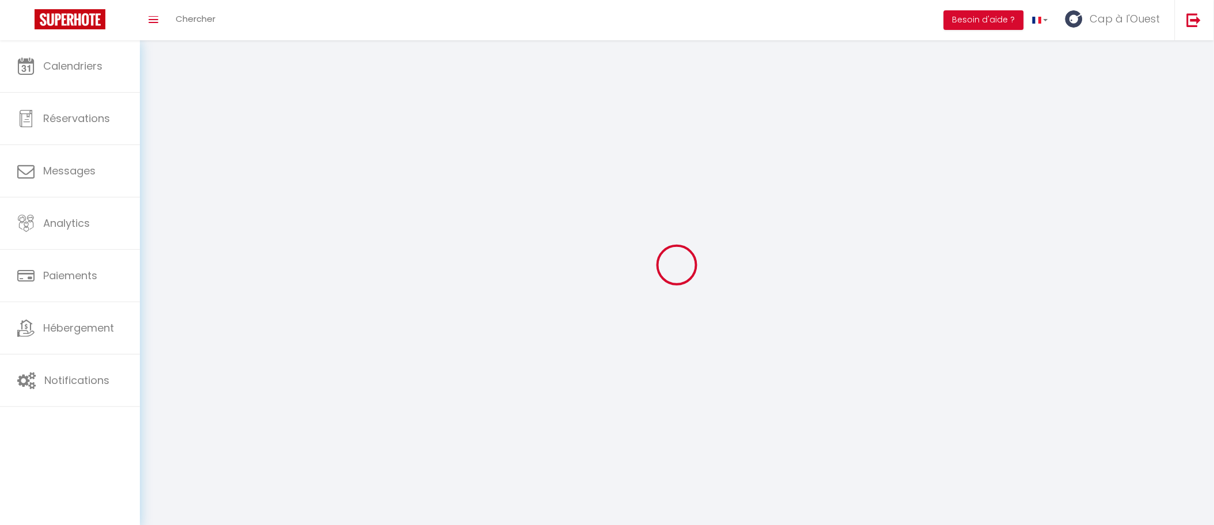
type input "Les Sables d'Olonne"
type input "xL9Q0eQkaNrlx1cE6aFM50Xi4"
type input "W76zGdaxtCtxM4QbU5KWu6pov"
type input "[URL][DOMAIN_NAME]"
select select "1"
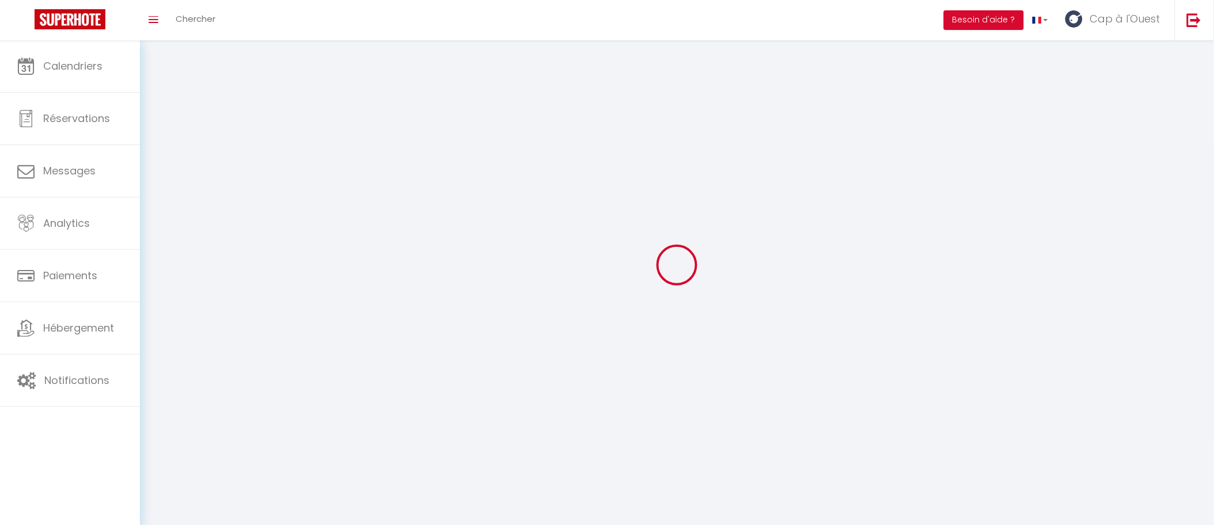
select select "28"
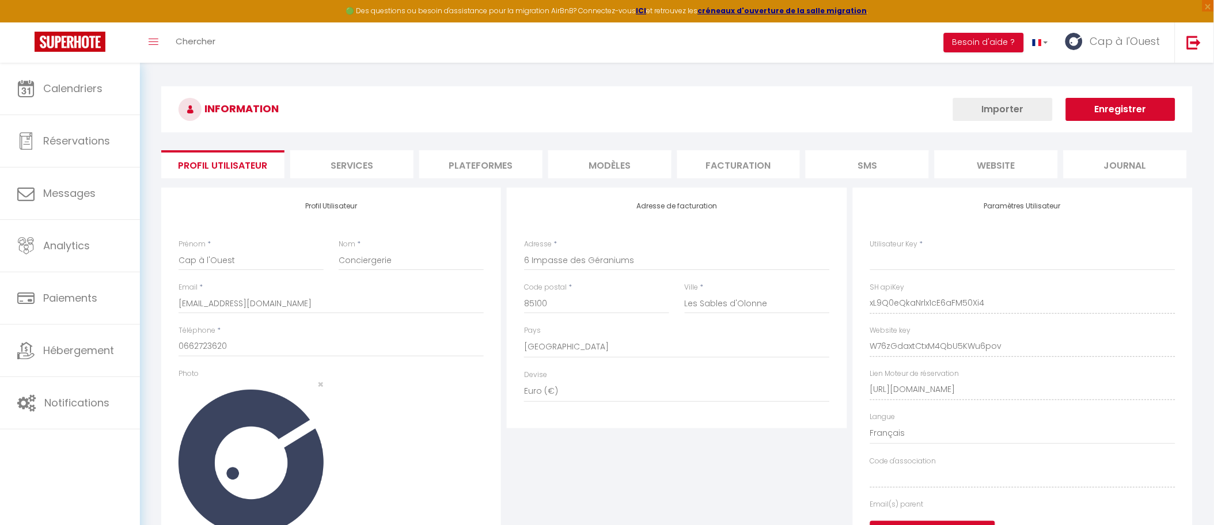
type input "xL9Q0eQkaNrlx1cE6aFM50Xi4"
type input "W76zGdaxtCtxM4QbU5KWu6pov"
type input "[URL][DOMAIN_NAME]"
select select "fr"
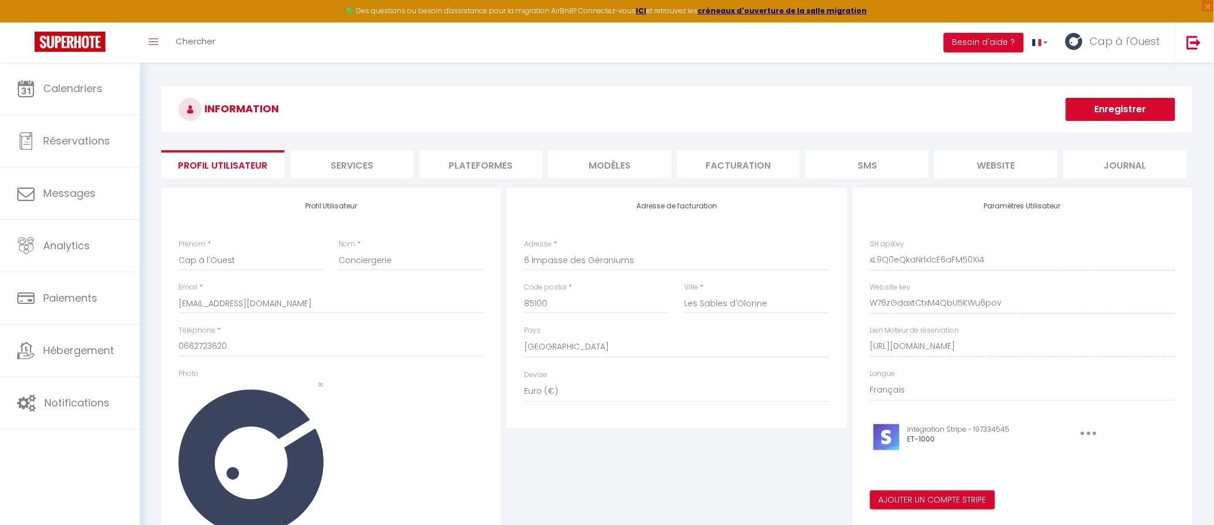
click at [498, 172] on li "Plateformes" at bounding box center [480, 164] width 123 height 28
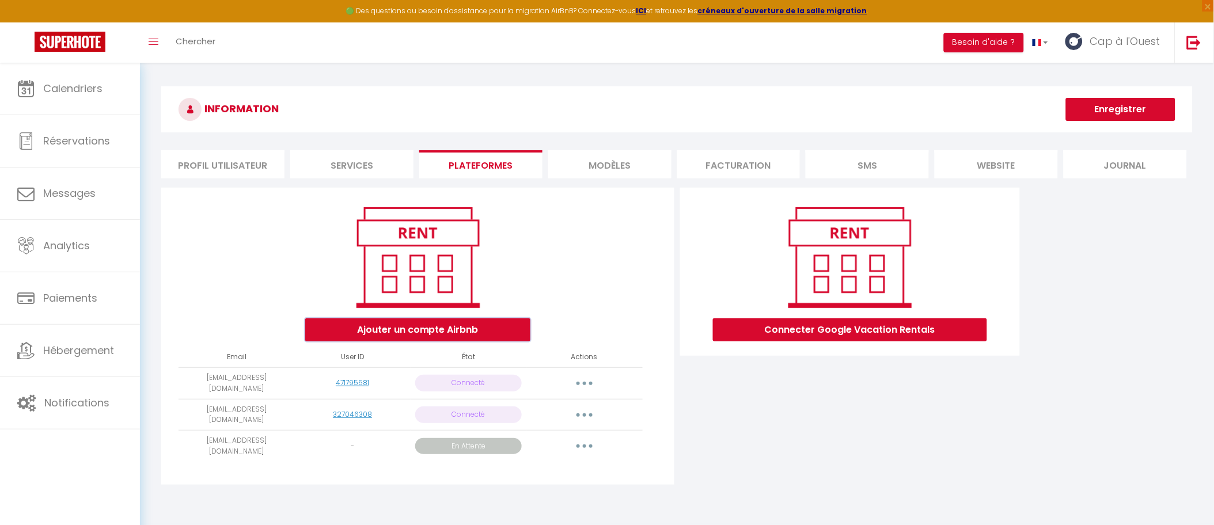
click at [422, 324] on button "Ajouter un compte Airbnb" at bounding box center [417, 329] width 225 height 23
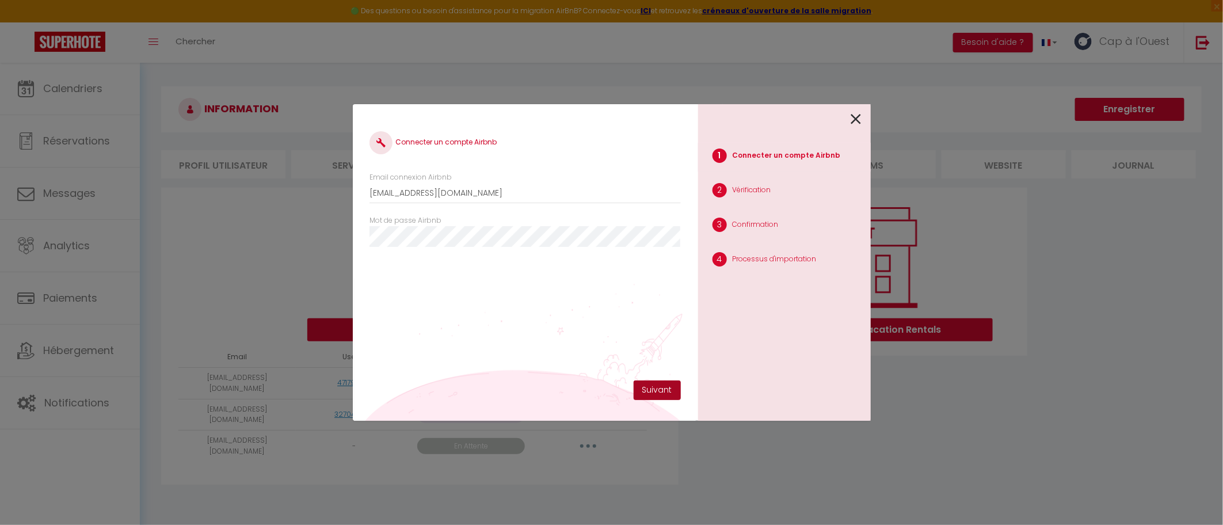
click at [668, 387] on button "Suivant" at bounding box center [657, 391] width 47 height 20
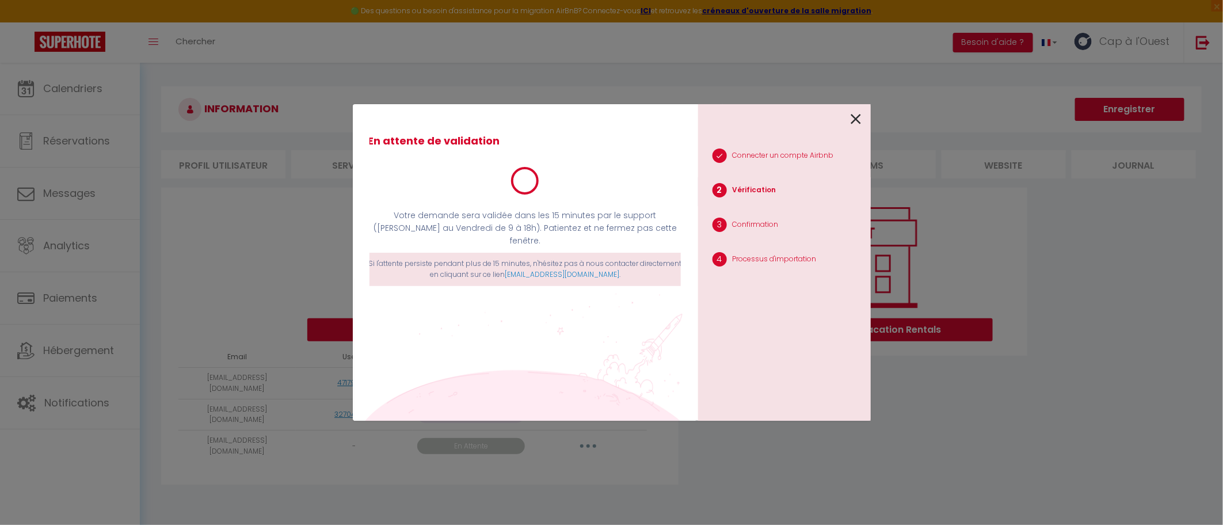
click at [857, 119] on icon at bounding box center [856, 119] width 10 height 17
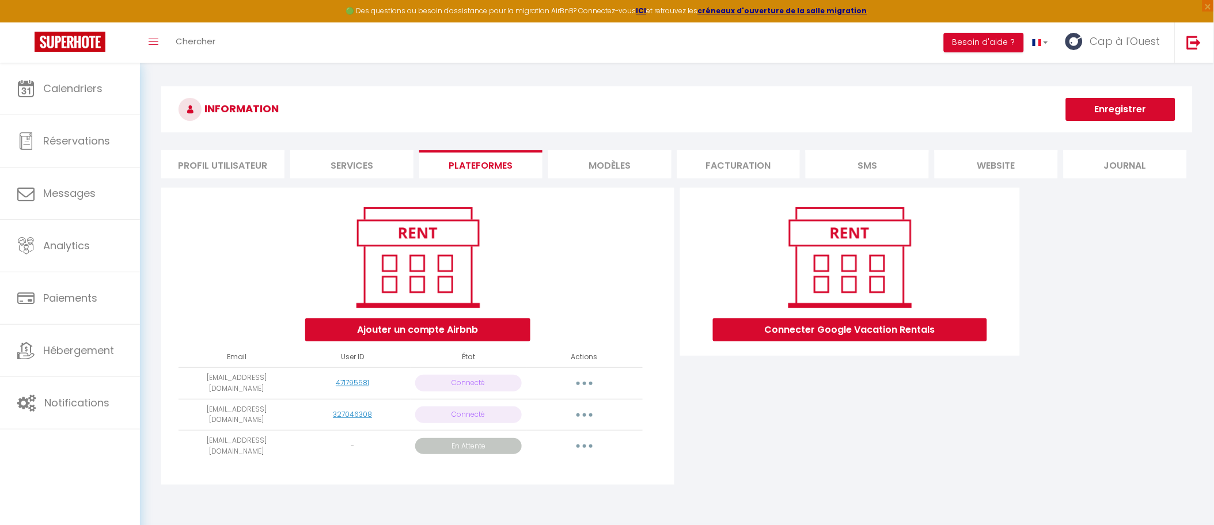
click at [780, 421] on div "Connecter Google Vacation Rentals" at bounding box center [849, 340] width 345 height 304
click at [592, 384] on button "button" at bounding box center [584, 383] width 32 height 18
click at [782, 421] on div "Connecter Google Vacation Rentals" at bounding box center [849, 340] width 345 height 304
click at [993, 45] on button "Besoin d'aide ?" at bounding box center [984, 43] width 80 height 20
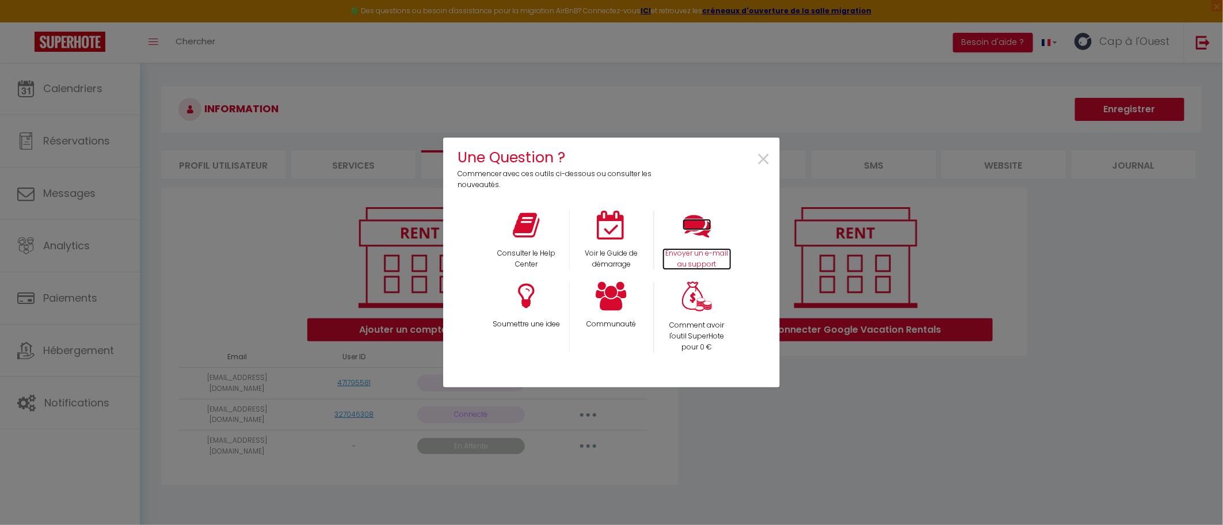
click at [704, 229] on icon at bounding box center [697, 225] width 29 height 29
click at [767, 167] on span "×" at bounding box center [764, 160] width 16 height 36
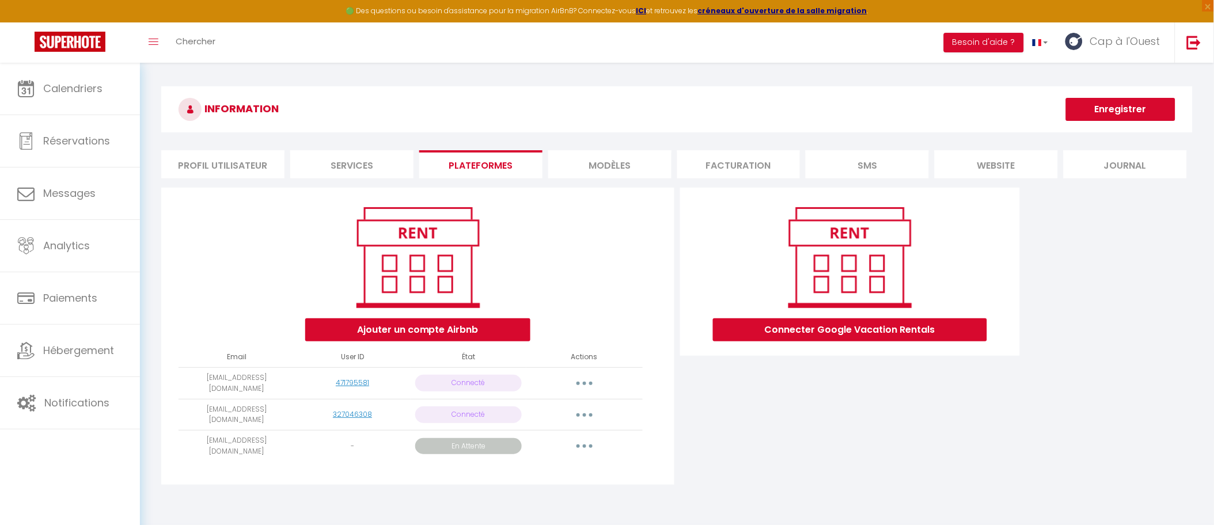
click at [618, 163] on li "MODÈLES" at bounding box center [609, 164] width 123 height 28
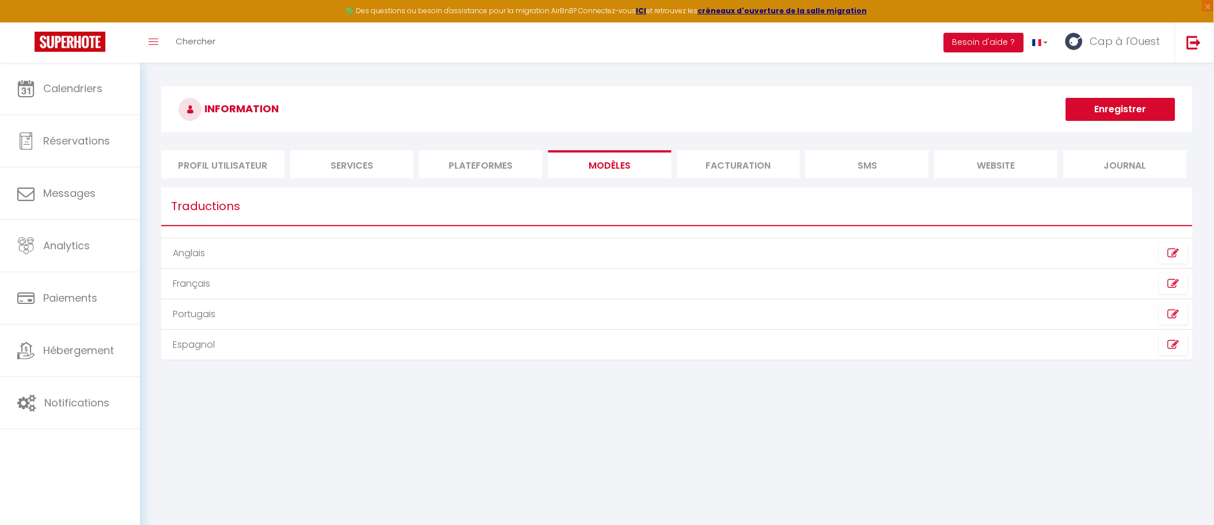
click at [482, 165] on li "Plateformes" at bounding box center [480, 164] width 123 height 28
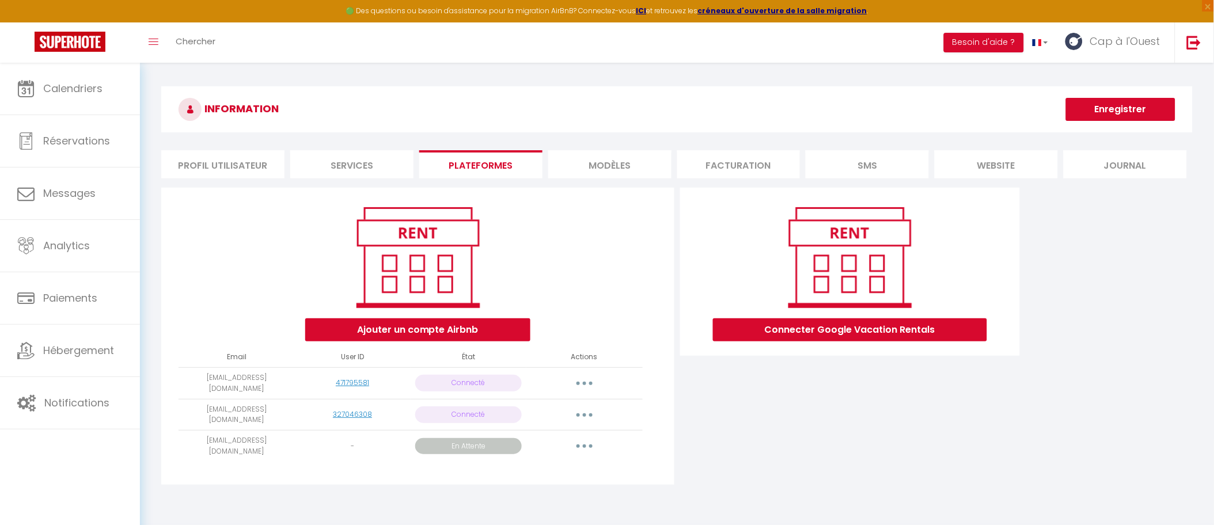
drag, startPoint x: 455, startPoint y: 343, endPoint x: 455, endPoint y: 332, distance: 10.4
click at [455, 343] on div "Ajouter un compte Airbnb Email User ID État Actions contactcapalouest@gmail.com…" at bounding box center [417, 336] width 512 height 297
click at [455, 331] on button "Ajouter un compte Airbnb" at bounding box center [417, 329] width 225 height 23
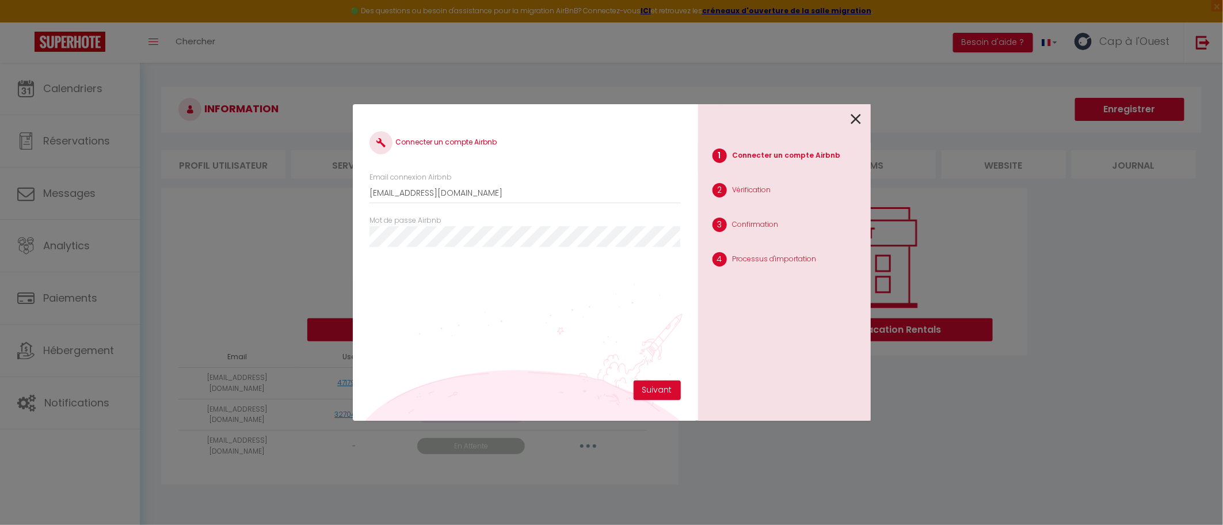
click at [849, 126] on div at bounding box center [780, 117] width 164 height 27
click at [850, 116] on div at bounding box center [780, 117] width 164 height 27
click at [862, 119] on div "1 Connecter un compte Airbnb 2 Vérification 3 Confirmation 4 Processus d'import…" at bounding box center [784, 262] width 173 height 317
click at [856, 118] on icon at bounding box center [856, 119] width 10 height 17
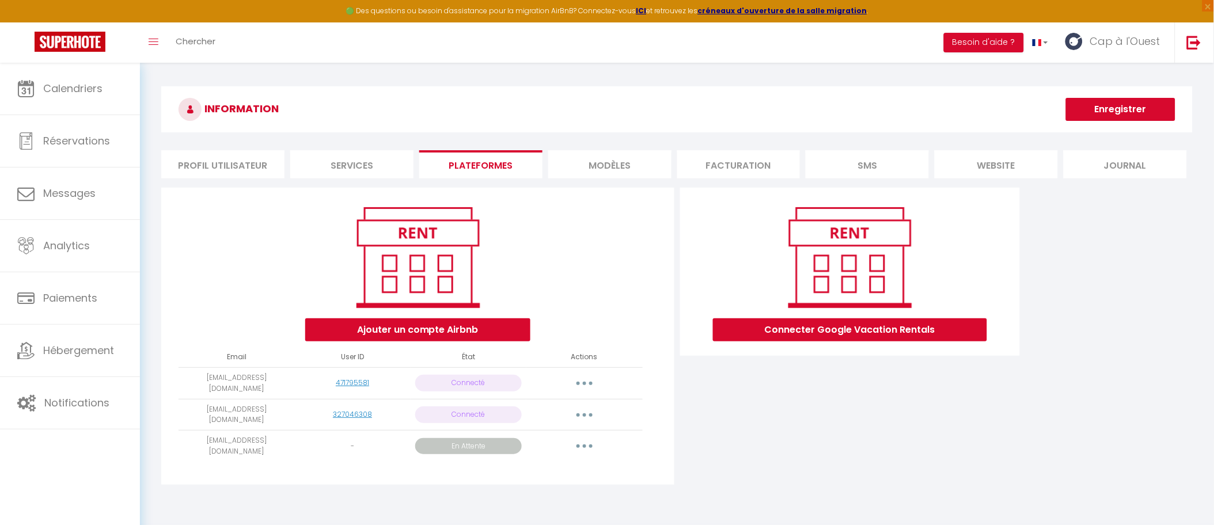
click at [576, 374] on button "button" at bounding box center [584, 383] width 32 height 18
click at [748, 391] on div "Connecter Google Vacation Rentals" at bounding box center [849, 340] width 345 height 304
click at [75, 199] on span "Messages" at bounding box center [69, 193] width 52 height 14
select select "message"
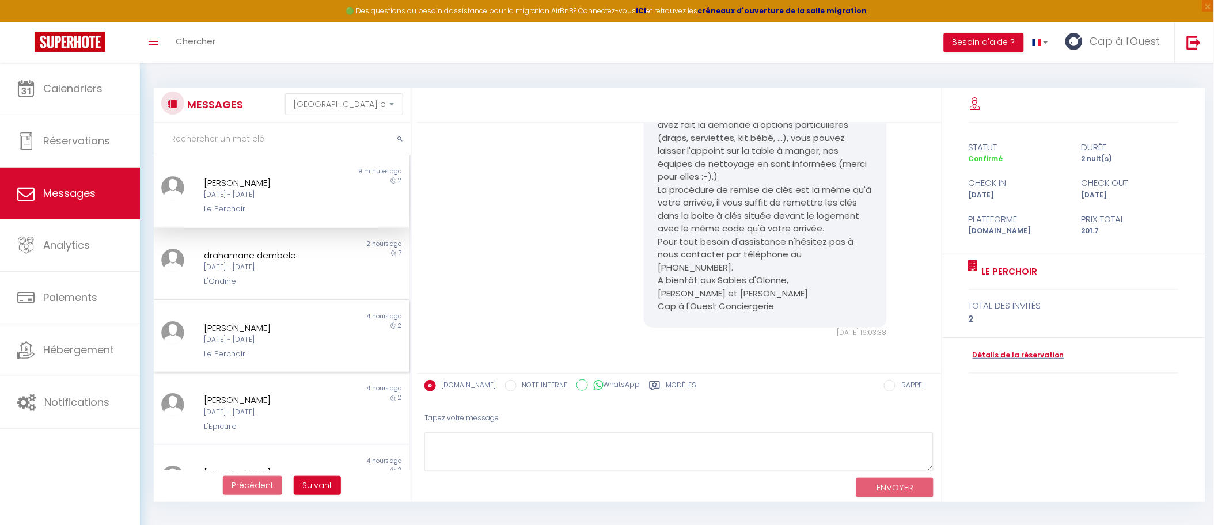
click div "Le Perchoir"
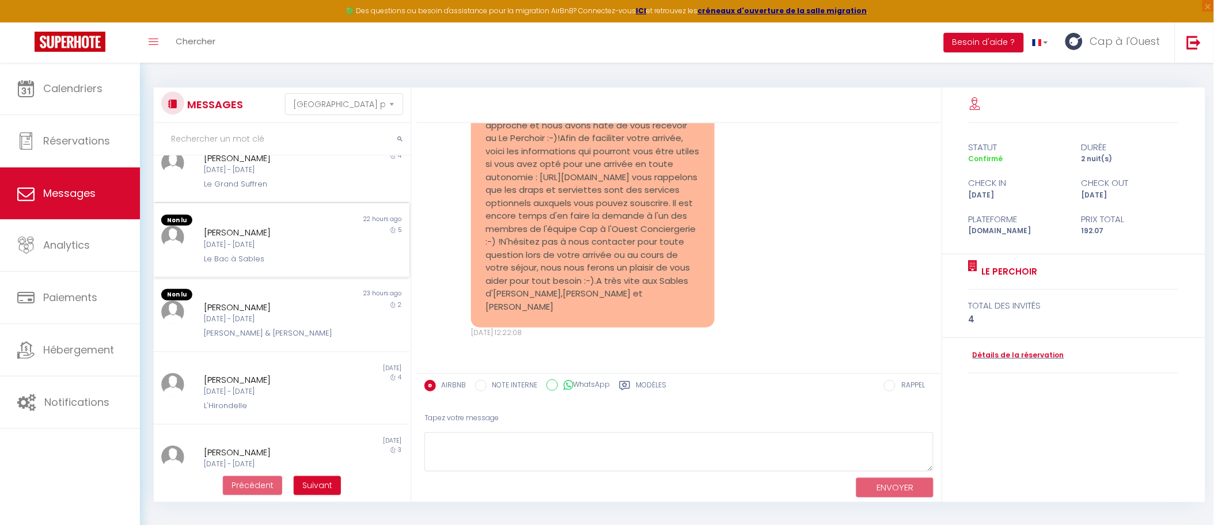
scroll to position [410, 0]
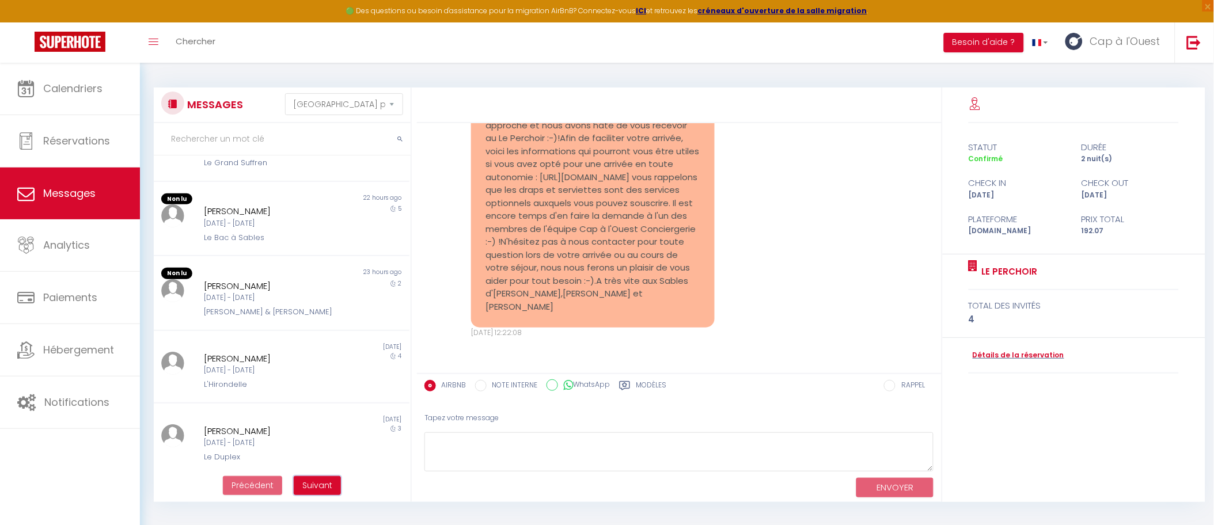
click span "Suivant"
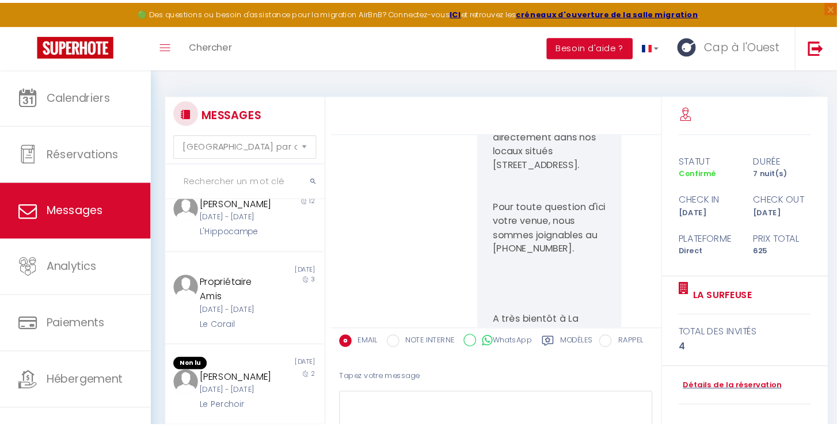
scroll to position [428, 0]
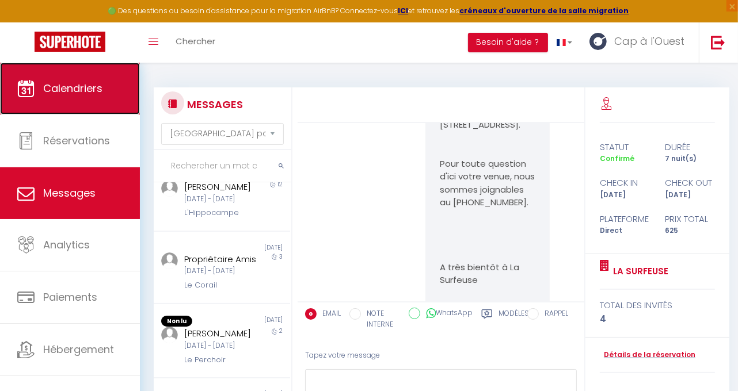
click link "Calendriers"
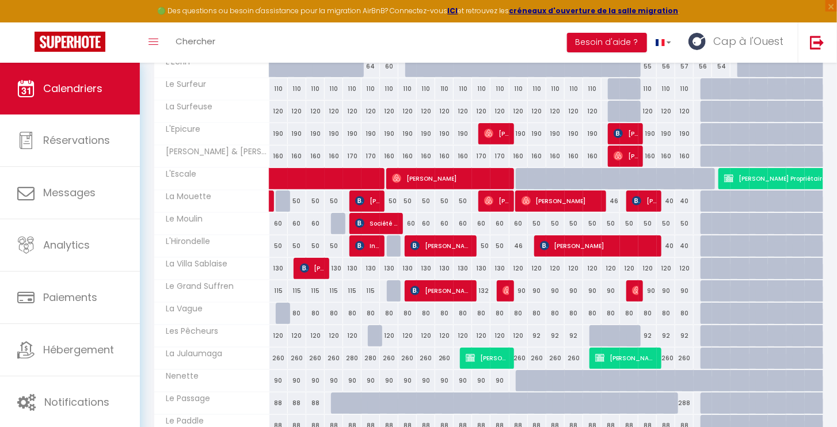
scroll to position [353, 0]
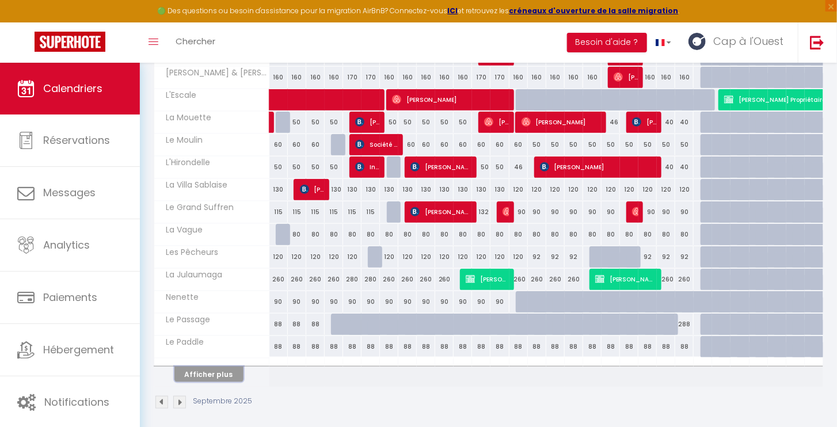
click button "Afficher plus"
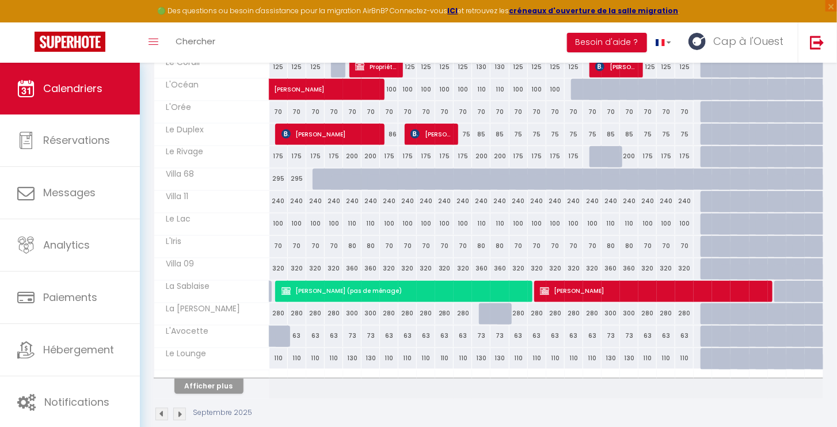
scroll to position [790, 0]
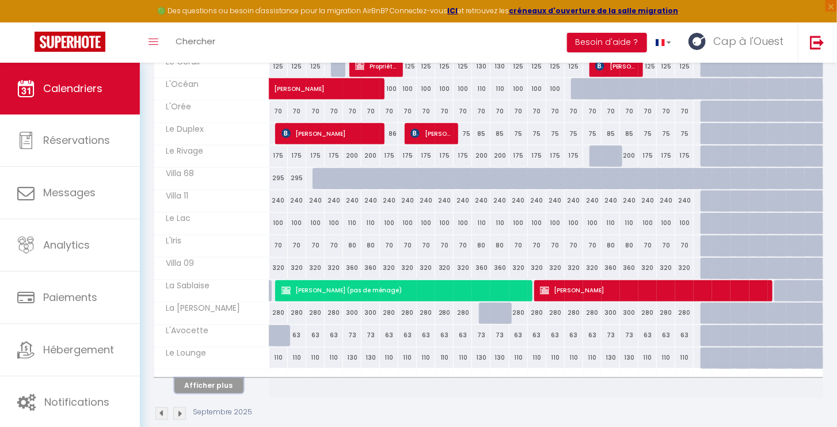
click button "Afficher plus"
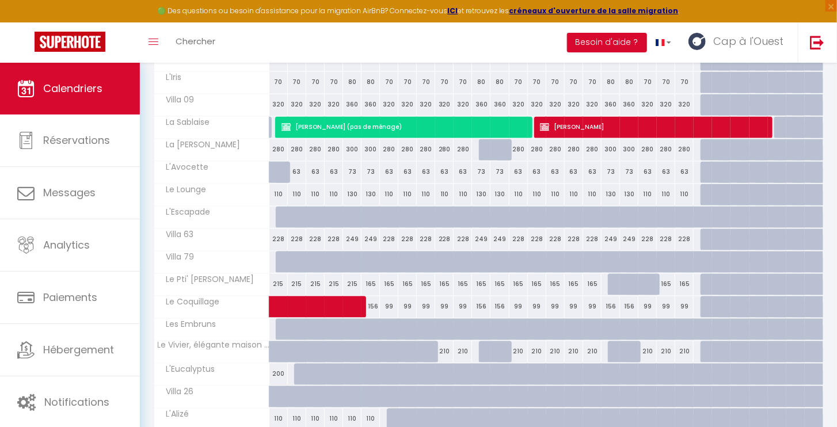
scroll to position [991, 0]
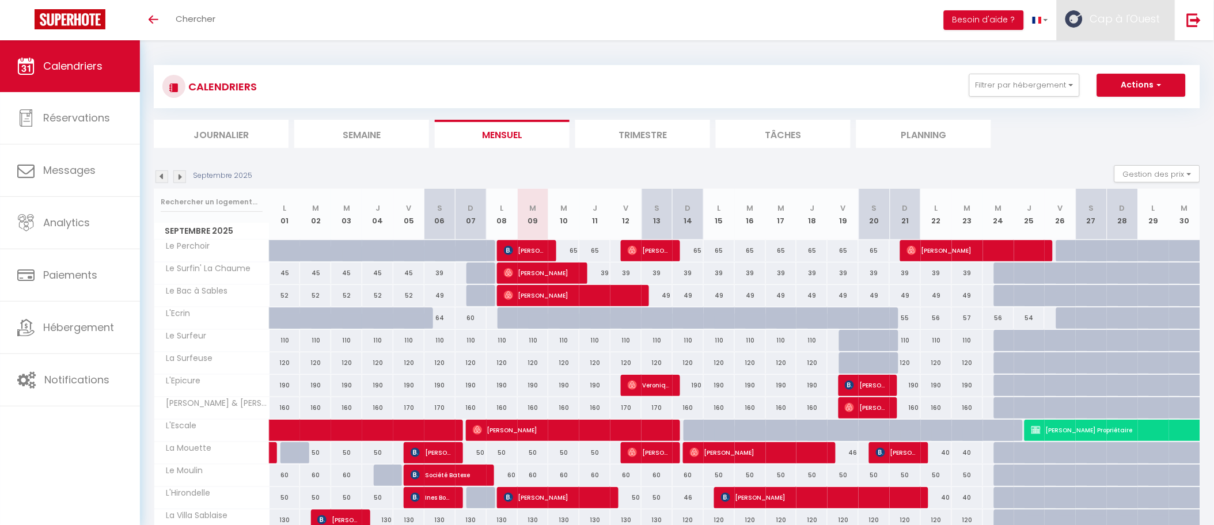
drag, startPoint x: 1106, startPoint y: 31, endPoint x: 1103, endPoint y: 56, distance: 25.5
click at [1106, 31] on link "Cap à l'Ouest" at bounding box center [1115, 20] width 118 height 40
click at [1111, 62] on link "Paramètres" at bounding box center [1128, 58] width 85 height 20
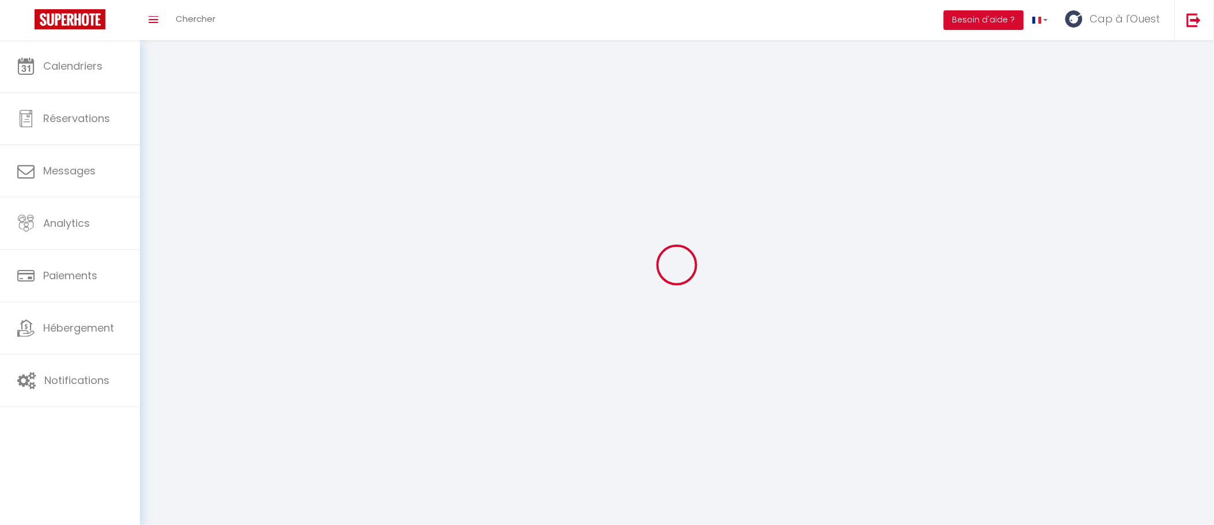
type input "Cap à l'Ouest"
type input "Conciergerie"
type input "0662723620"
type input "6 Impasse des Géraniums"
type input "85100"
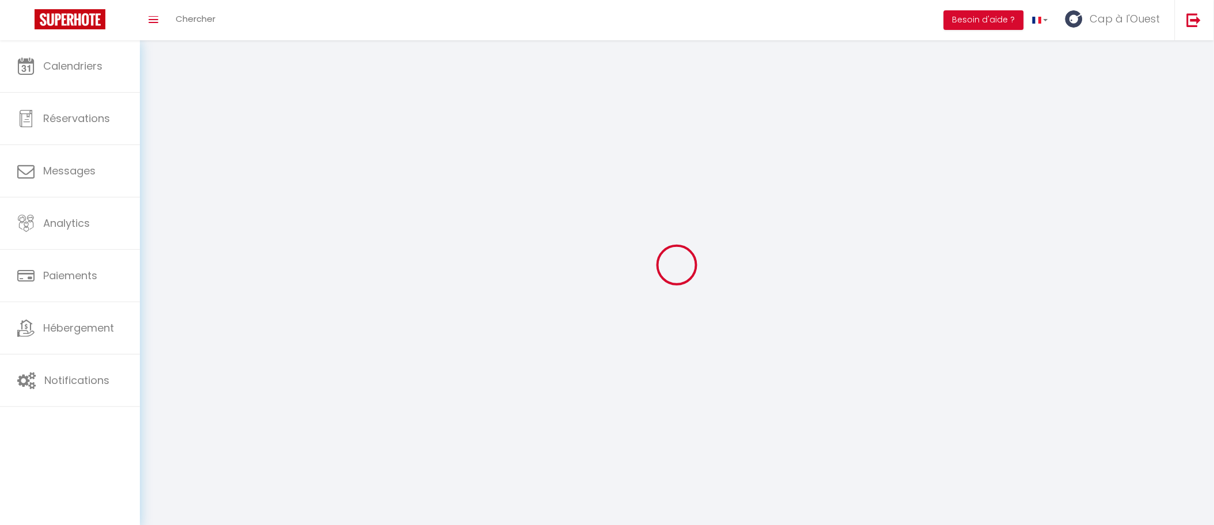
type input "Les Sables d'Olonne"
type input "xL9Q0eQkaNrlx1cE6aFM50Xi4"
type input "W76zGdaxtCtxM4QbU5KWu6pov"
type input "[URL][DOMAIN_NAME]"
select select "28"
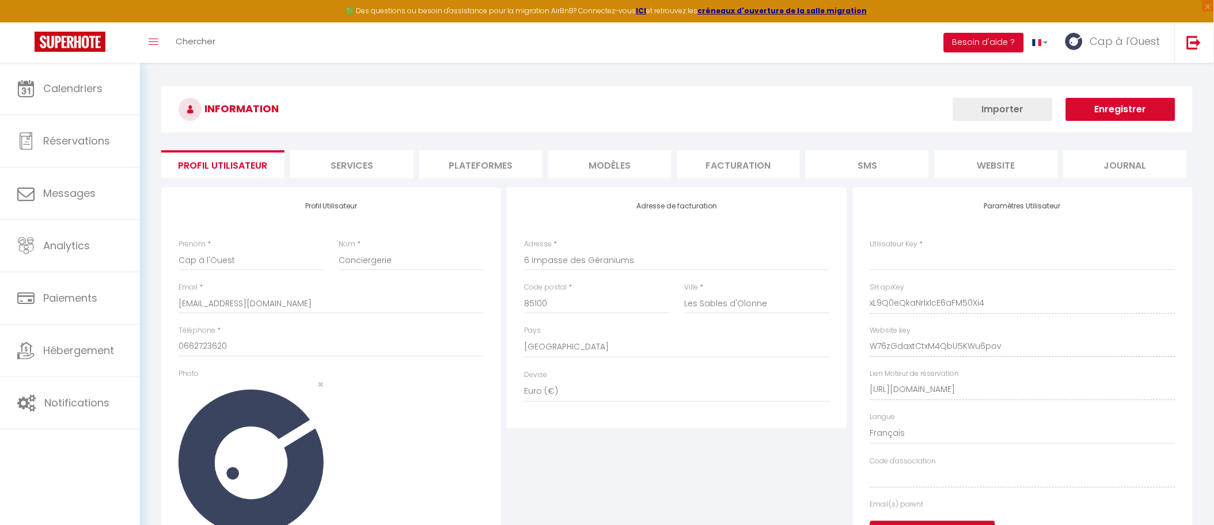
type input "xL9Q0eQkaNrlx1cE6aFM50Xi4"
type input "W76zGdaxtCtxM4QbU5KWu6pov"
type input "[URL][DOMAIN_NAME]"
select select "fr"
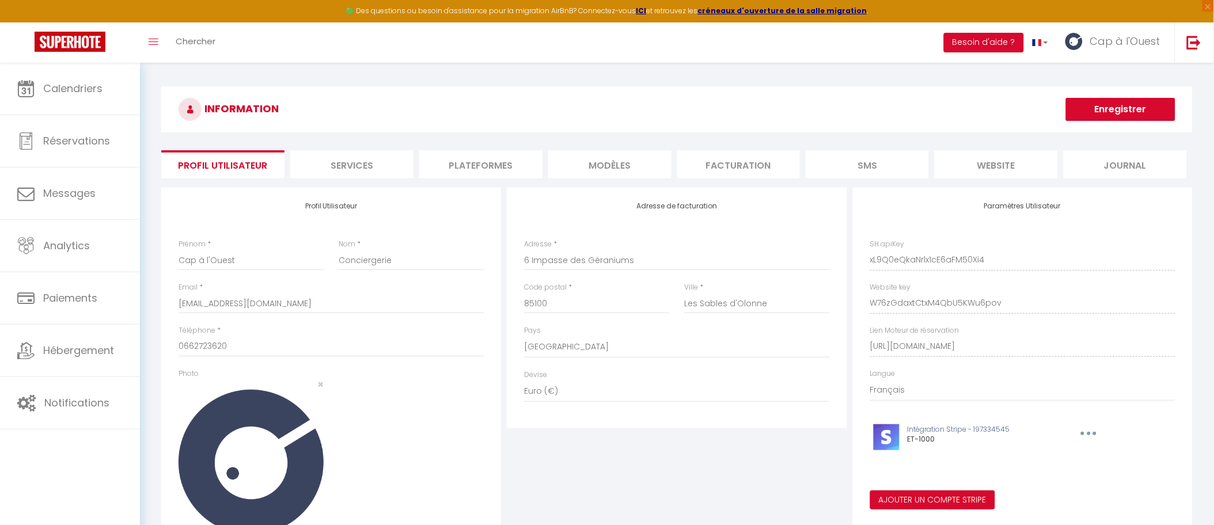
click at [506, 165] on li "Plateformes" at bounding box center [480, 164] width 123 height 28
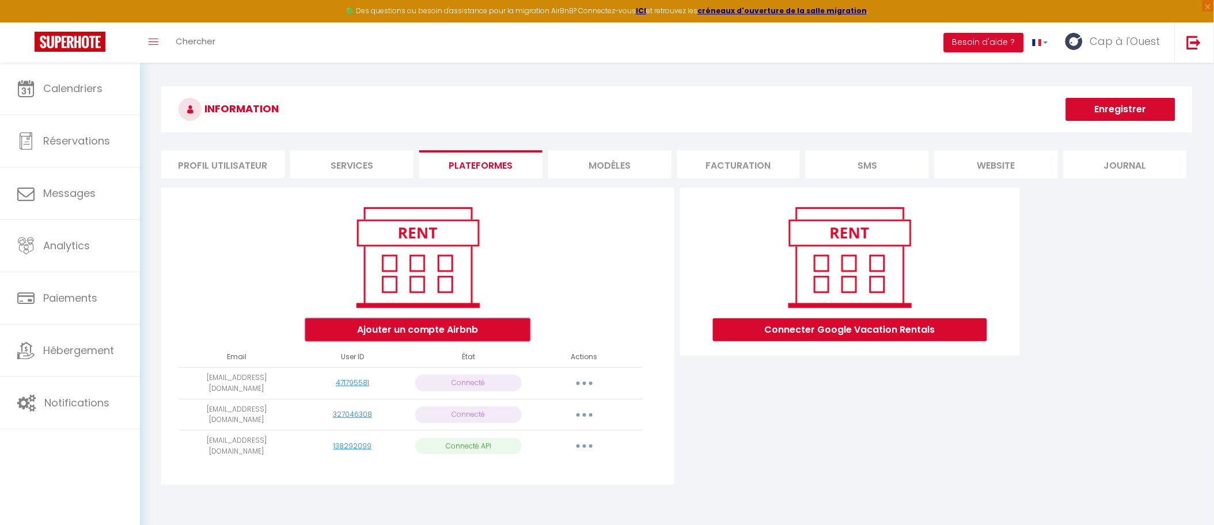
click at [463, 325] on button "Ajouter un compte Airbnb" at bounding box center [417, 329] width 225 height 23
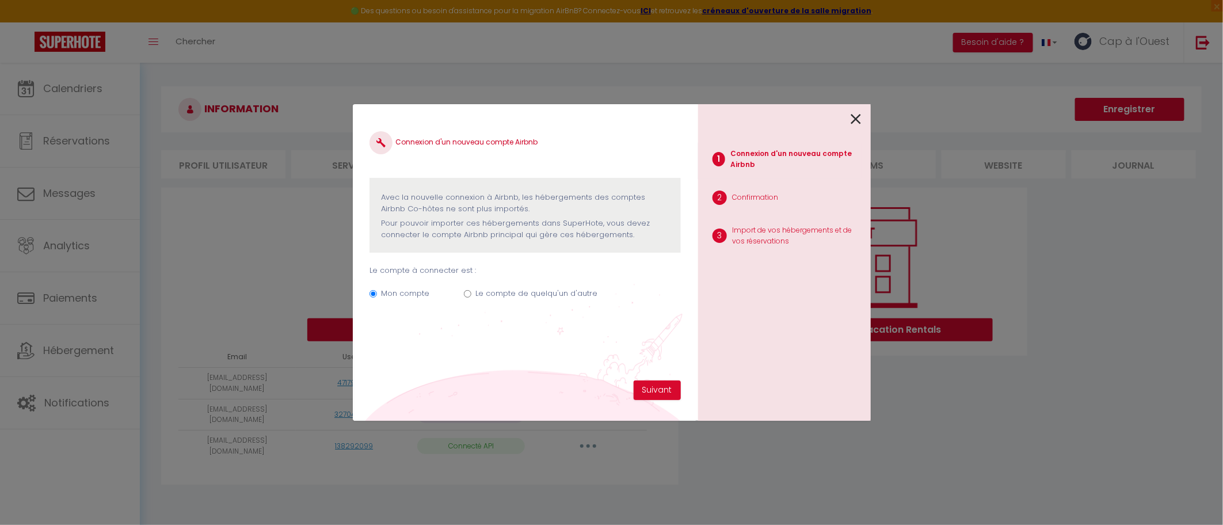
click at [519, 293] on label "Le compte de quelqu'un d'autre" at bounding box center [537, 294] width 122 height 12
click at [472, 293] on input "Le compte de quelqu'un d'autre" at bounding box center [467, 293] width 7 height 7
radio input "true"
radio input "false"
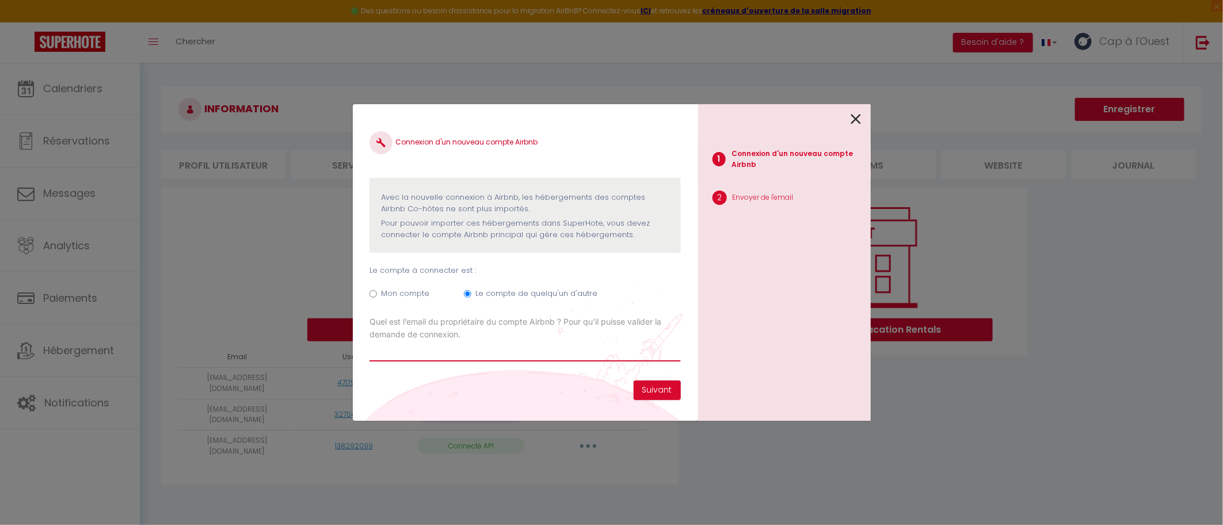
click at [540, 344] on input "Email connexion Airbnb" at bounding box center [525, 351] width 311 height 21
paste input "[EMAIL_ADDRESS][DOMAIN_NAME]"
type input "[EMAIL_ADDRESS][DOMAIN_NAME]"
click at [655, 389] on button "Suivant" at bounding box center [657, 391] width 47 height 20
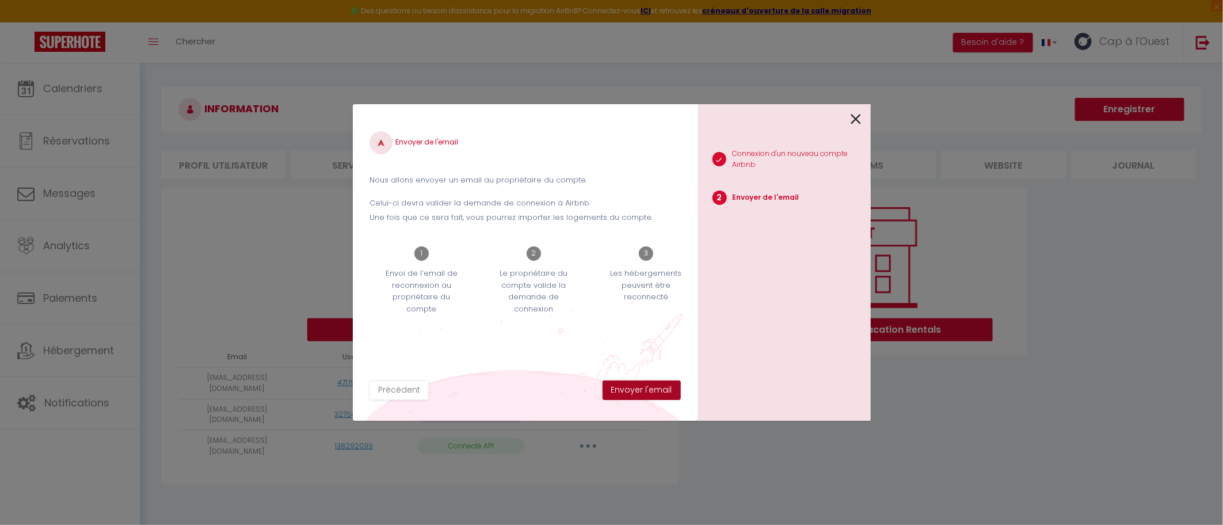
click at [657, 392] on button "Envoyer l'email" at bounding box center [642, 391] width 78 height 20
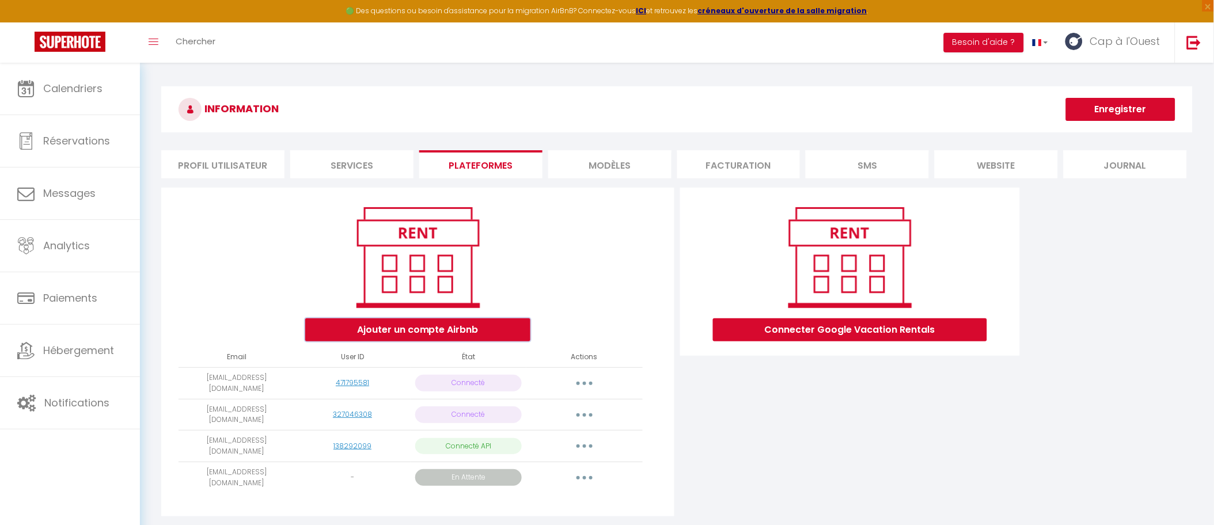
click at [484, 329] on button "Ajouter un compte Airbnb" at bounding box center [417, 329] width 225 height 23
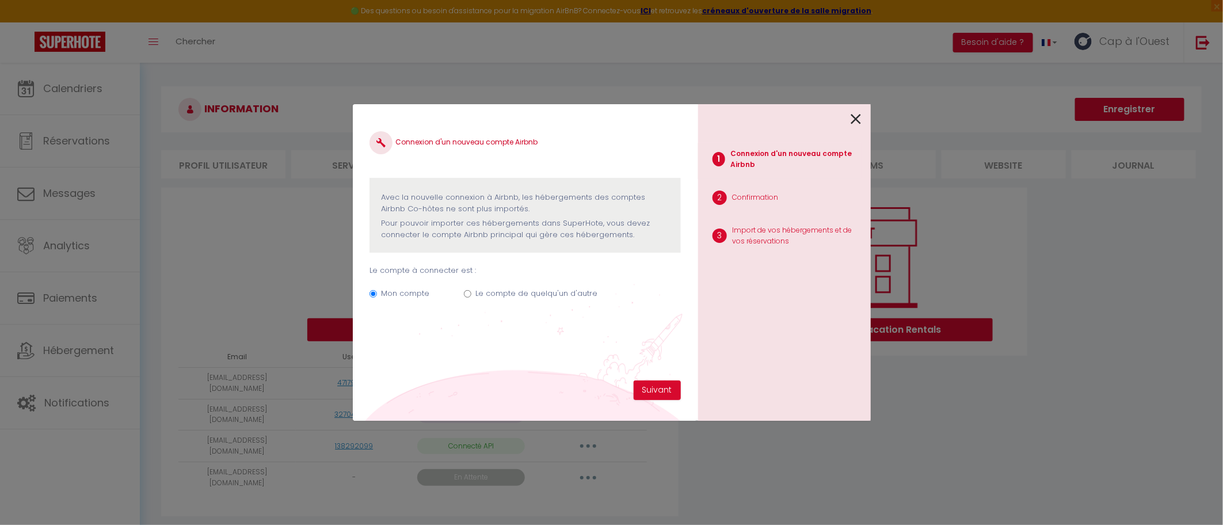
click at [486, 292] on label "Le compte de quelqu'un d'autre" at bounding box center [537, 294] width 122 height 12
click at [472, 292] on input "Le compte de quelqu'un d'autre" at bounding box center [467, 293] width 7 height 7
radio input "true"
radio input "false"
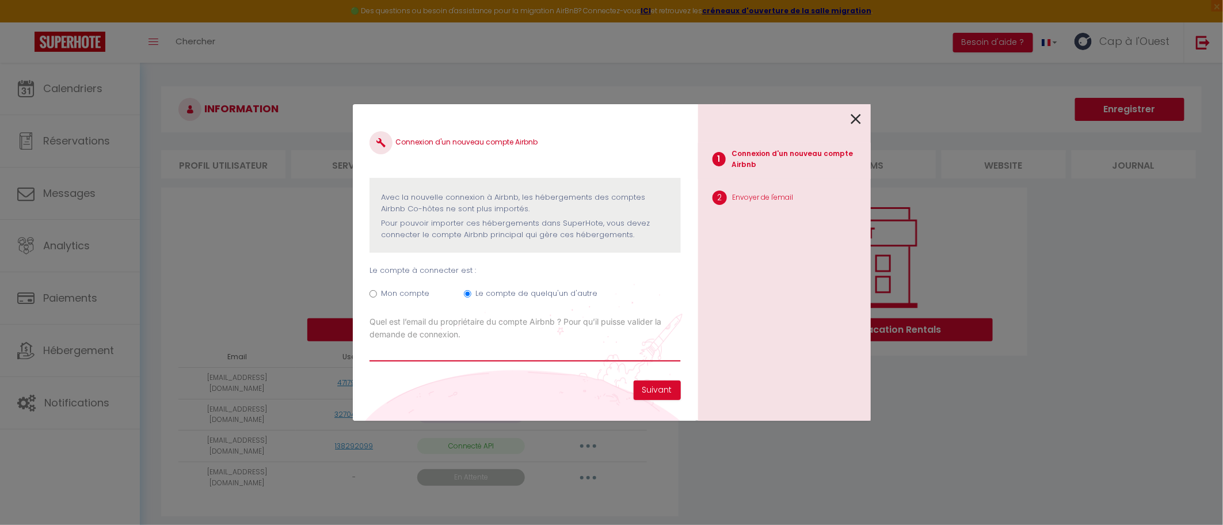
click at [555, 352] on input "Email connexion Airbnb" at bounding box center [525, 351] width 311 height 21
paste input "[EMAIL_ADDRESS][DOMAIN_NAME]"
type input "[EMAIL_ADDRESS][DOMAIN_NAME]"
click at [650, 387] on button "Suivant" at bounding box center [657, 391] width 47 height 20
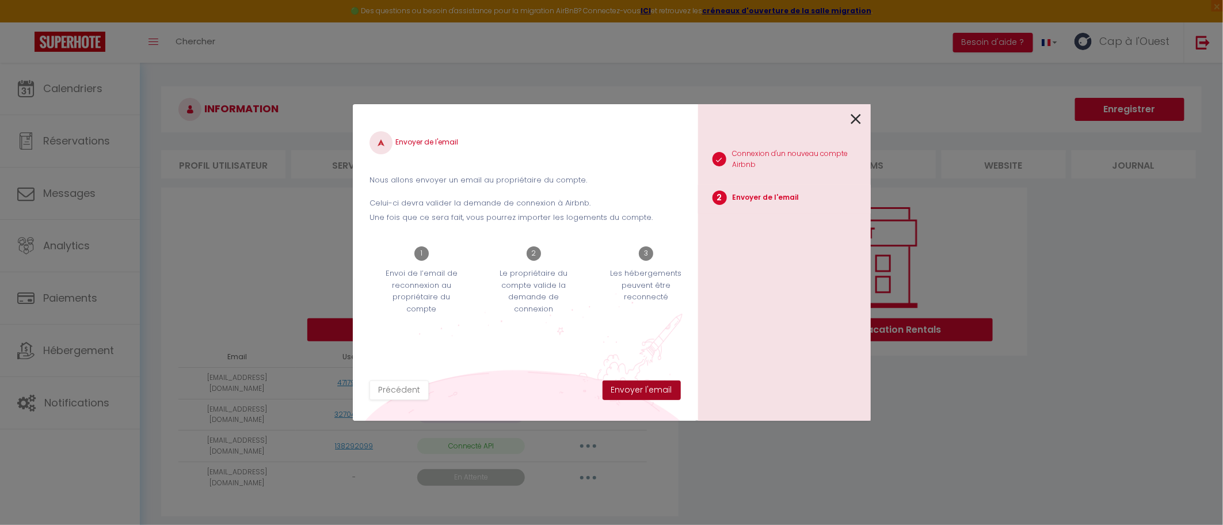
click at [649, 390] on button "Envoyer l'email" at bounding box center [642, 391] width 78 height 20
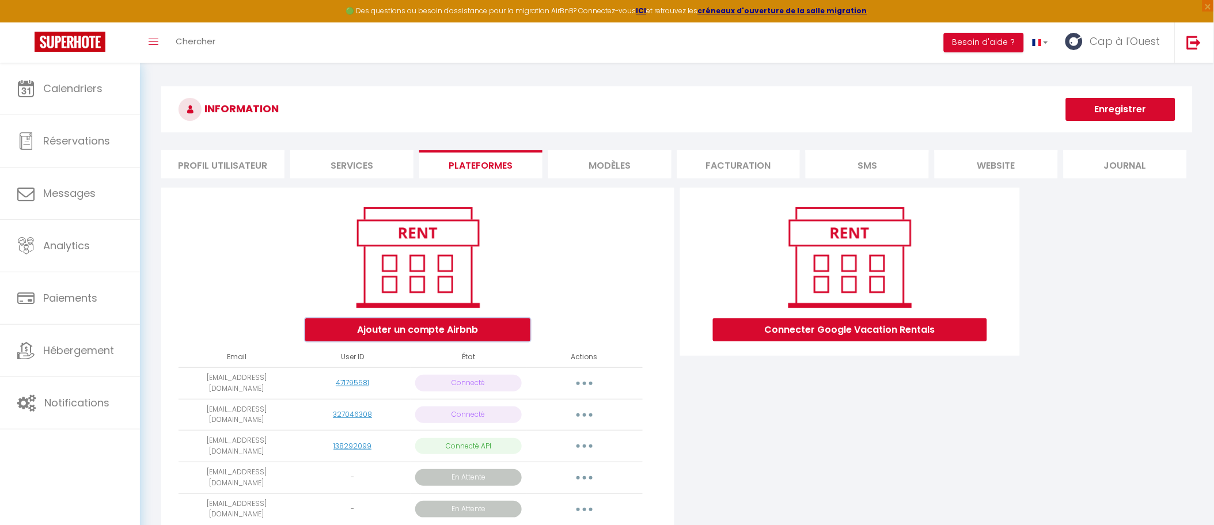
click at [462, 332] on button "Ajouter un compte Airbnb" at bounding box center [417, 329] width 225 height 23
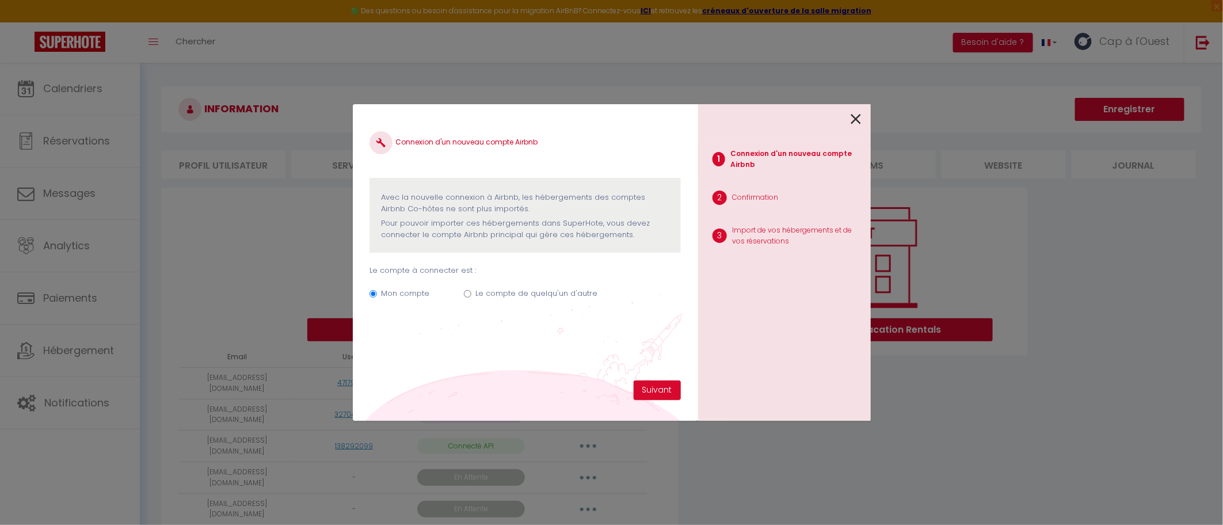
drag, startPoint x: 479, startPoint y: 294, endPoint x: 486, endPoint y: 306, distance: 13.7
click at [479, 294] on label "Le compte de quelqu'un d'autre" at bounding box center [537, 294] width 122 height 12
click at [472, 294] on input "Le compte de quelqu'un d'autre" at bounding box center [467, 293] width 7 height 7
radio input "true"
radio input "false"
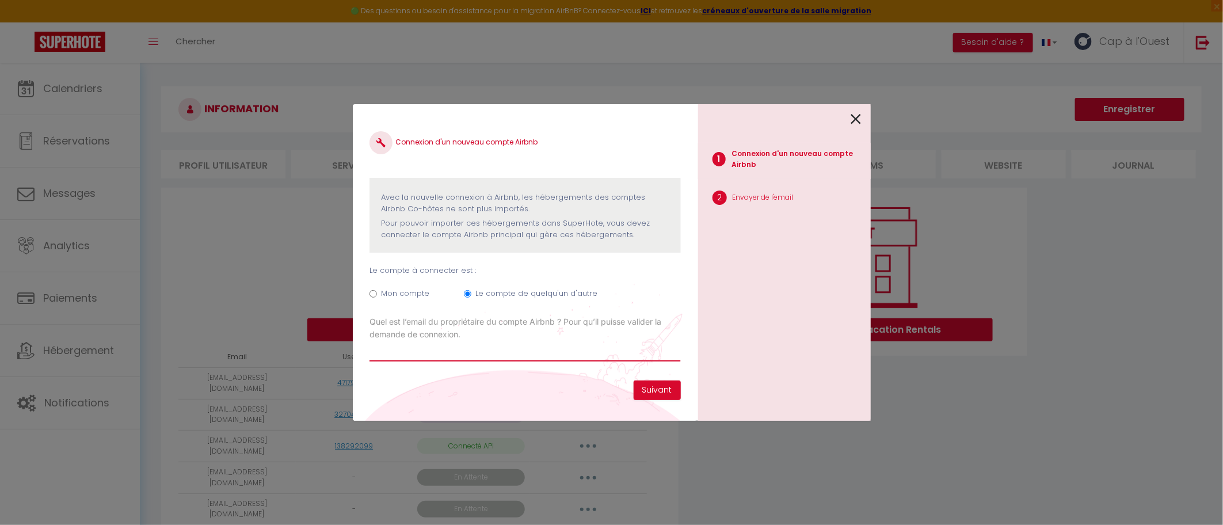
click at [565, 352] on input "Email connexion Airbnb" at bounding box center [525, 351] width 311 height 21
paste input "[PERSON_NAME][EMAIL_ADDRESS][PERSON_NAME][DOMAIN_NAME]"
type input "[PERSON_NAME][EMAIL_ADDRESS][PERSON_NAME][DOMAIN_NAME]"
click at [644, 387] on button "Suivant" at bounding box center [657, 391] width 47 height 20
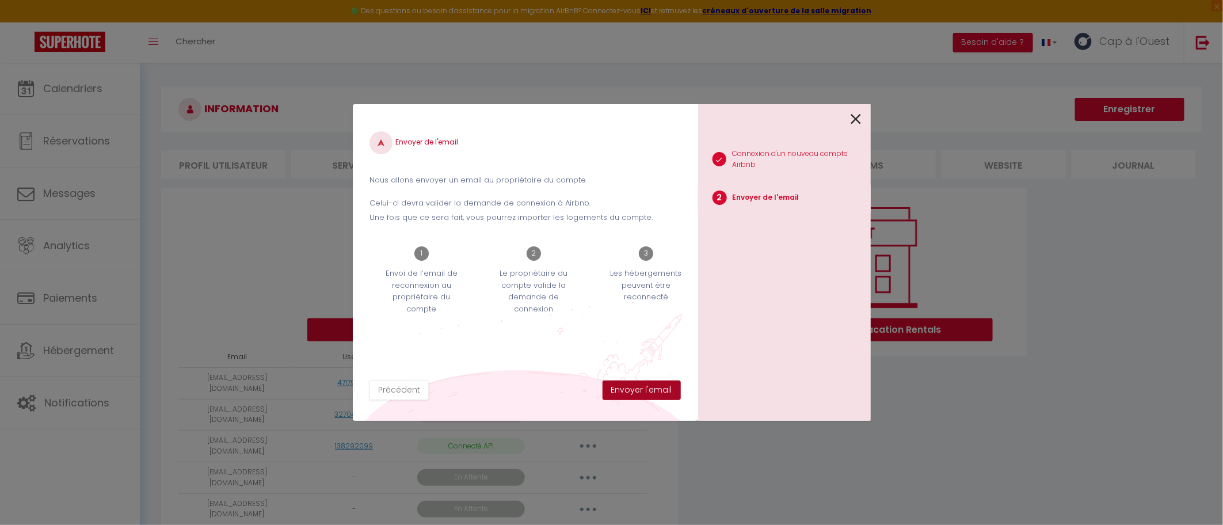
click at [638, 393] on button "Envoyer l'email" at bounding box center [642, 391] width 78 height 20
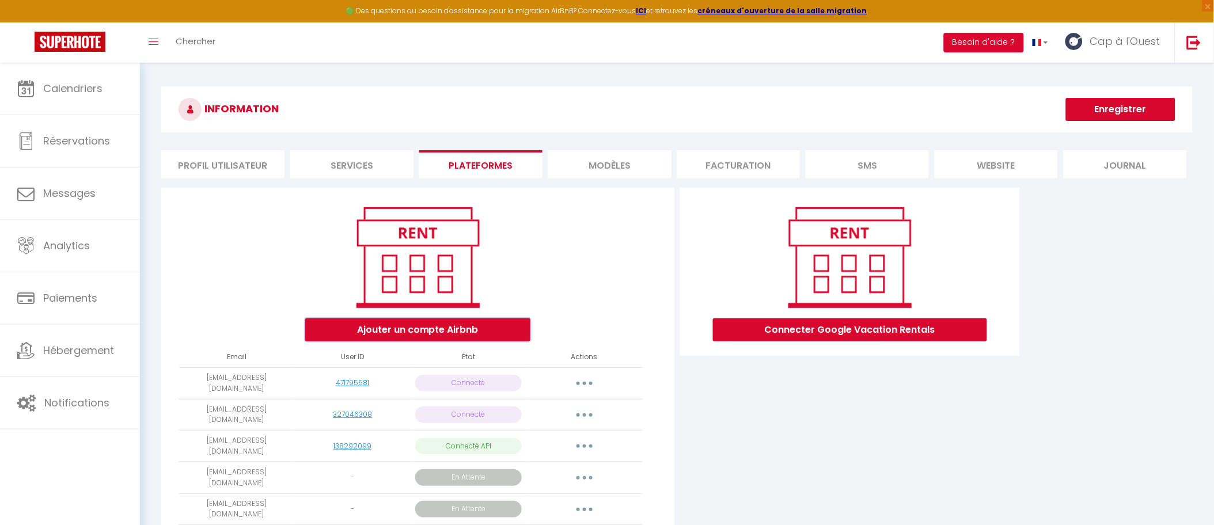
click at [474, 321] on button "Ajouter un compte Airbnb" at bounding box center [417, 329] width 225 height 23
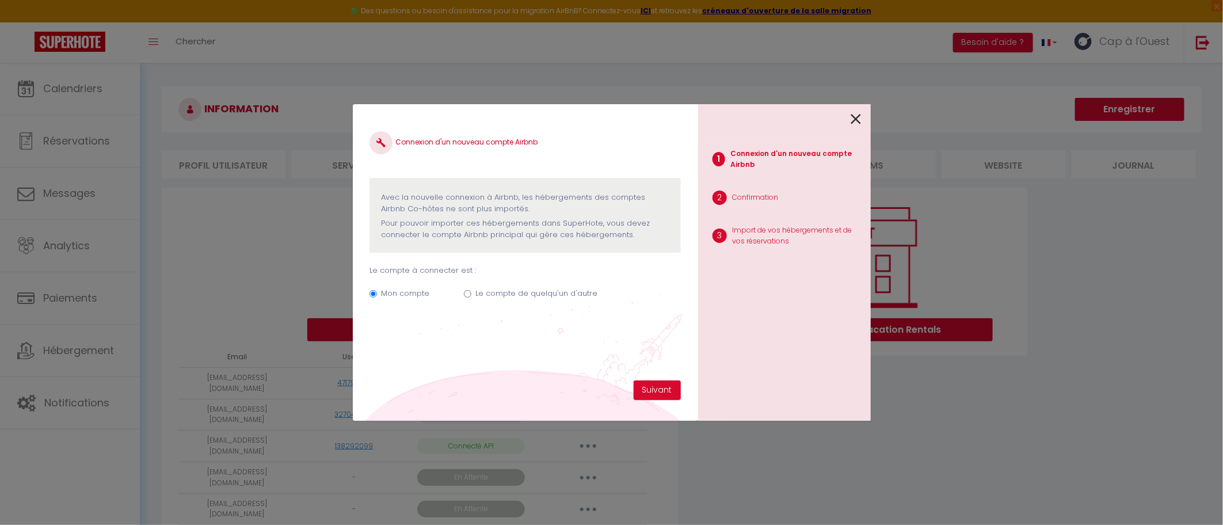
click at [494, 296] on label "Le compte de quelqu'un d'autre" at bounding box center [537, 294] width 122 height 12
click at [472, 296] on input "Le compte de quelqu'un d'autre" at bounding box center [467, 293] width 7 height 7
radio input "true"
radio input "false"
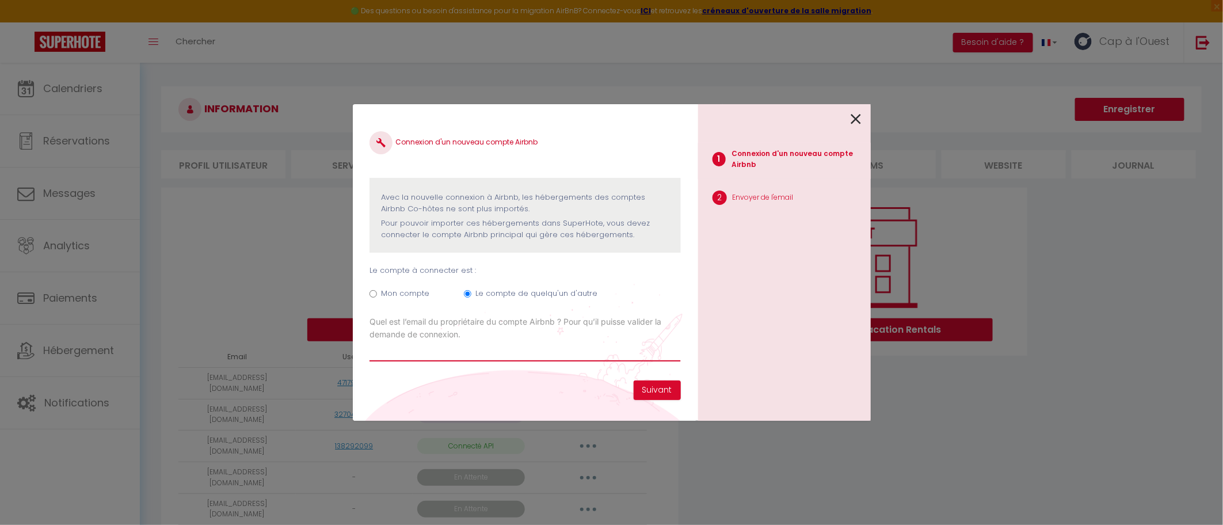
click at [536, 356] on input "Email connexion Airbnb" at bounding box center [525, 351] width 311 height 21
paste input "[EMAIL_ADDRESS][DOMAIN_NAME]"
type input "[EMAIL_ADDRESS][DOMAIN_NAME]"
click at [655, 391] on button "Suivant" at bounding box center [657, 391] width 47 height 20
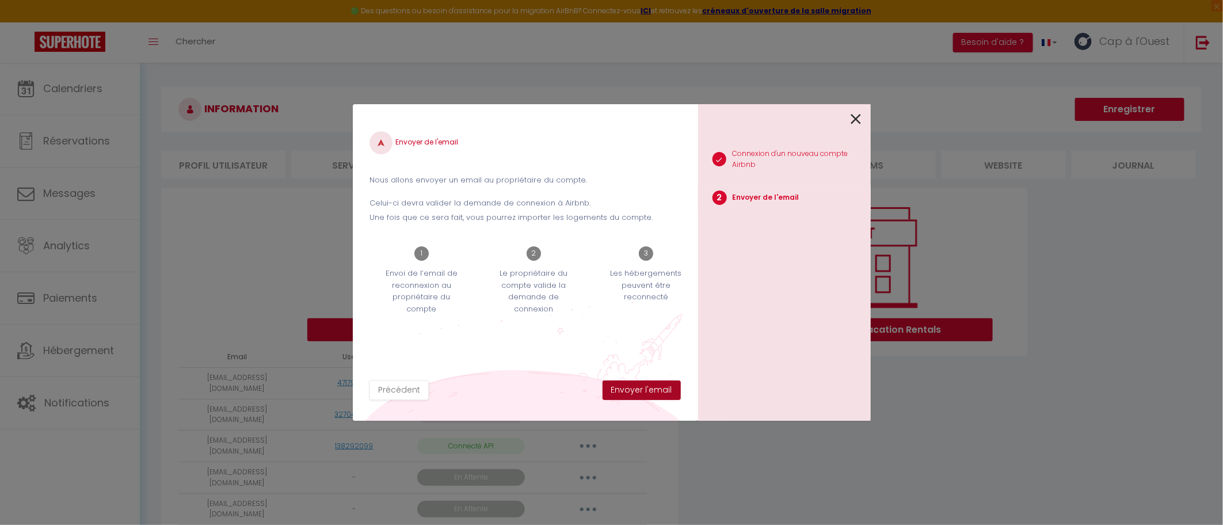
click at [655, 390] on button "Envoyer l'email" at bounding box center [642, 391] width 78 height 20
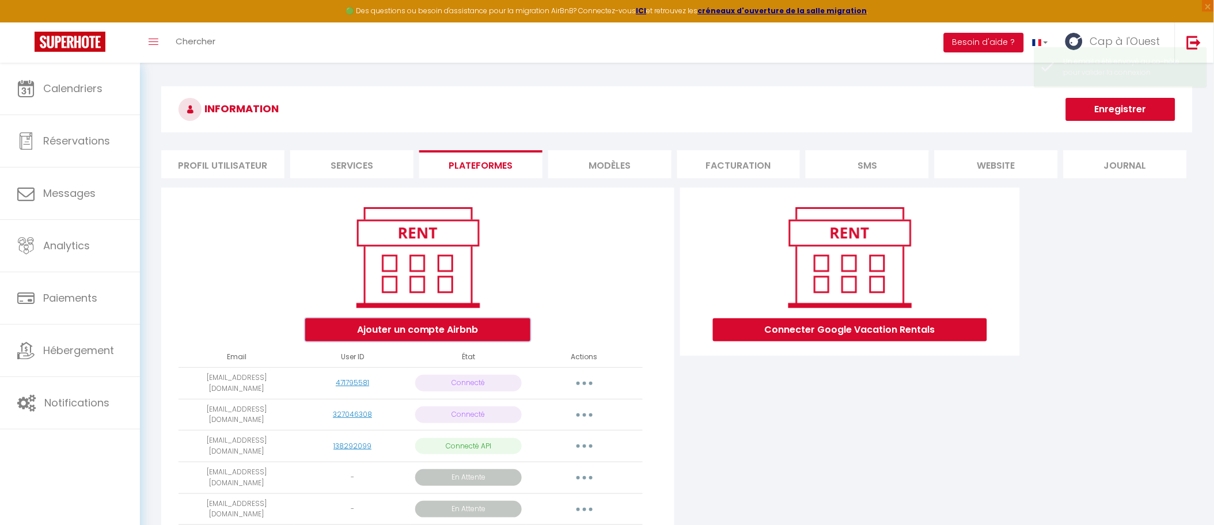
click at [434, 319] on button "Ajouter un compte Airbnb" at bounding box center [417, 329] width 225 height 23
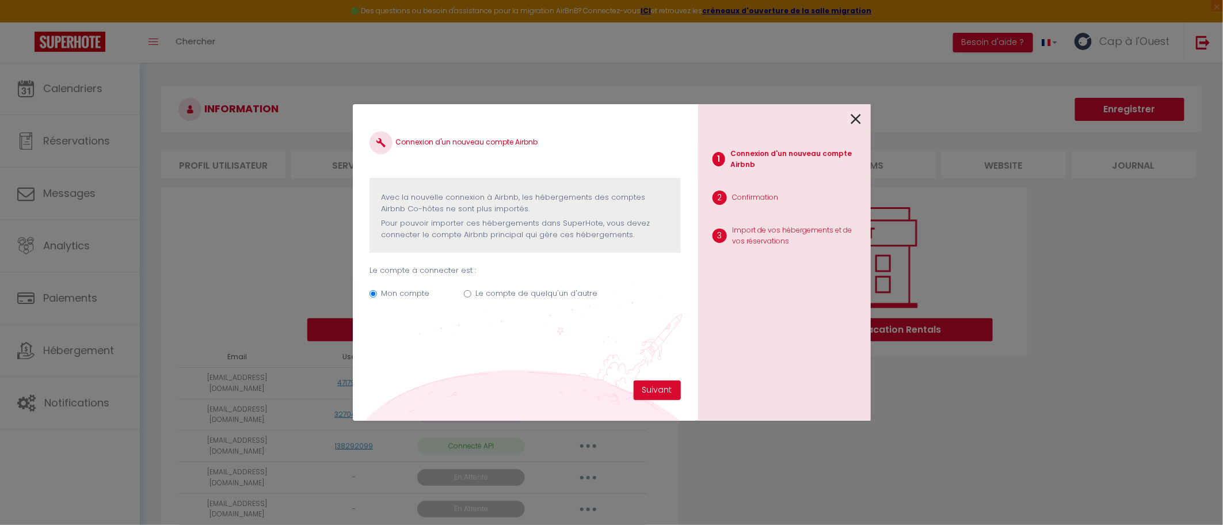
click at [550, 293] on label "Le compte de quelqu'un d'autre" at bounding box center [537, 294] width 122 height 12
click at [472, 293] on input "Le compte de quelqu'un d'autre" at bounding box center [467, 293] width 7 height 7
radio input "true"
radio input "false"
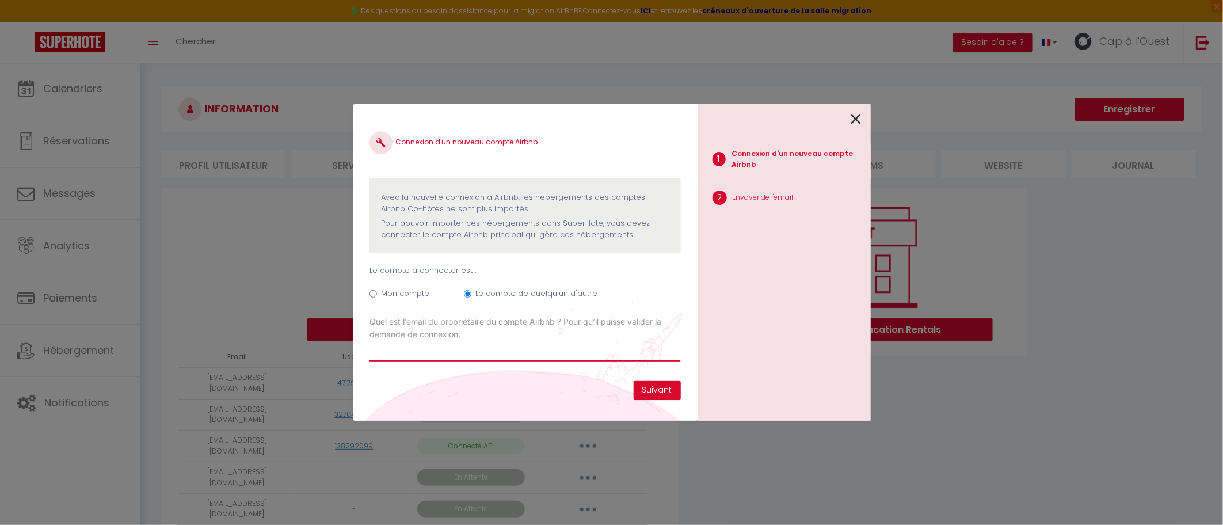
click at [599, 344] on input "Email connexion Airbnb" at bounding box center [525, 351] width 311 height 21
paste input "[PERSON_NAME][EMAIL_ADDRESS][PERSON_NAME][DOMAIN_NAME]"
type input "[PERSON_NAME][EMAIL_ADDRESS][PERSON_NAME][DOMAIN_NAME]"
click at [670, 392] on button "Suivant" at bounding box center [657, 391] width 47 height 20
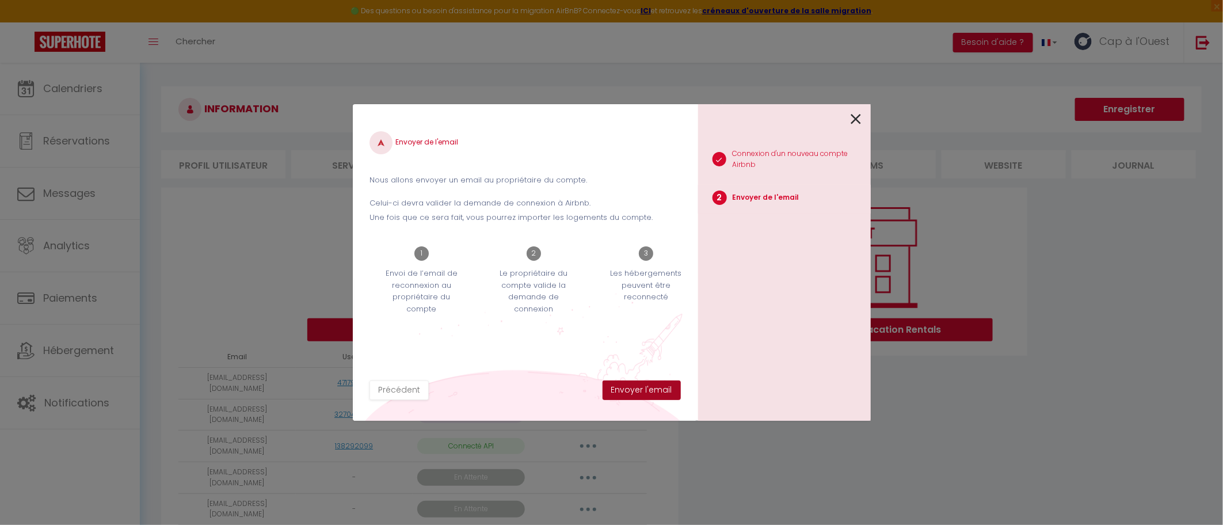
click at [648, 389] on button "Envoyer l'email" at bounding box center [642, 391] width 78 height 20
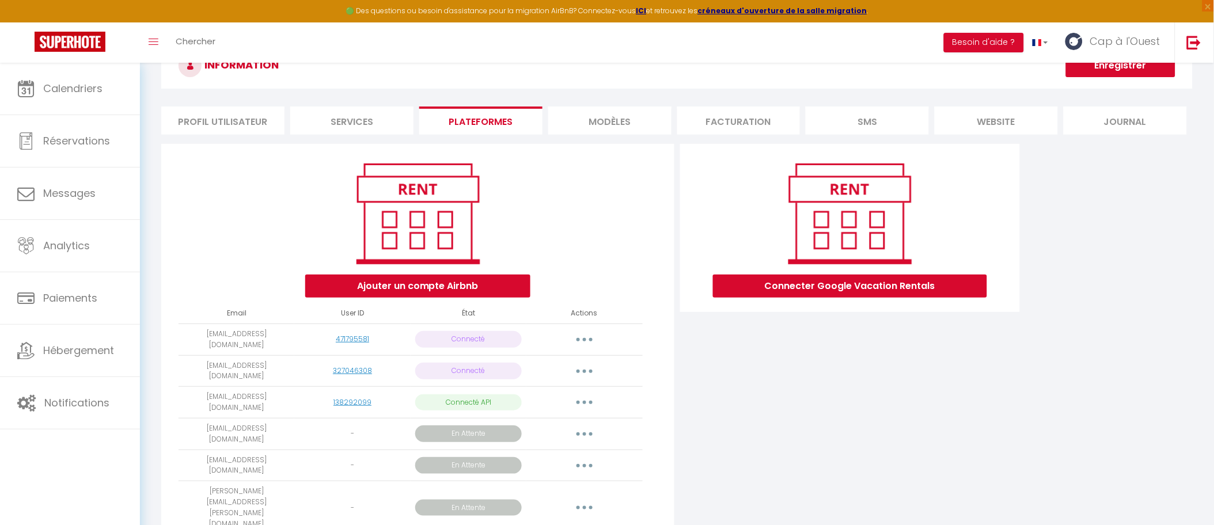
scroll to position [135, 0]
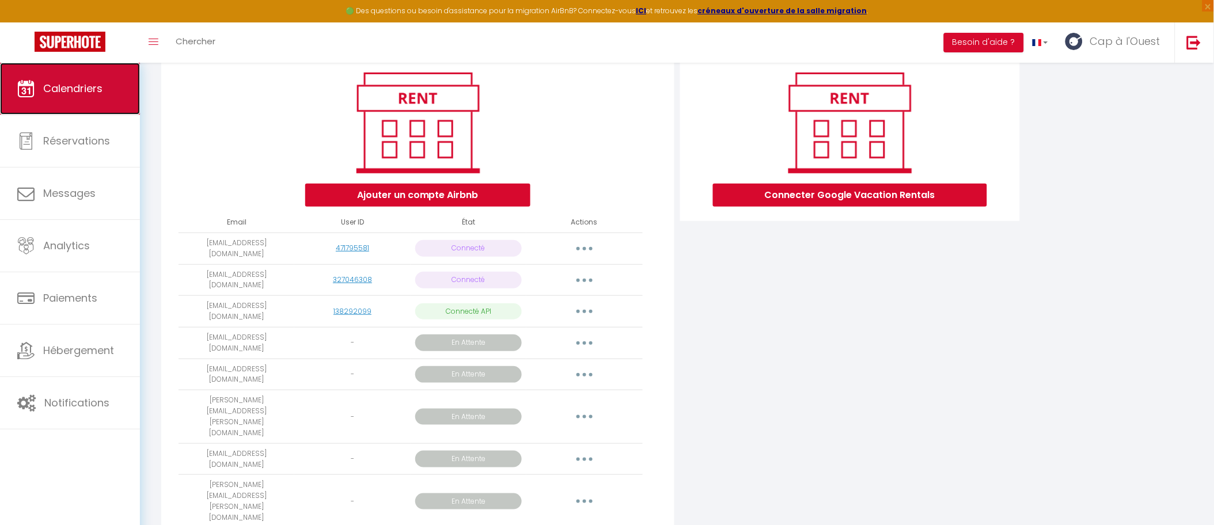
click at [95, 95] on span "Calendriers" at bounding box center [72, 88] width 59 height 14
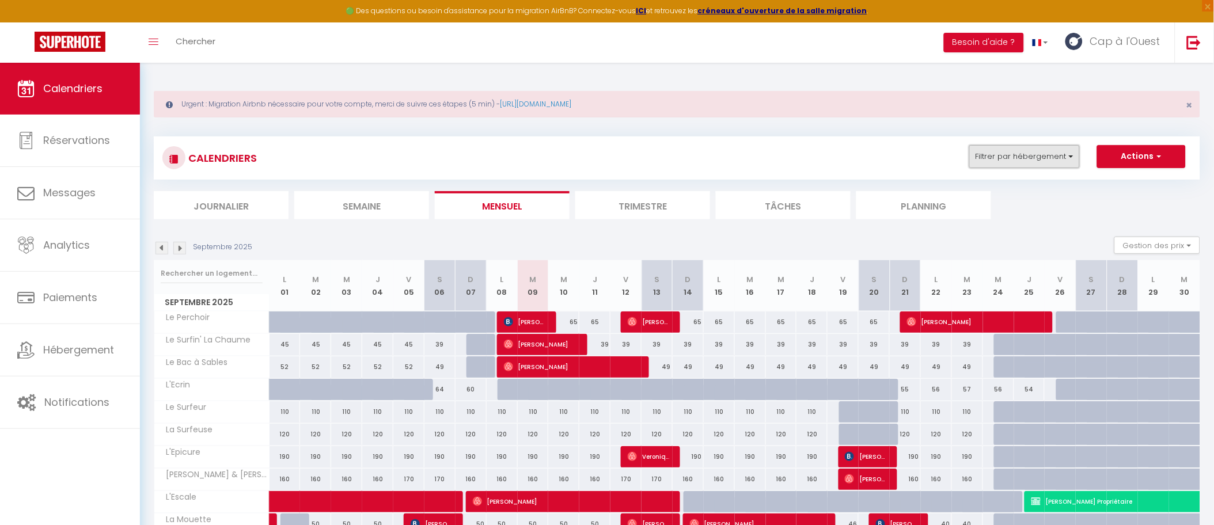
click at [1025, 160] on button "Filtrer par hébergement" at bounding box center [1024, 156] width 111 height 23
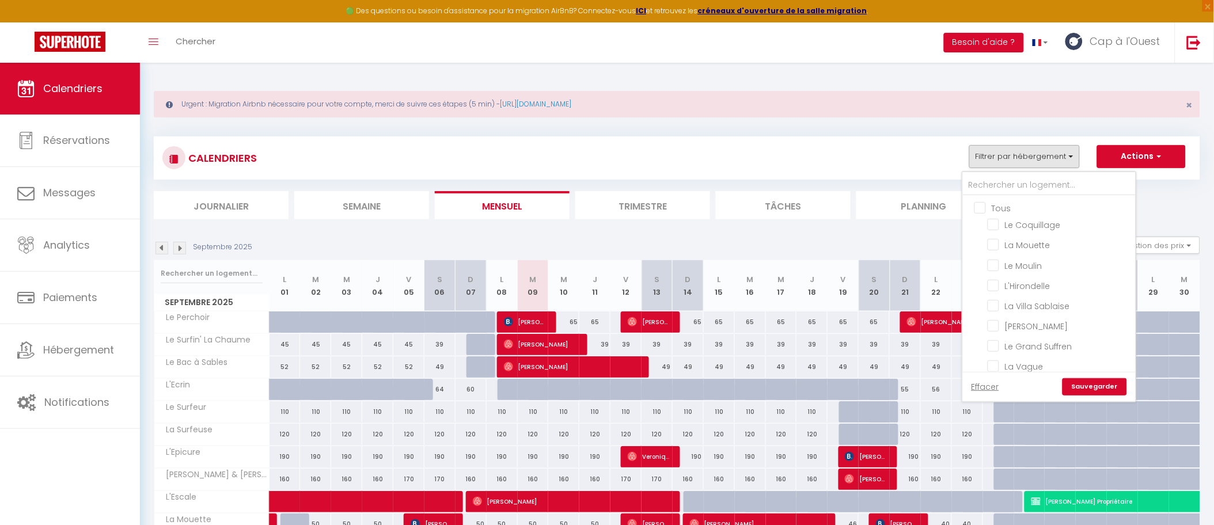
click at [1014, 210] on input "Tous" at bounding box center [1060, 207] width 173 height 12
checkbox input "true"
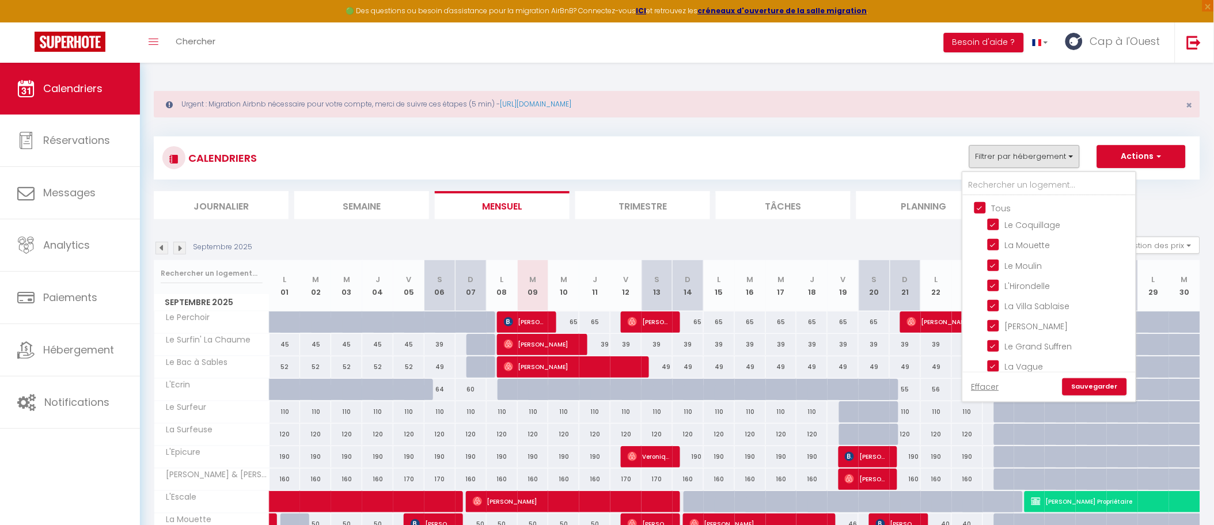
checkbox input "true"
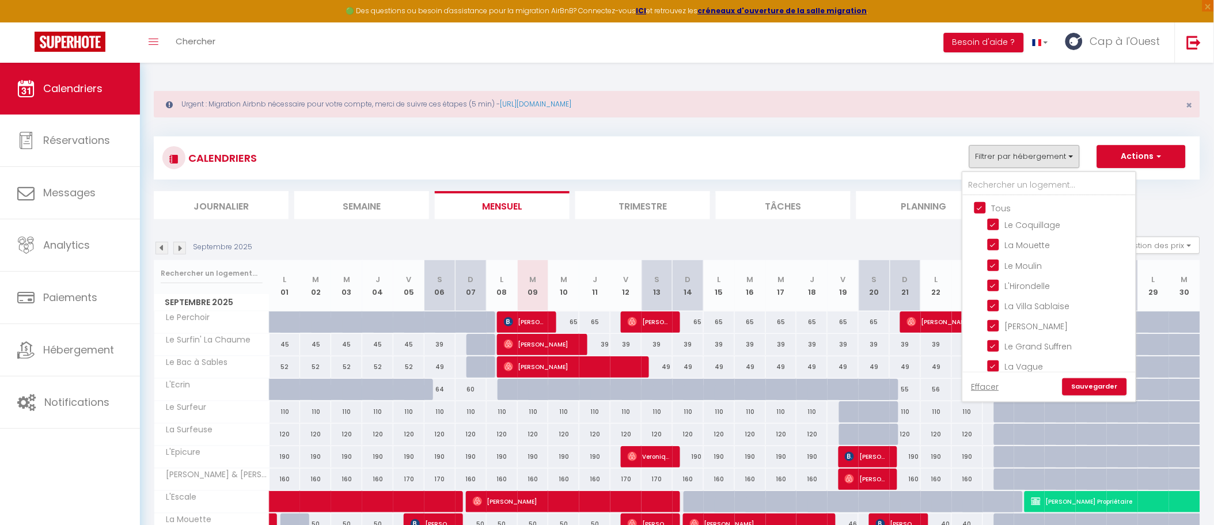
checkbox input "true"
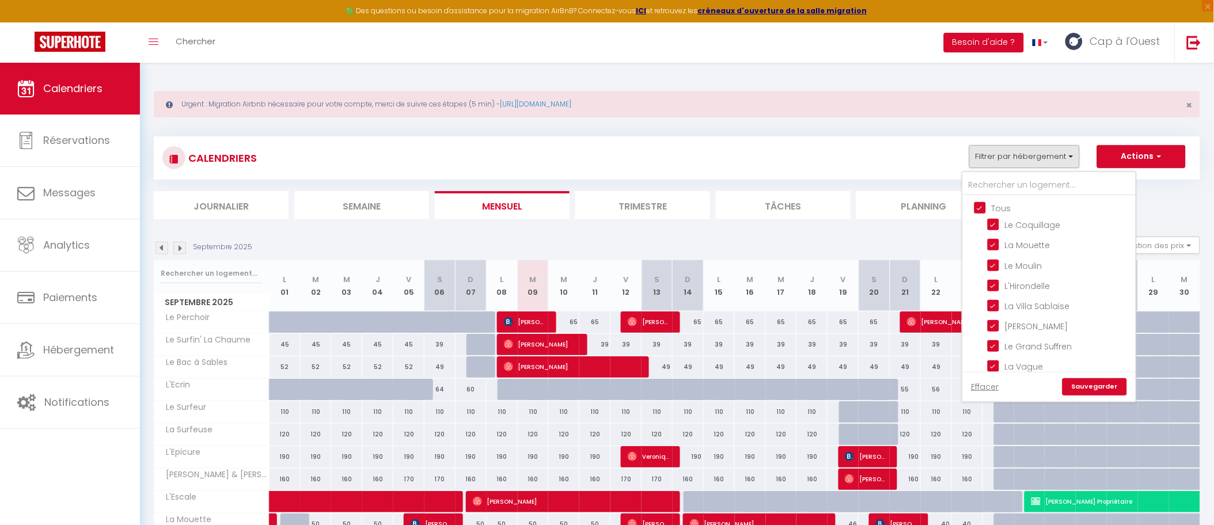
checkbox input "true"
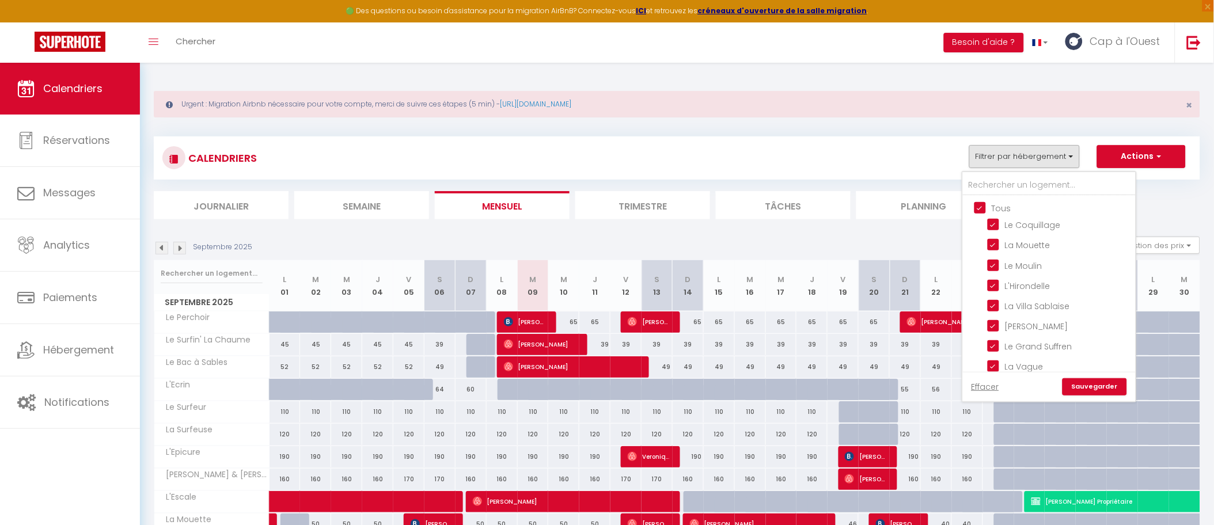
checkbox input "true"
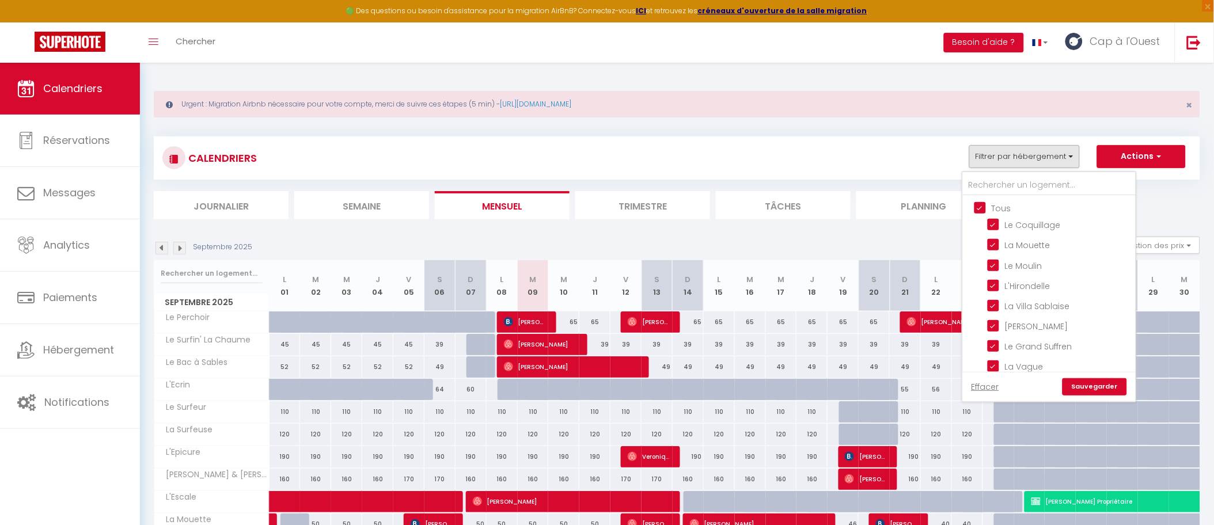
checkbox input "true"
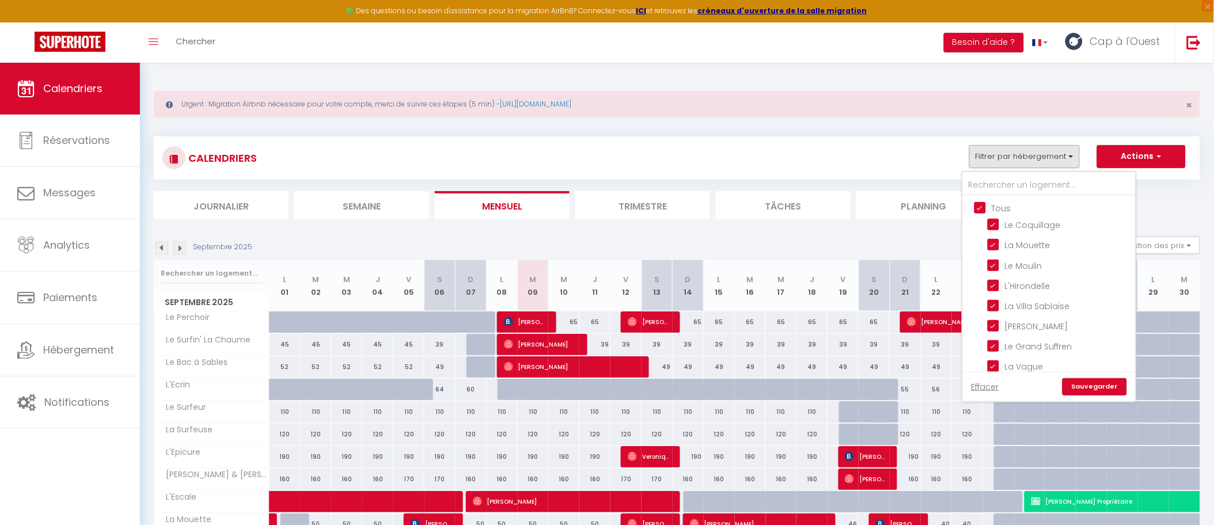
checkbox input "true"
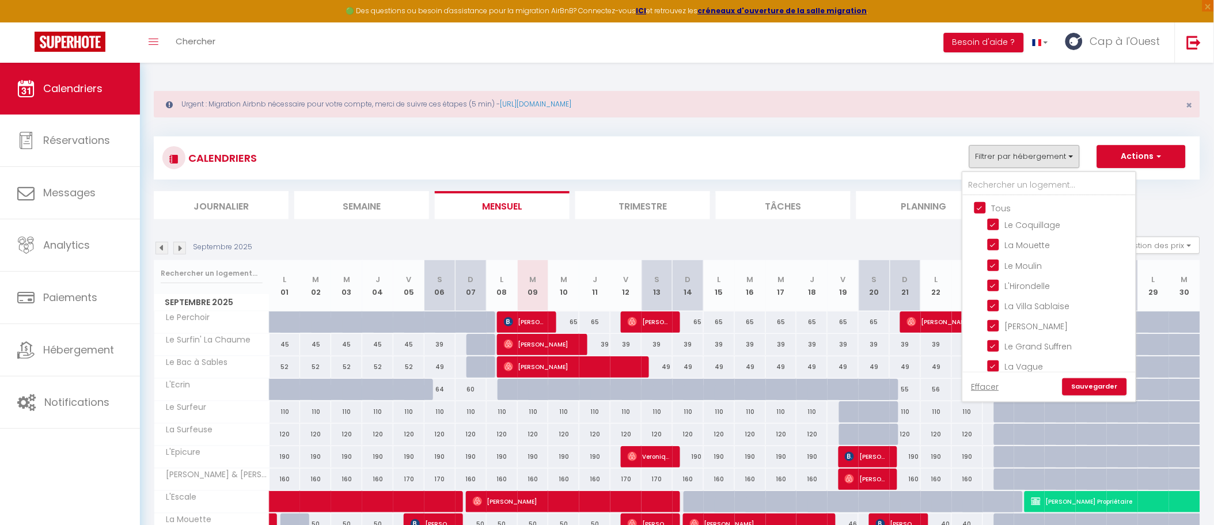
checkbox input "true"
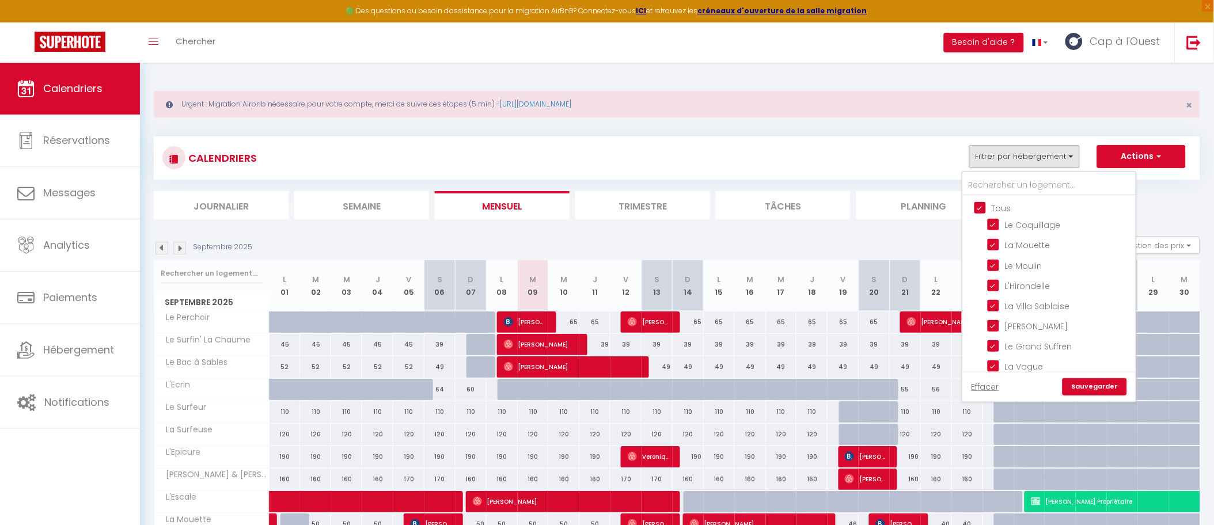
checkbox input "true"
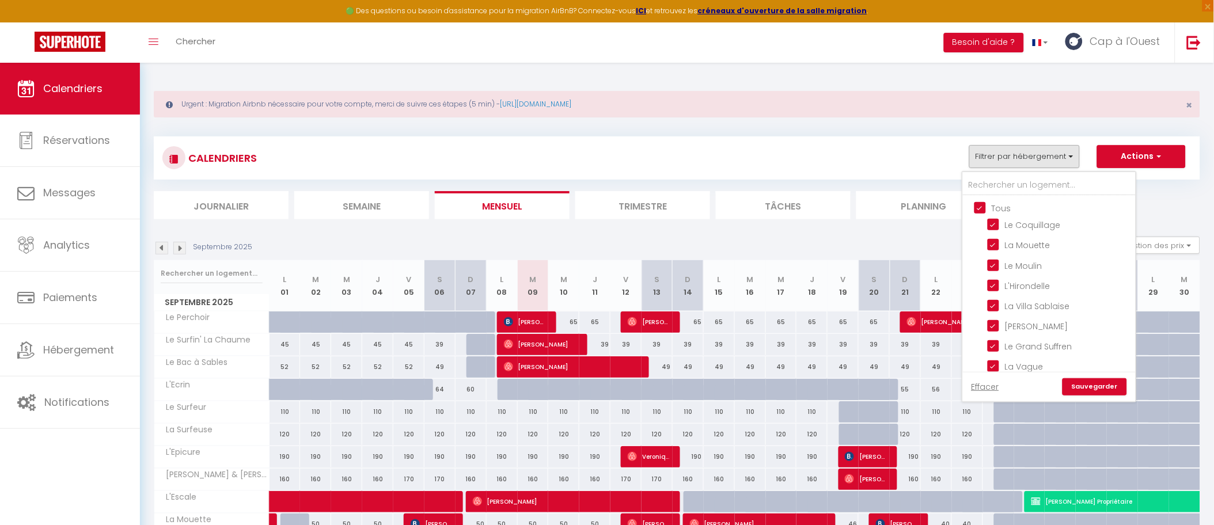
checkbox input "true"
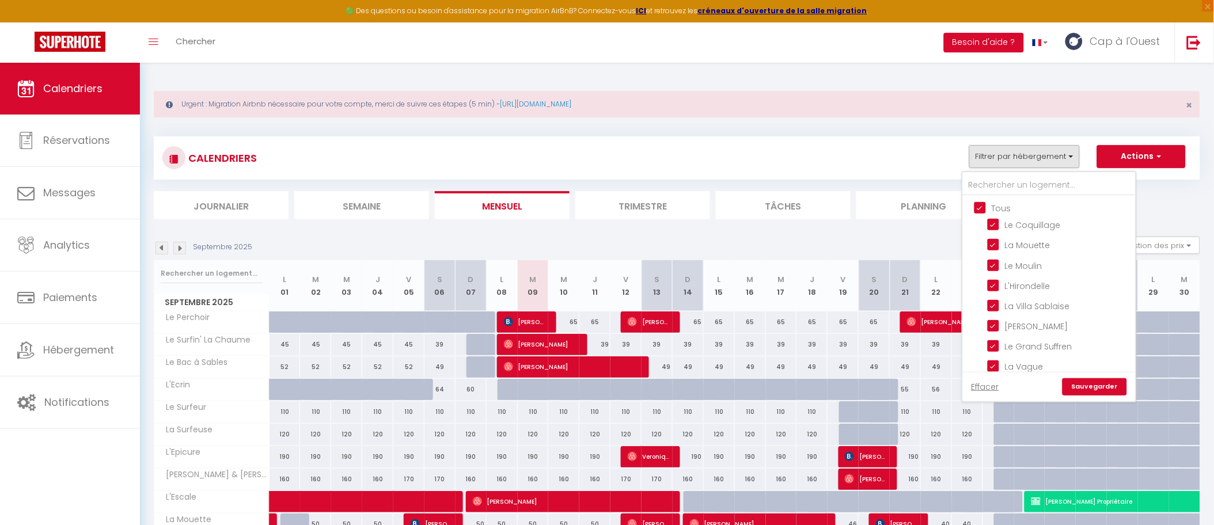
checkbox input "true"
click at [1014, 210] on input "Tous" at bounding box center [1060, 207] width 173 height 12
checkbox input "false"
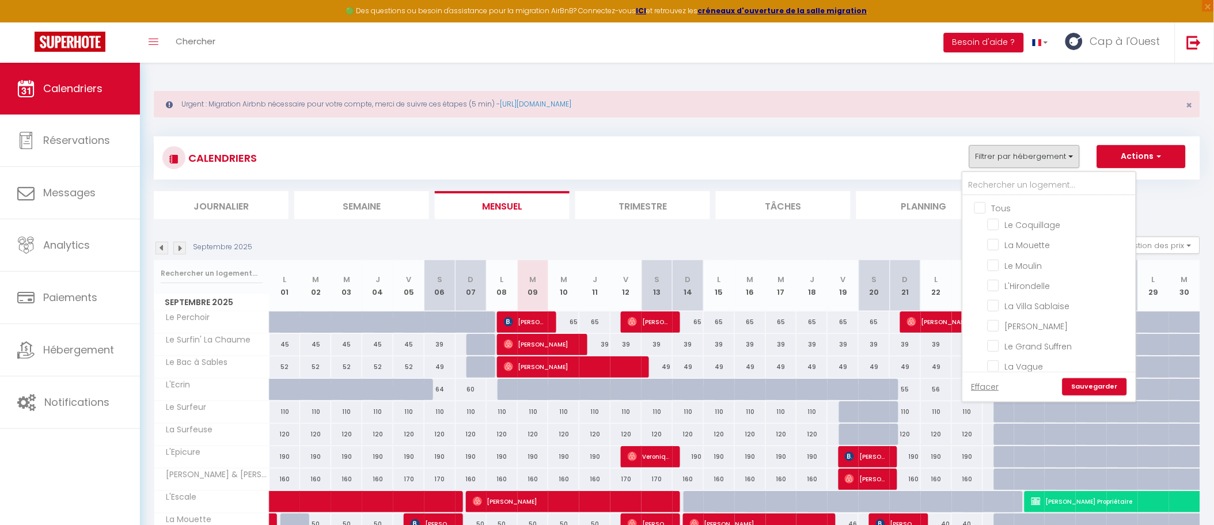
checkbox input "false"
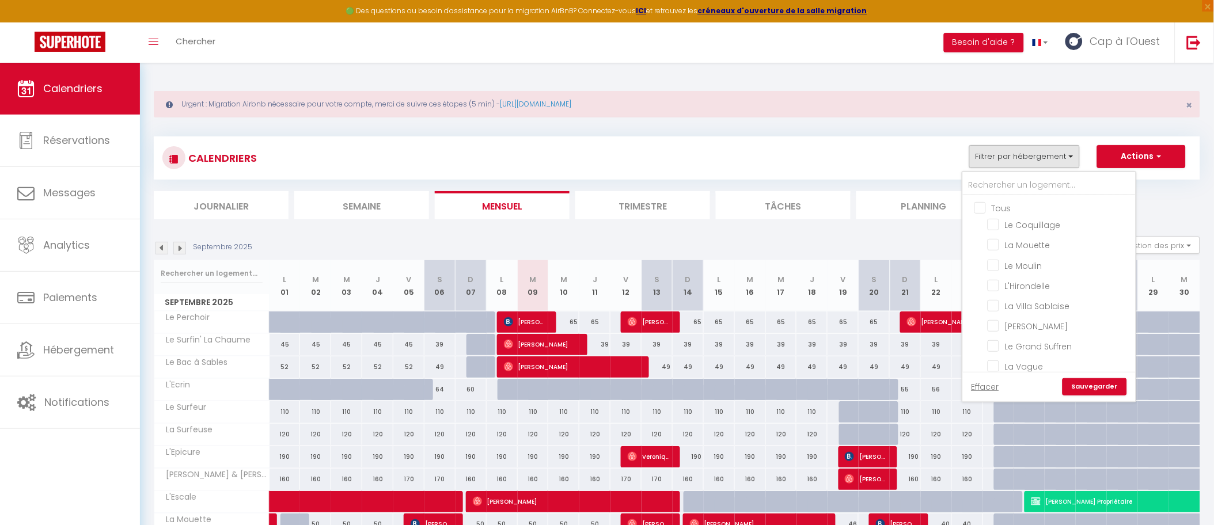
checkbox input "false"
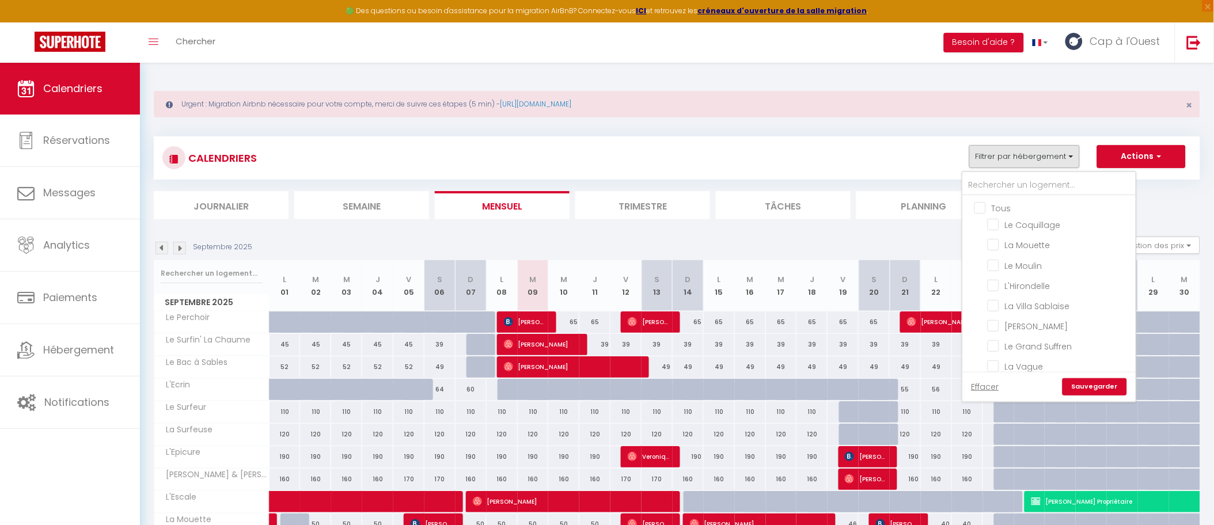
checkbox input "false"
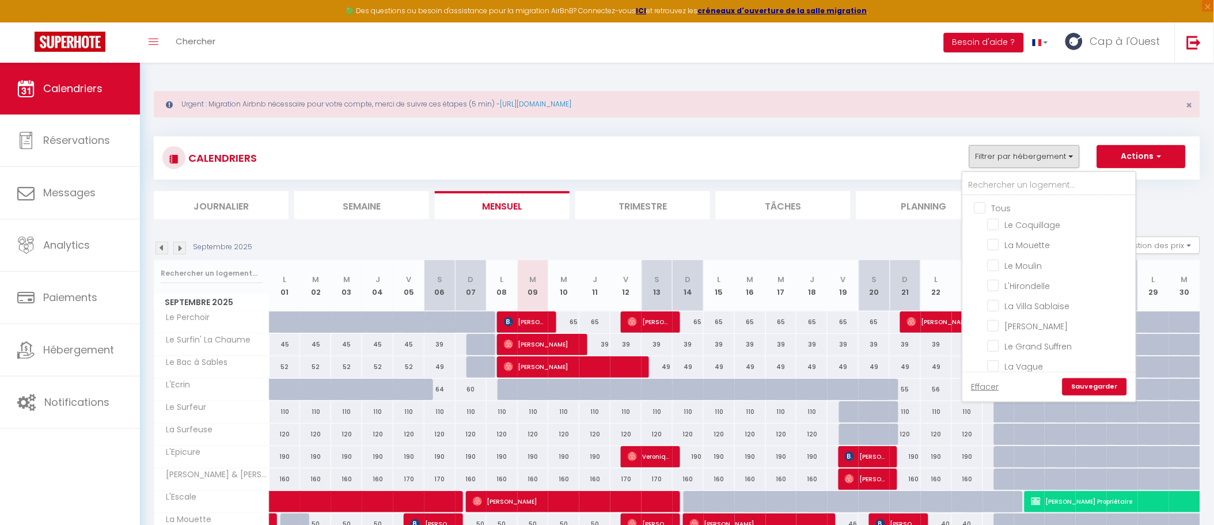
checkbox input "false"
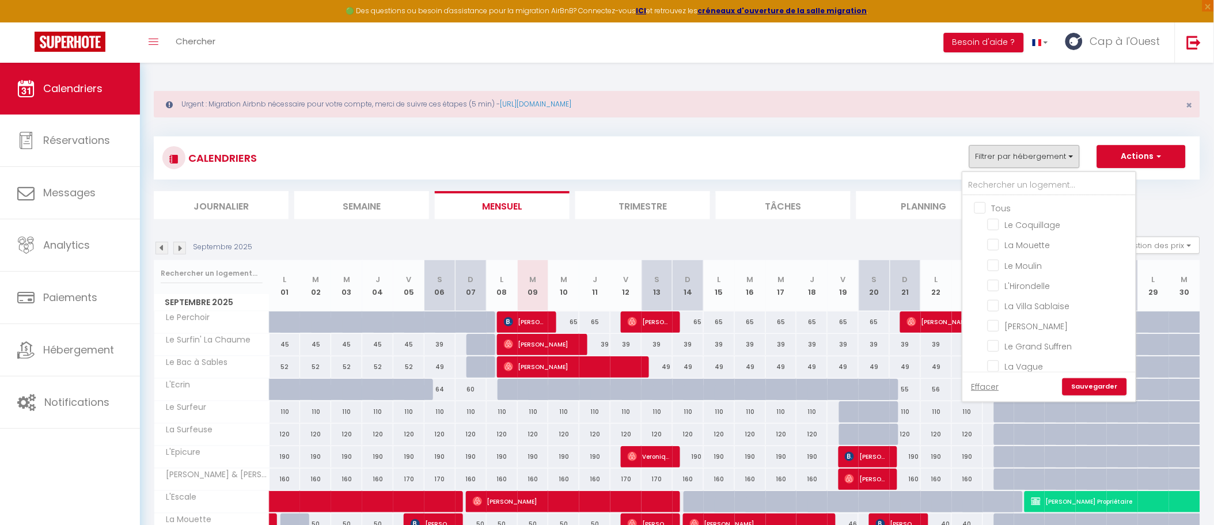
checkbox input "false"
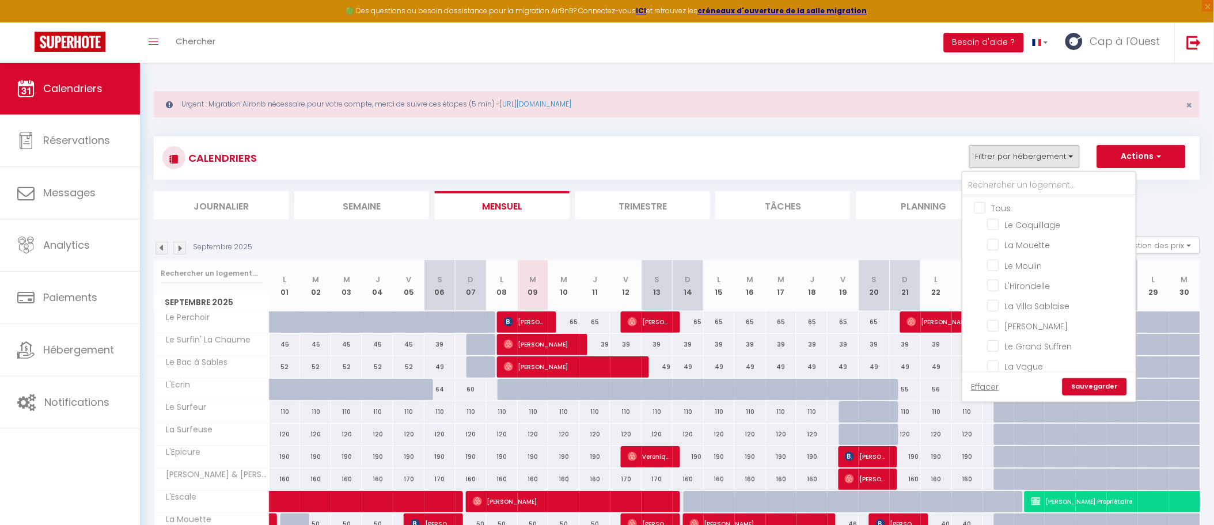
checkbox input "false"
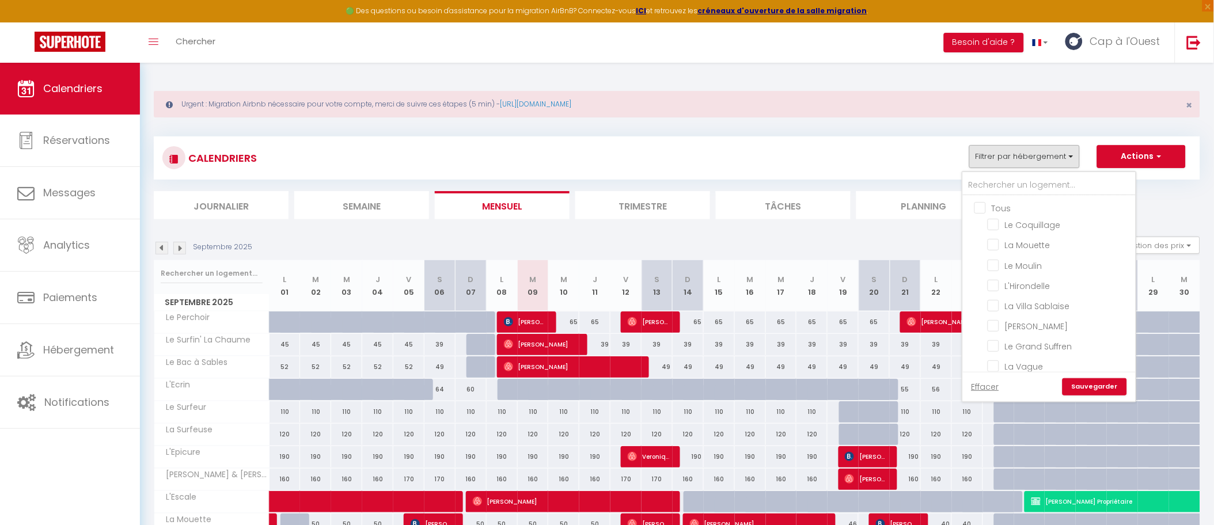
checkbox input "false"
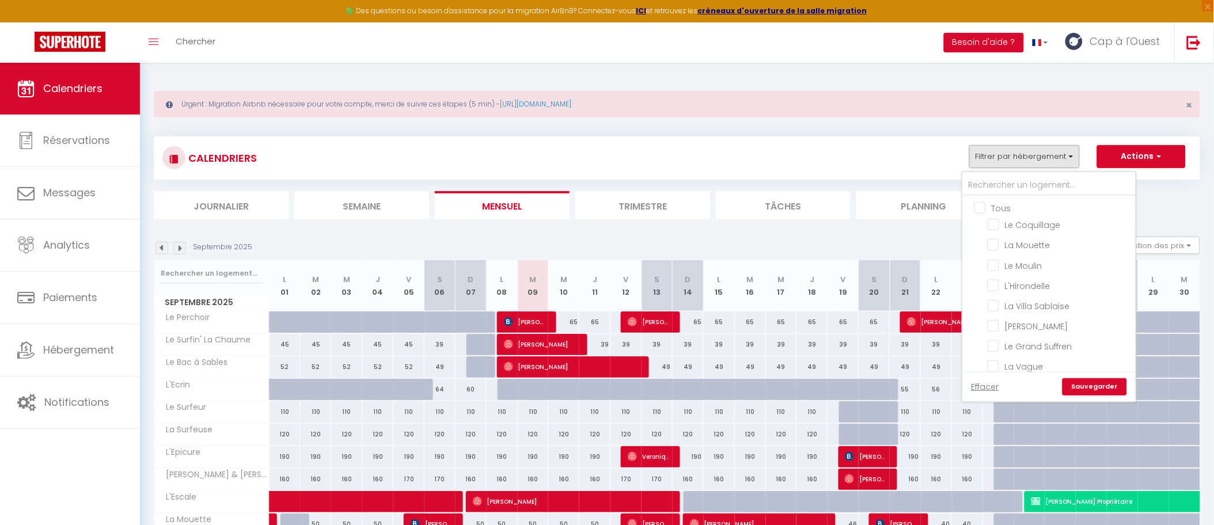
checkbox input "false"
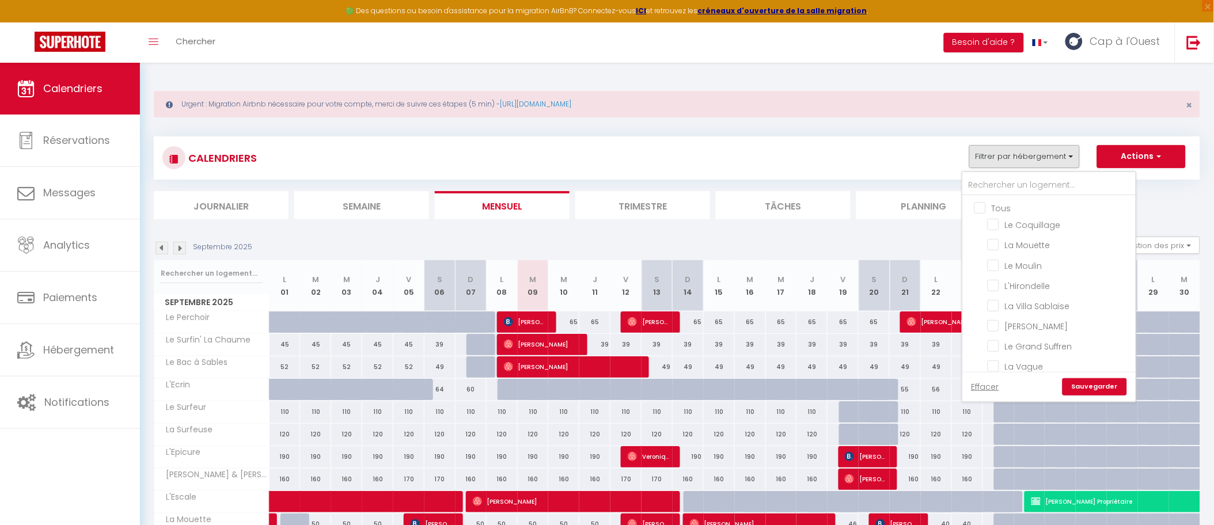
checkbox input "false"
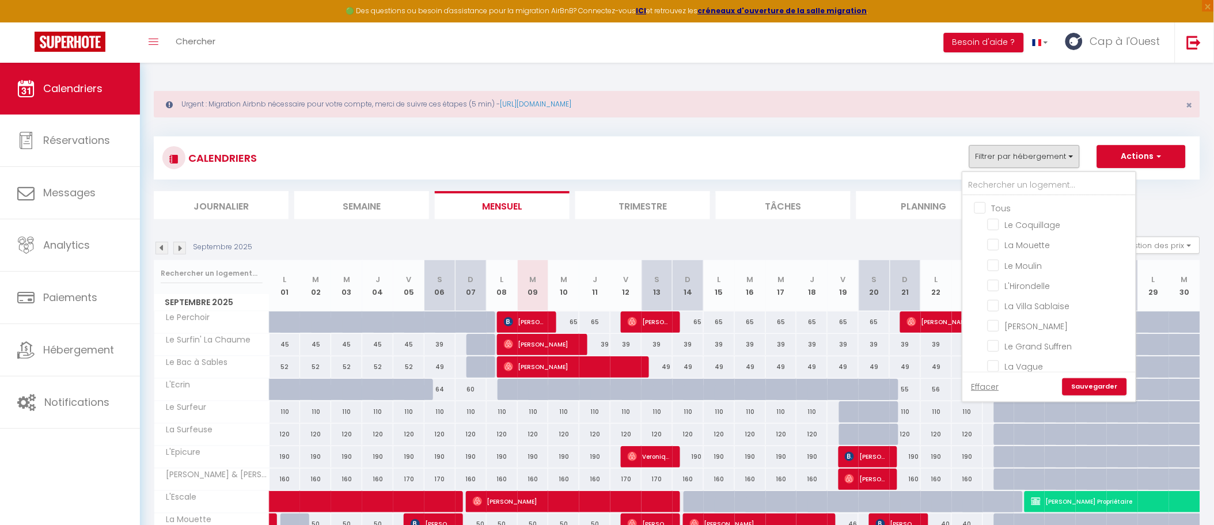
checkbox input "false"
click at [1014, 187] on input "text" at bounding box center [1049, 185] width 173 height 21
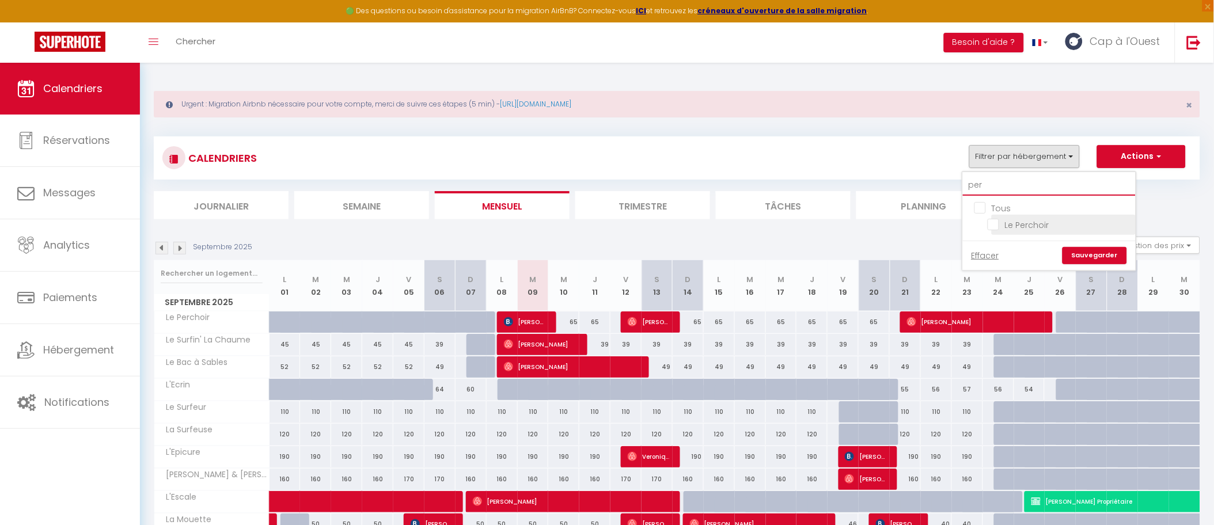
type input "per"
click at [1029, 222] on input "Le Perchoir" at bounding box center [1059, 224] width 144 height 12
checkbox input "true"
click at [1095, 256] on link "Sauvegarder" at bounding box center [1094, 255] width 64 height 17
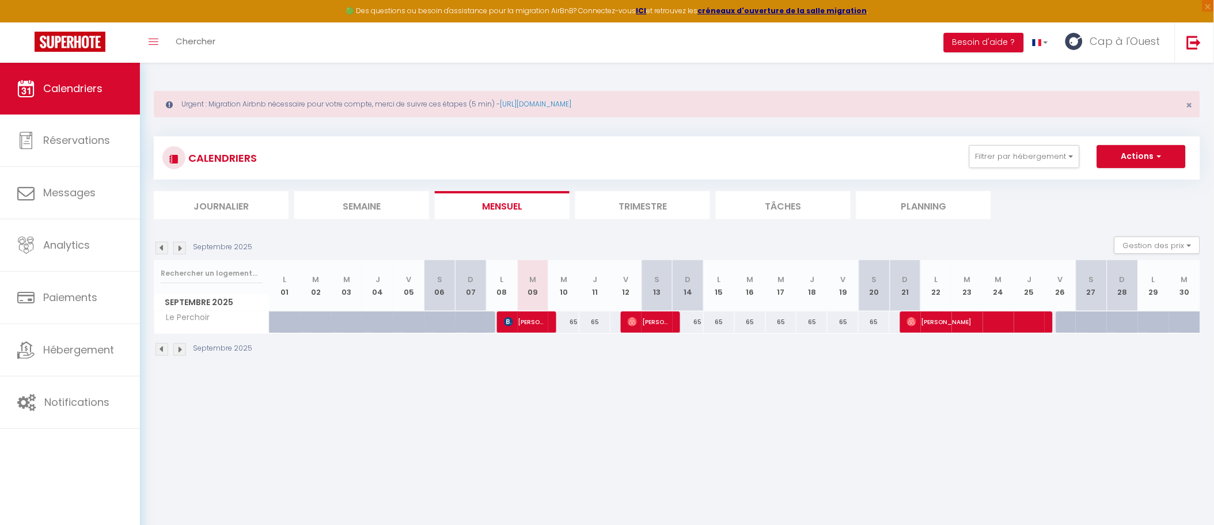
drag, startPoint x: 303, startPoint y: 434, endPoint x: 290, endPoint y: 419, distance: 20.4
click at [303, 434] on body "🟢 Des questions ou besoin d'assistance pour la migration AirBnB? Connectez-vous…" at bounding box center [607, 325] width 1214 height 525
click at [163, 242] on img at bounding box center [161, 248] width 13 height 13
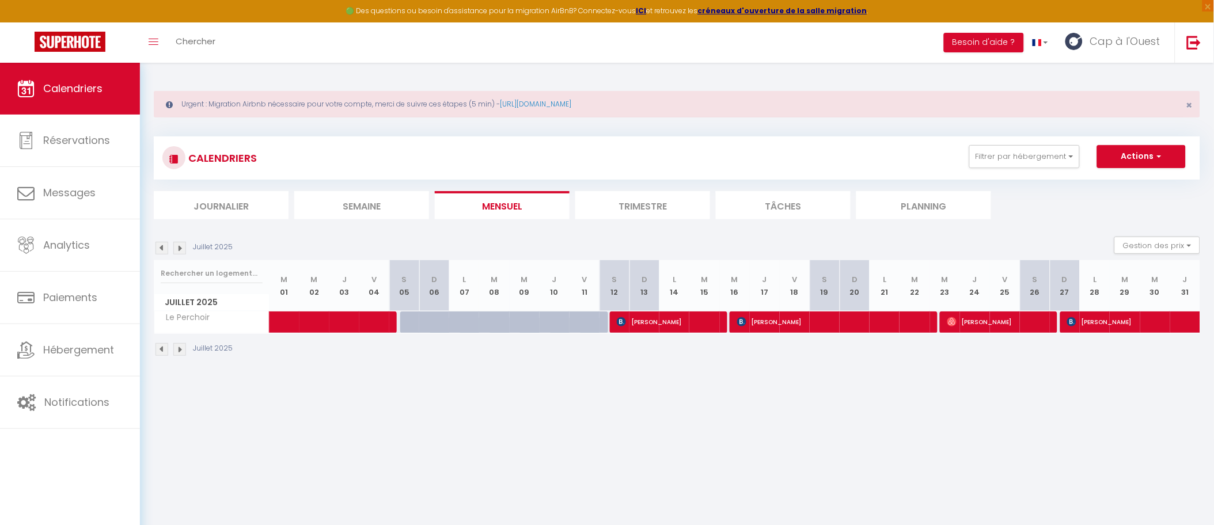
drag, startPoint x: 244, startPoint y: 352, endPoint x: 269, endPoint y: 350, distance: 25.4
click at [245, 353] on div "Juillet 2025" at bounding box center [677, 351] width 1046 height 34
click at [299, 321] on span at bounding box center [340, 322] width 106 height 22
select select "OK"
select select "KO"
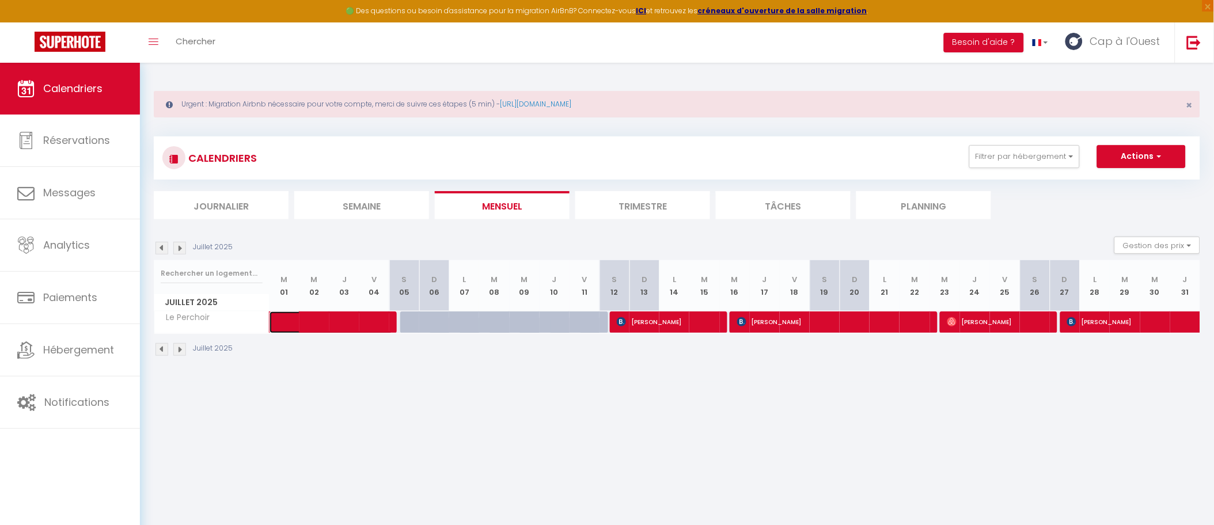
select select "0"
select select "1"
select select
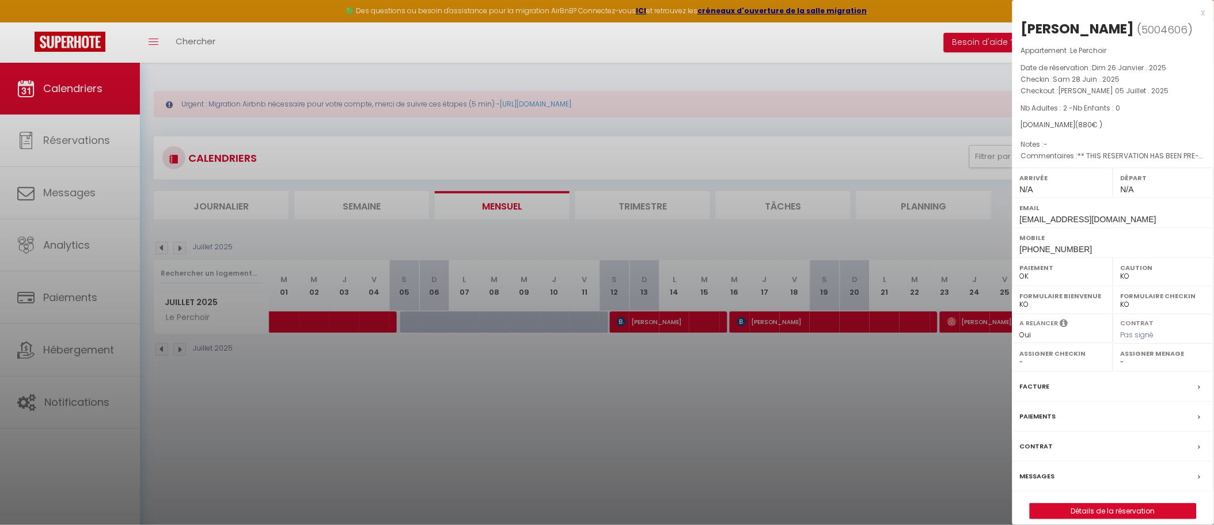
click at [325, 375] on div at bounding box center [607, 262] width 1214 height 525
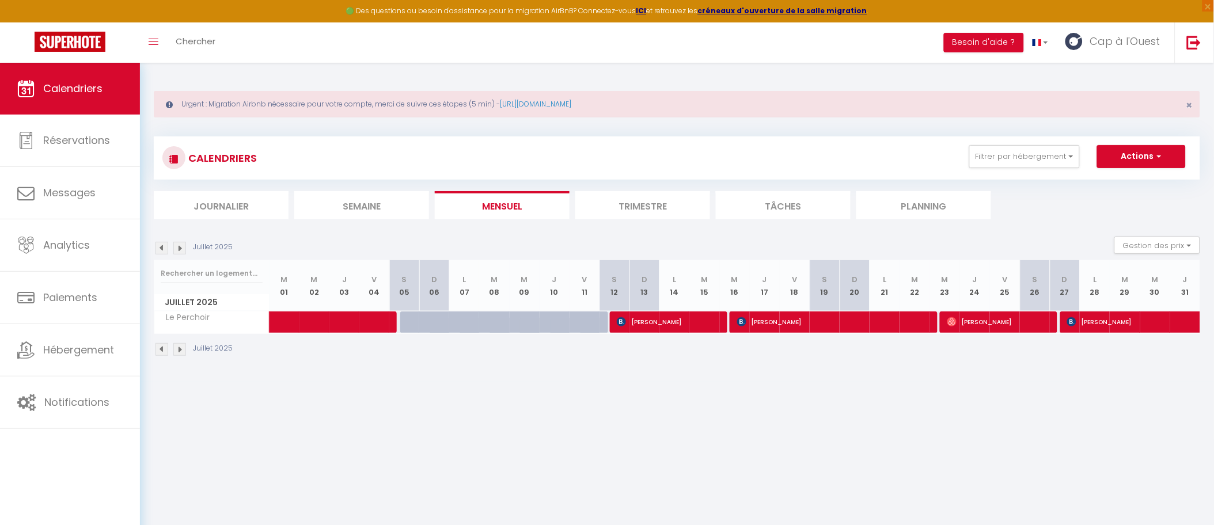
click at [159, 253] on img at bounding box center [161, 248] width 13 height 13
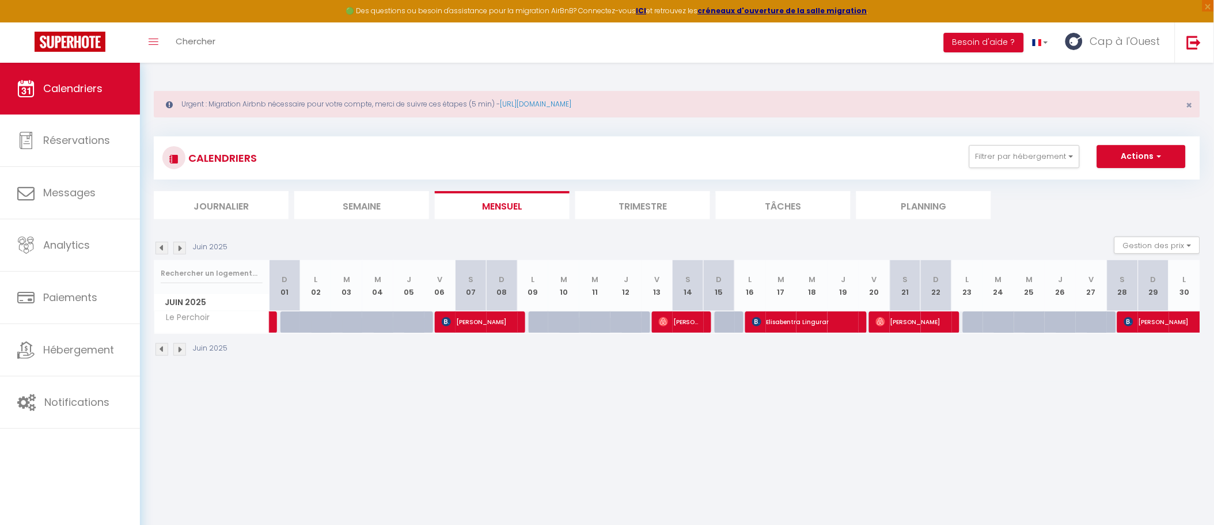
click at [173, 247] on img at bounding box center [179, 248] width 13 height 13
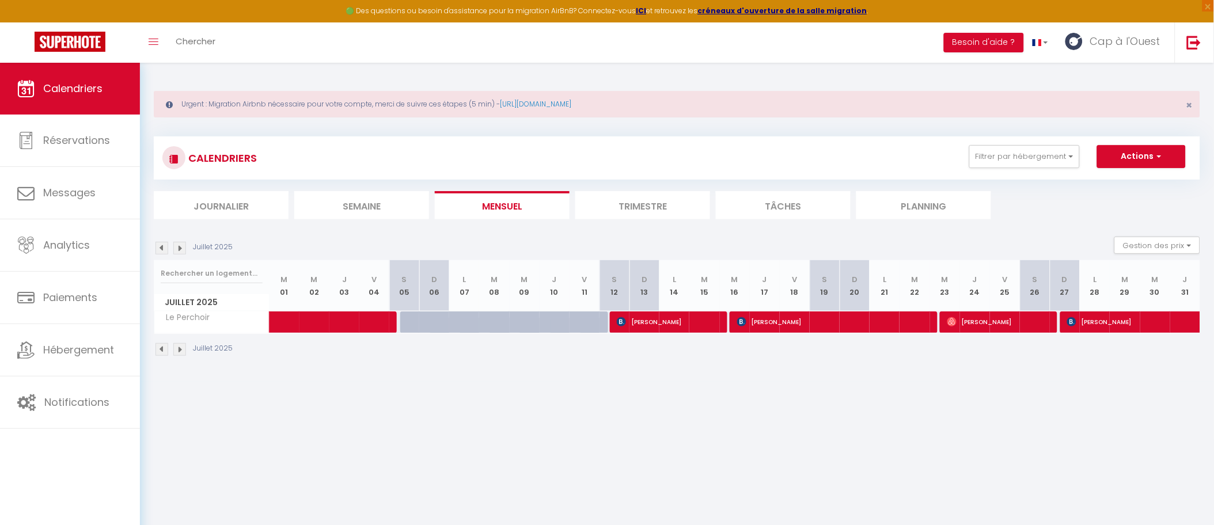
click at [168, 249] on div "Juillet 2025" at bounding box center [195, 248] width 82 height 13
click at [174, 249] on img at bounding box center [179, 248] width 13 height 13
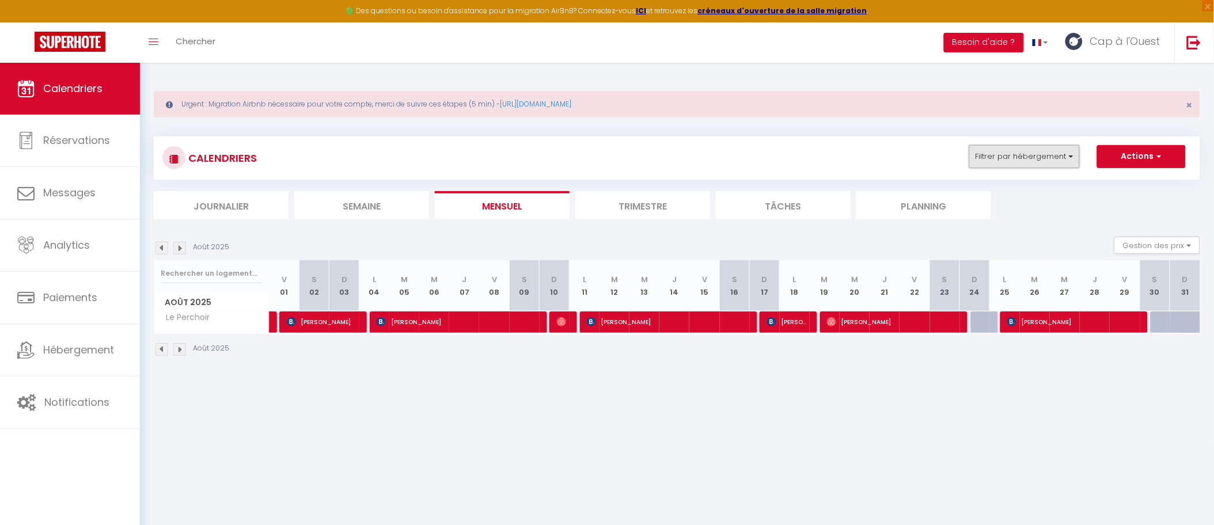
click at [1009, 145] on button "Filtrer par hébergement" at bounding box center [1024, 156] width 111 height 23
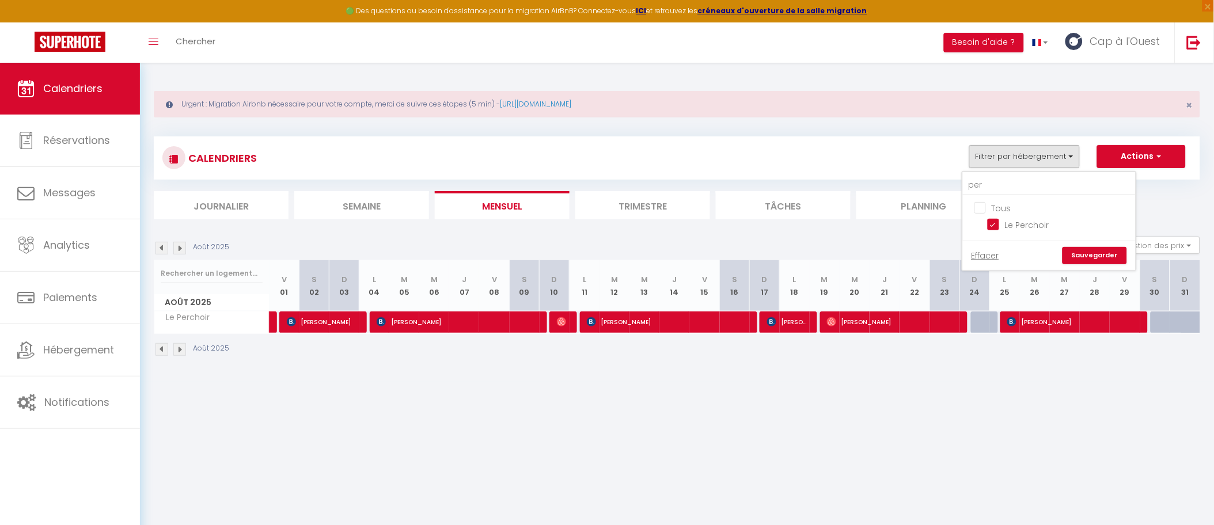
click at [999, 208] on input "Tous" at bounding box center [1060, 207] width 173 height 12
click at [946, 151] on div "CALENDRIERS Filtrer par hébergement per Tous Le Perchoir Effacer Sauvegarder Ac…" at bounding box center [676, 158] width 1029 height 26
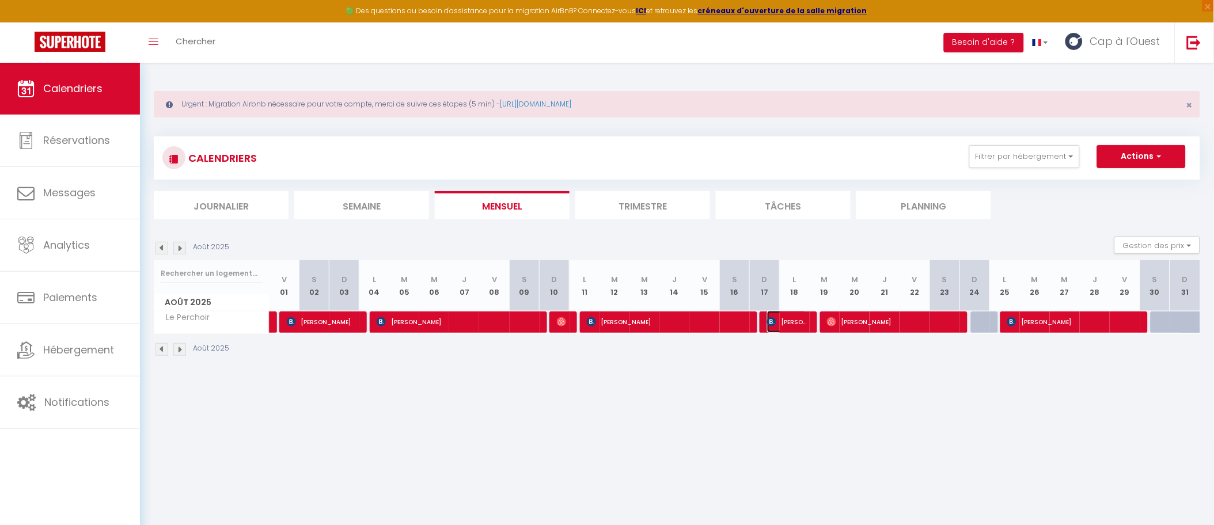
click at [773, 320] on img at bounding box center [771, 321] width 9 height 9
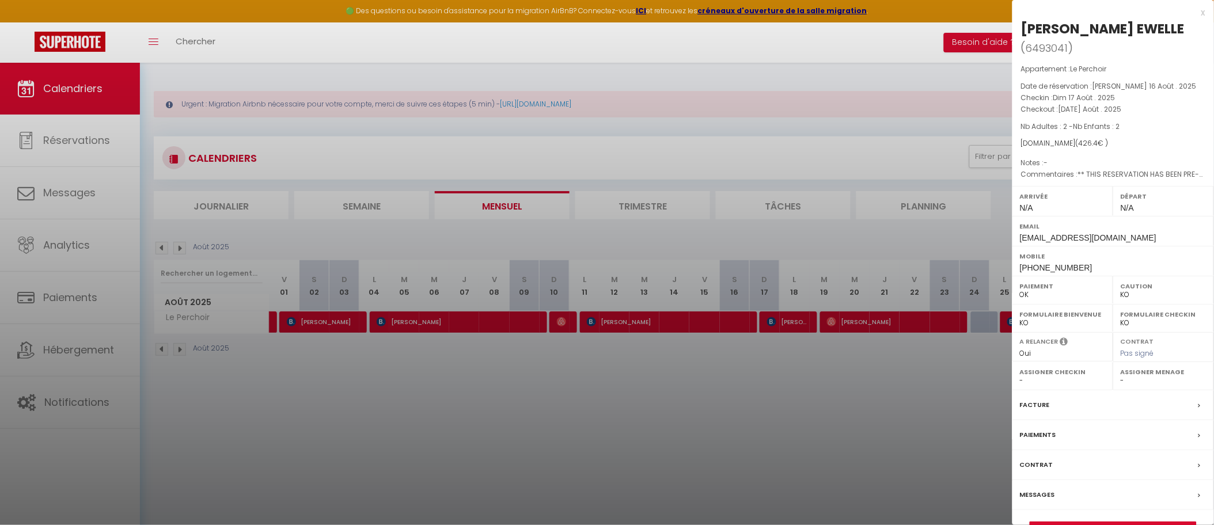
drag, startPoint x: 769, startPoint y: 346, endPoint x: 805, endPoint y: 195, distance: 155.6
click at [769, 346] on div at bounding box center [607, 262] width 1214 height 525
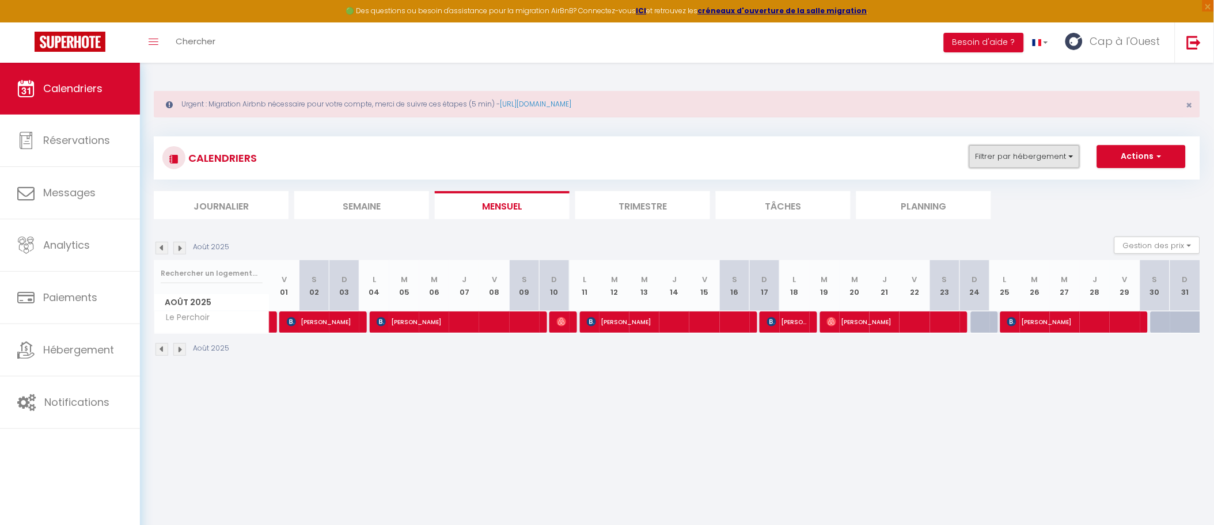
click at [1038, 154] on button "Filtrer par hébergement" at bounding box center [1024, 156] width 111 height 23
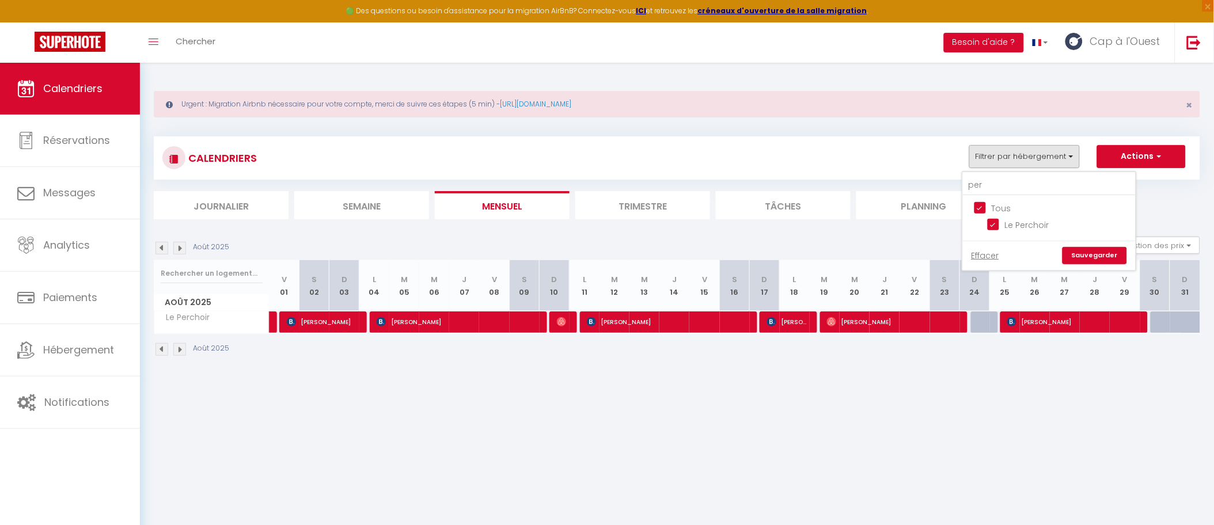
click at [992, 203] on input "Tous" at bounding box center [1060, 207] width 173 height 12
checkbox input "false"
click at [1001, 180] on input "per" at bounding box center [1049, 185] width 173 height 21
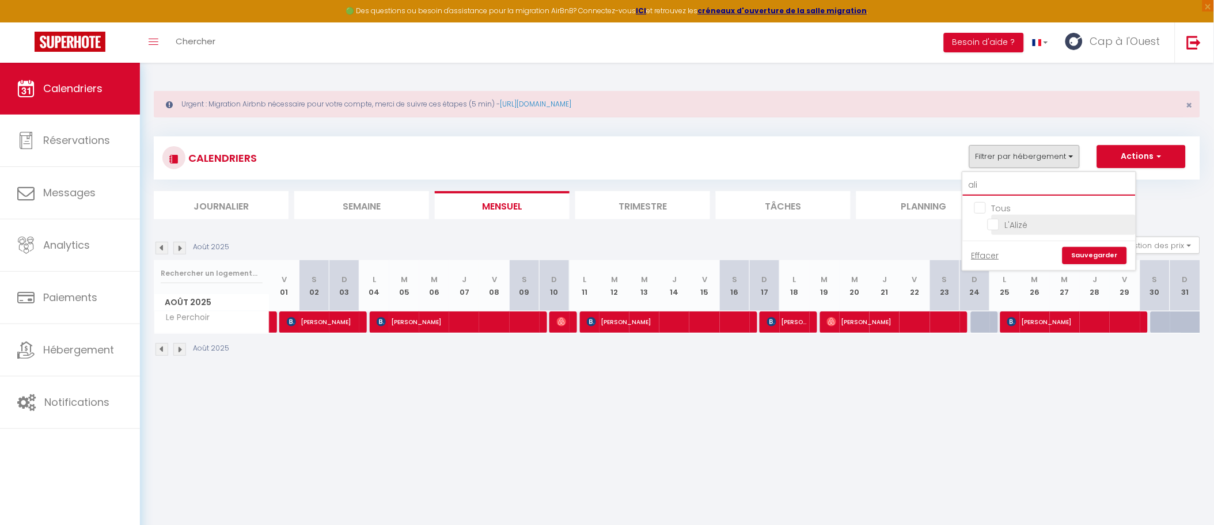
type input "ali"
click at [1007, 220] on input "L'Alizé" at bounding box center [1059, 224] width 144 height 12
checkbox input "true"
click at [1091, 253] on link "Sauvegarder" at bounding box center [1094, 255] width 64 height 17
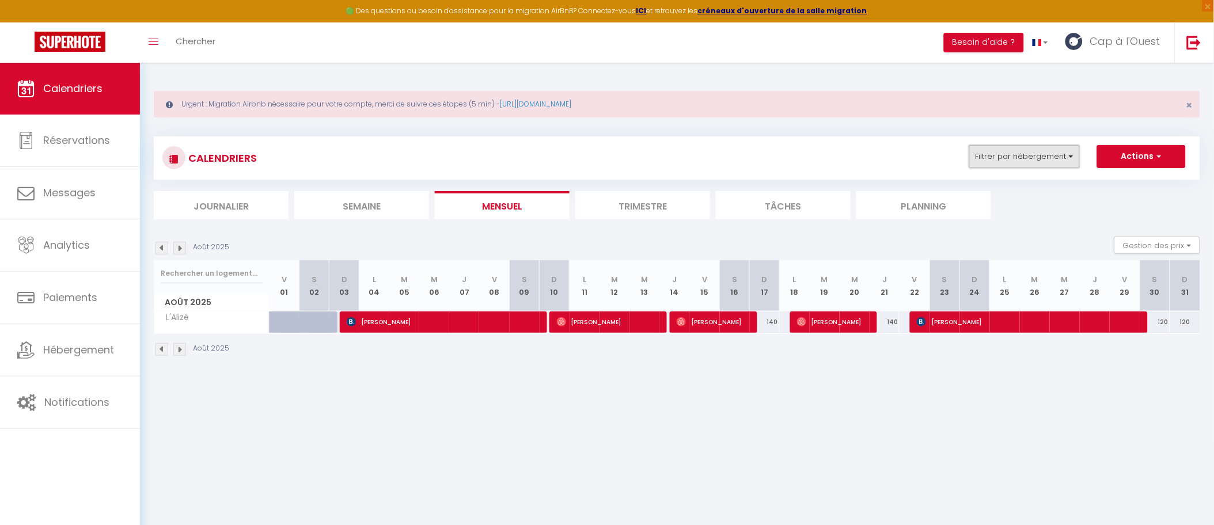
click at [1013, 157] on button "Filtrer par hébergement" at bounding box center [1024, 156] width 111 height 23
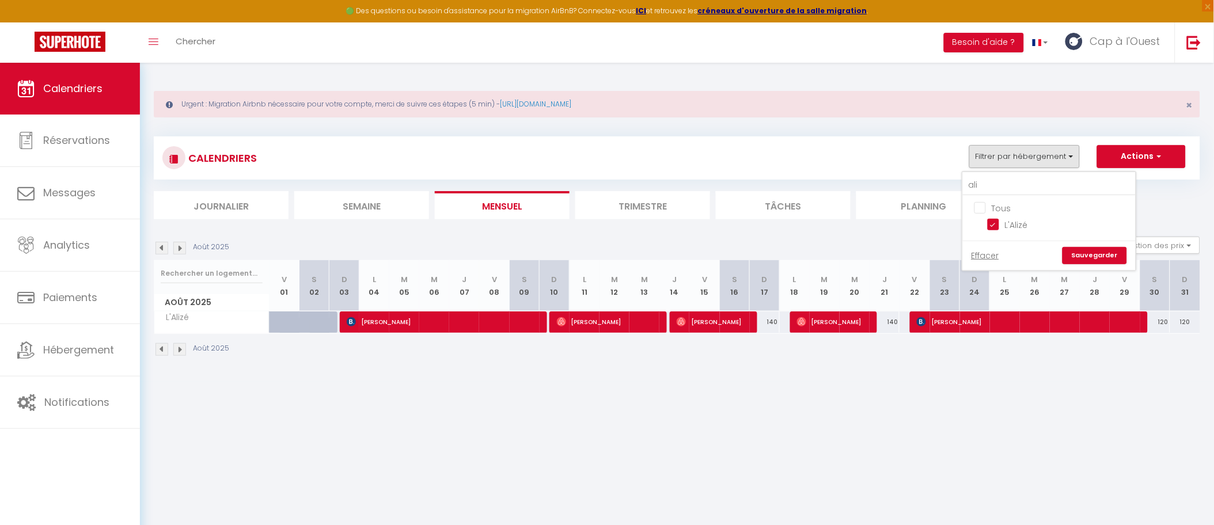
click at [1002, 207] on input "Tous" at bounding box center [1060, 207] width 173 height 12
checkbox input "false"
click at [1011, 188] on input "ali" at bounding box center [1049, 185] width 173 height 21
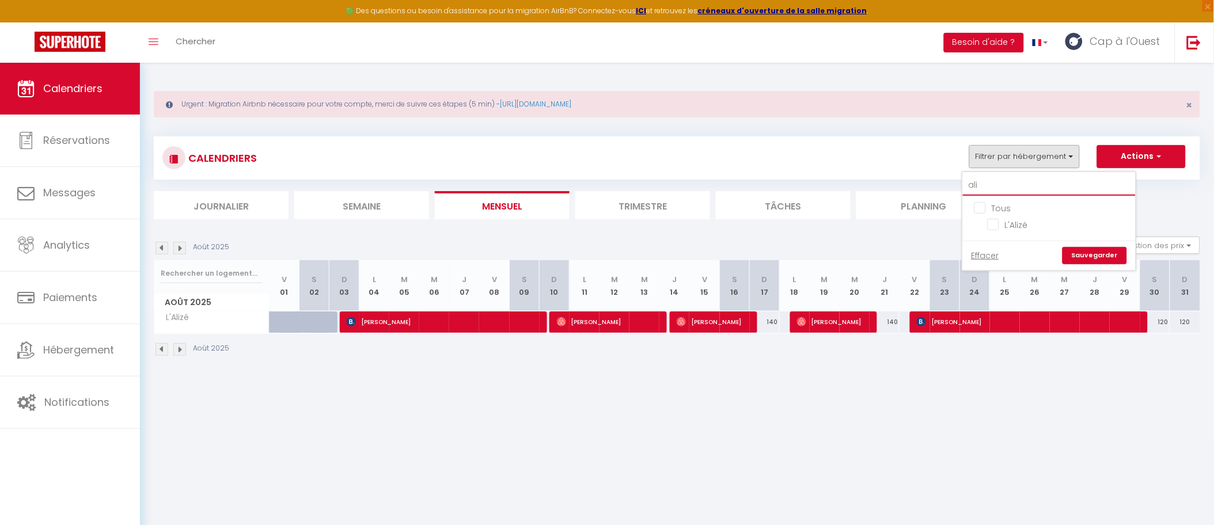
click at [1011, 188] on input "ali" at bounding box center [1049, 185] width 173 height 21
type input "per"
click at [1020, 222] on input "Le Perchoir" at bounding box center [1059, 224] width 144 height 12
checkbox input "true"
click at [1095, 252] on link "Sauvegarder" at bounding box center [1094, 255] width 64 height 17
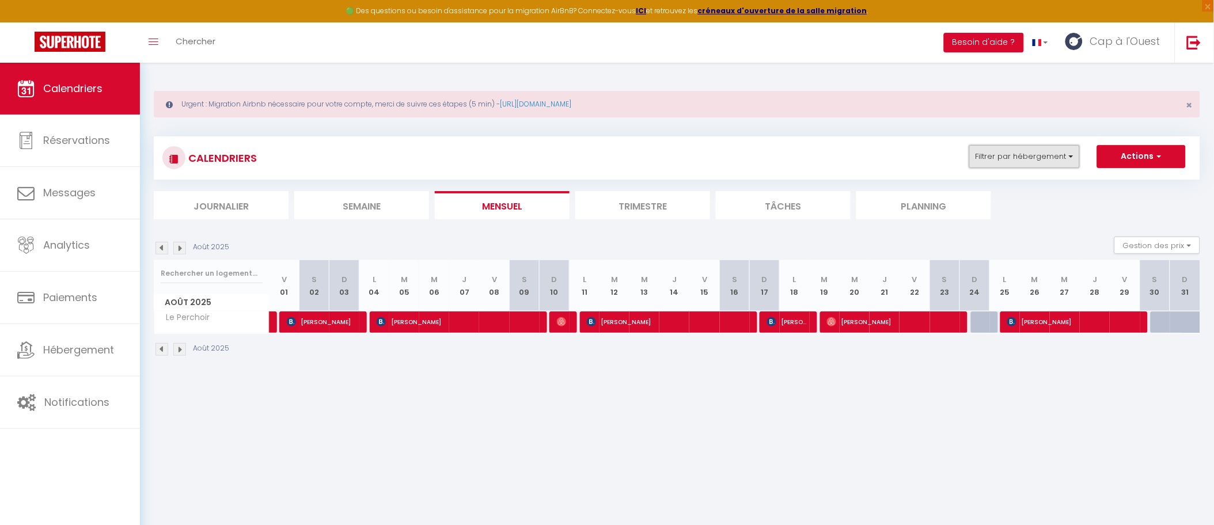
click at [1050, 153] on button "Filtrer par hébergement" at bounding box center [1024, 156] width 111 height 23
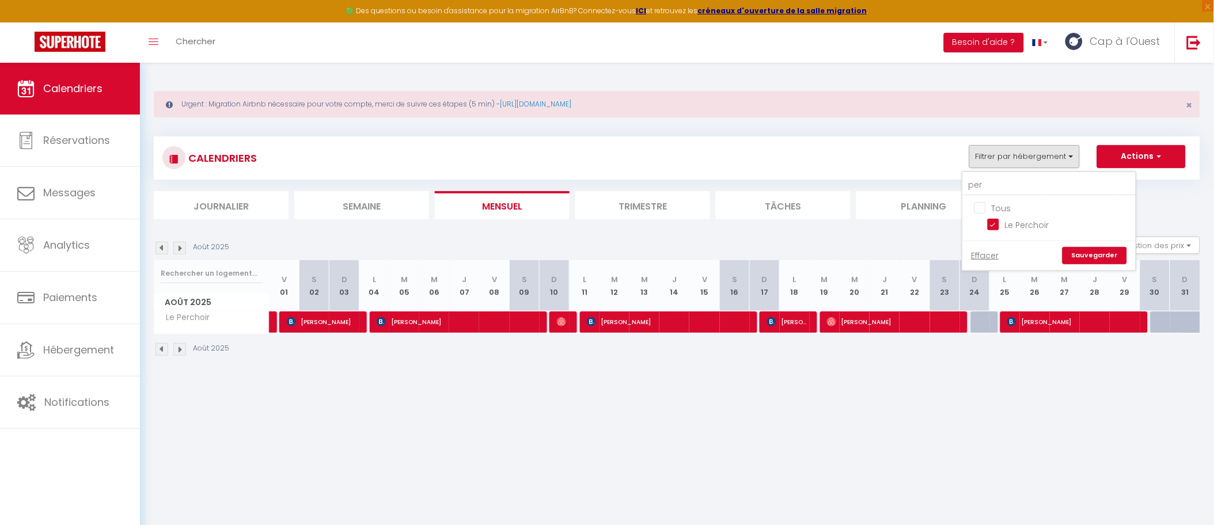
click at [990, 207] on input "Tous" at bounding box center [1060, 207] width 173 height 12
checkbox input "false"
click at [990, 180] on input "per" at bounding box center [1049, 185] width 173 height 21
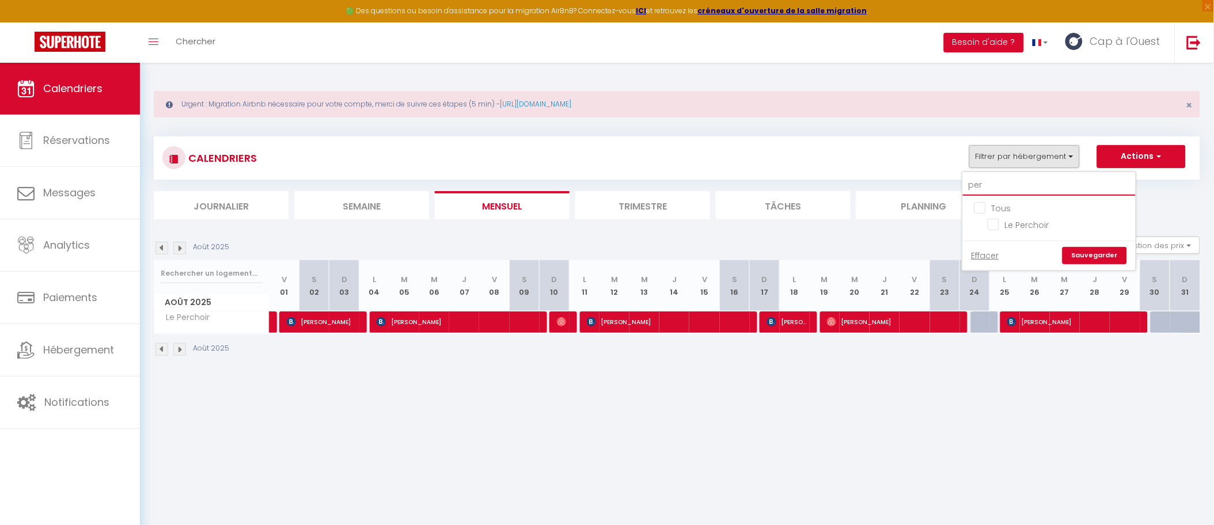
click at [990, 180] on input "per" at bounding box center [1049, 185] width 173 height 21
type input "bac"
click at [1012, 227] on input "Le Bac à Sables" at bounding box center [1059, 224] width 144 height 12
checkbox input "true"
click at [1100, 256] on link "Sauvegarder" at bounding box center [1094, 255] width 64 height 17
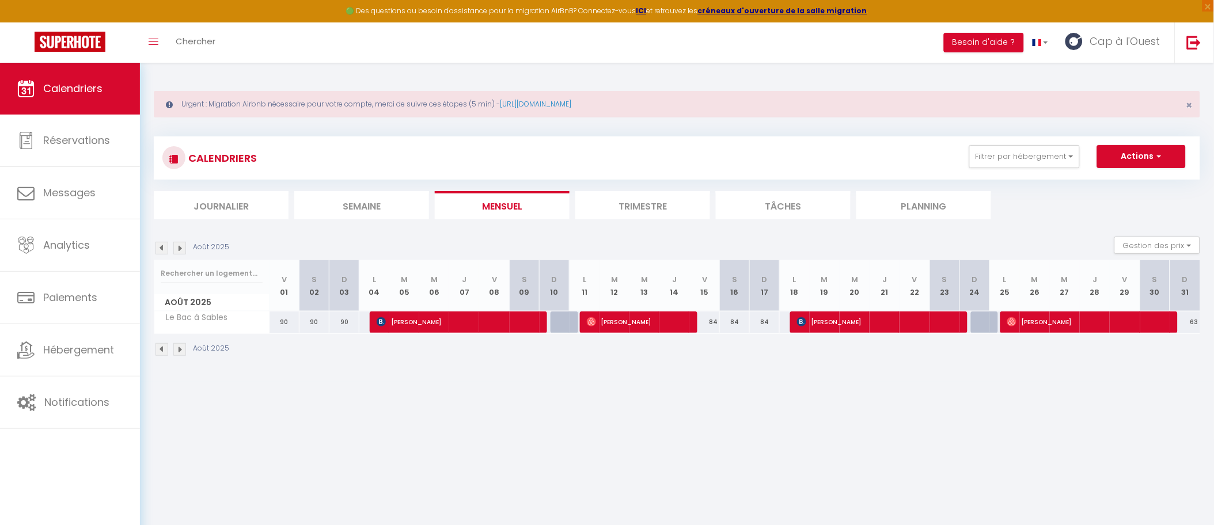
click at [580, 377] on div "Urgent : Migration Airbnb nécessaire pour votre compte, merci de suivre ces éta…" at bounding box center [677, 222] width 1074 height 319
click at [158, 245] on img at bounding box center [161, 248] width 13 height 13
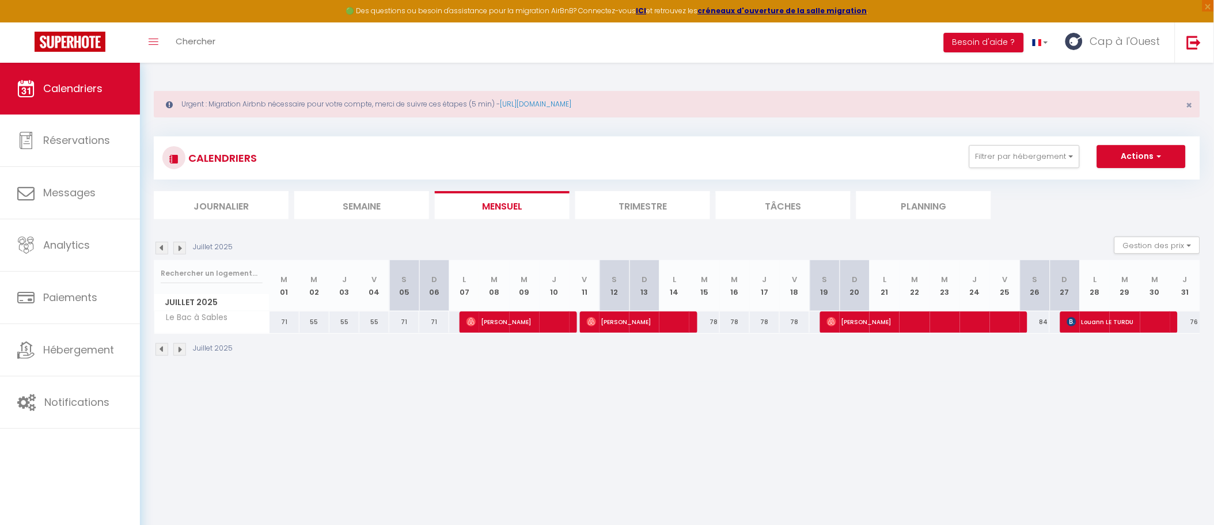
click at [160, 245] on img at bounding box center [161, 248] width 13 height 13
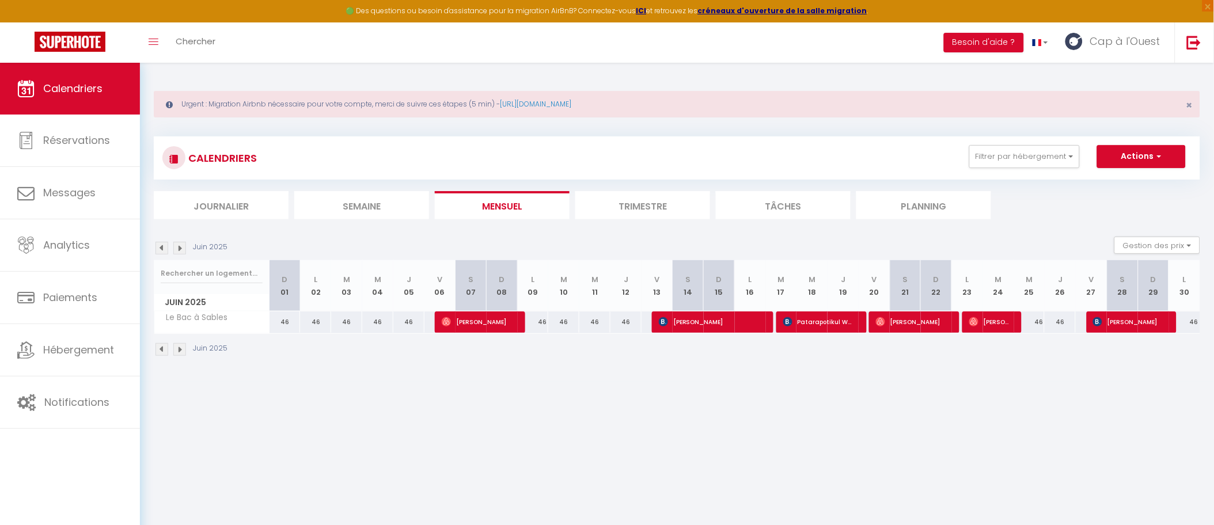
click at [174, 248] on img at bounding box center [179, 248] width 13 height 13
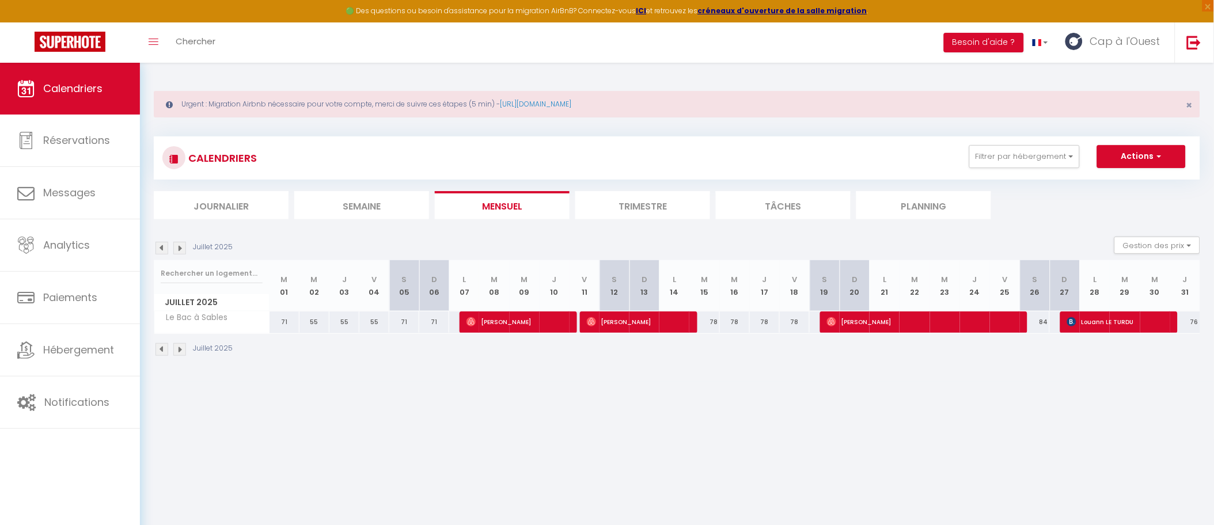
click at [522, 379] on div "Urgent : Migration Airbnb nécessaire pour votre compte, merci de suivre ces éta…" at bounding box center [677, 222] width 1074 height 319
click at [179, 251] on img at bounding box center [179, 248] width 13 height 13
